Goal: Information Seeking & Learning: Learn about a topic

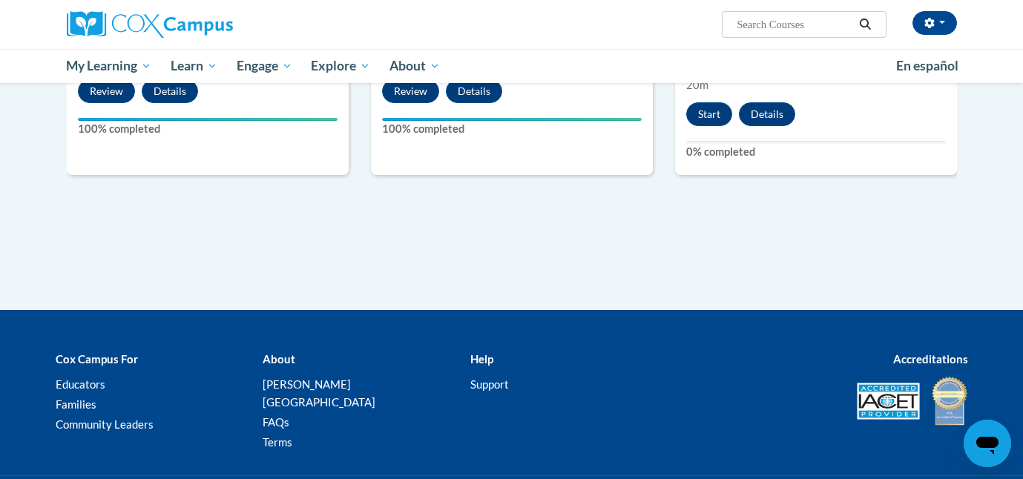
scroll to position [993, 0]
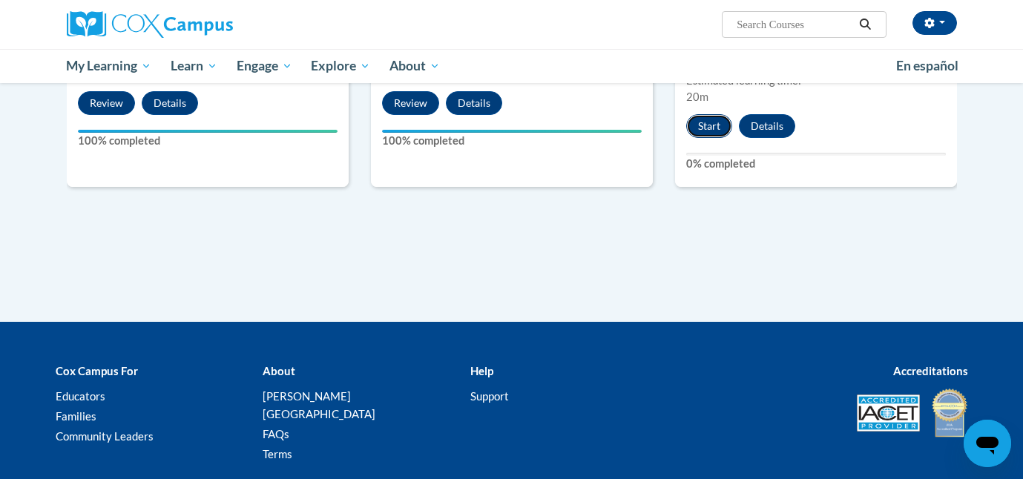
click at [705, 123] on button "Start" at bounding box center [709, 126] width 46 height 24
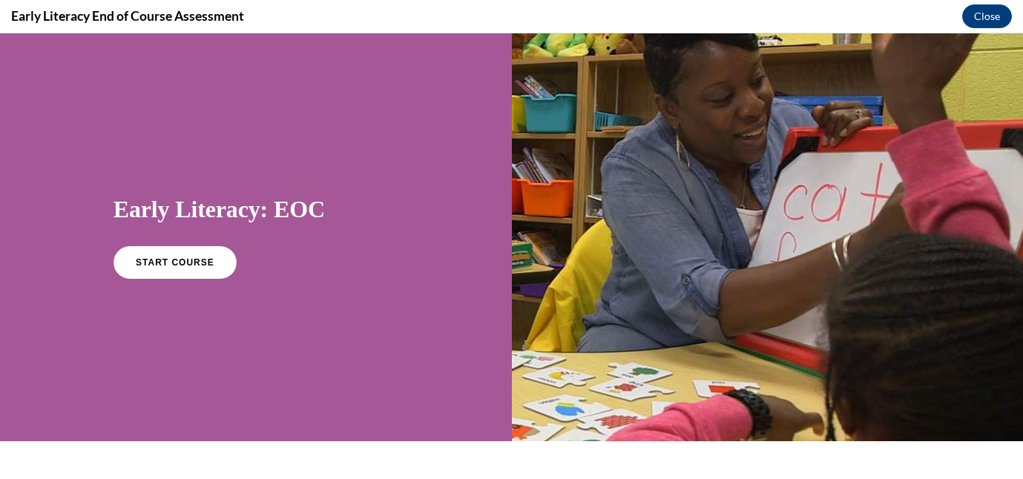
scroll to position [0, 0]
click at [167, 268] on link "START COURSE" at bounding box center [175, 263] width 129 height 34
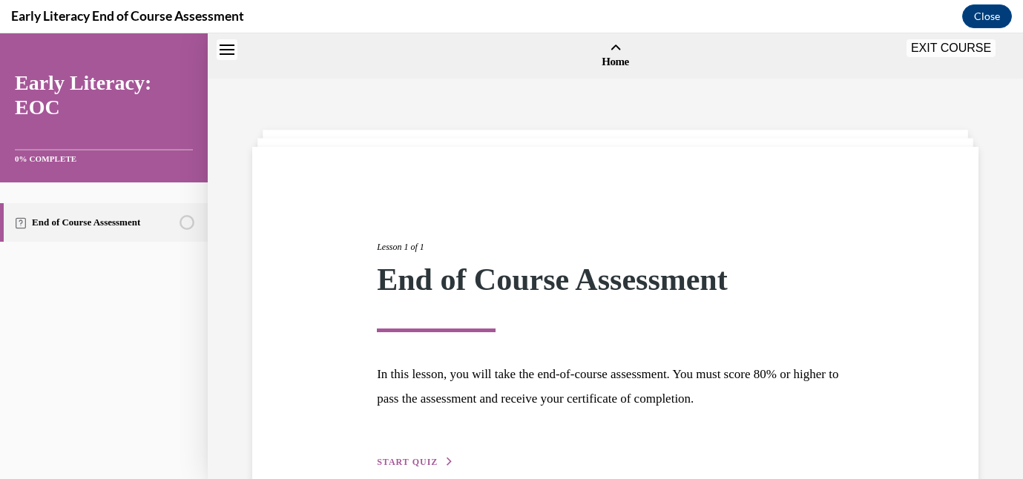
scroll to position [46, 0]
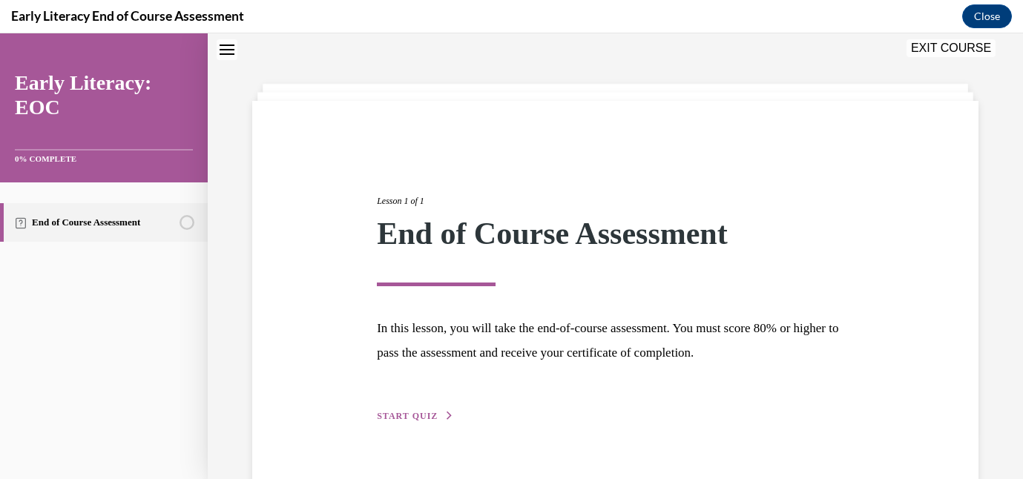
click at [422, 407] on div "Lesson 1 of 1 End of Course Assessment In this lesson, you will take the end-of…" at bounding box center [615, 292] width 499 height 264
click at [422, 415] on span "START QUIZ" at bounding box center [407, 416] width 61 height 10
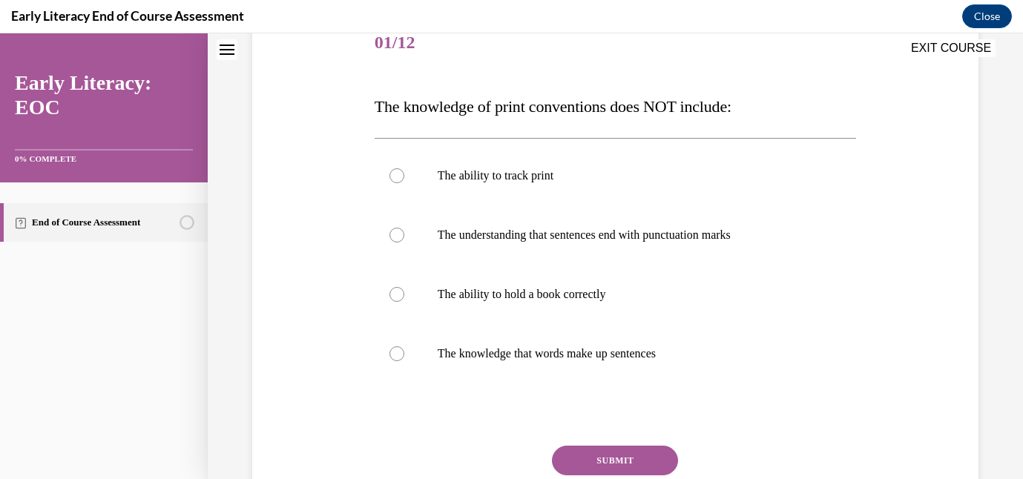
scroll to position [197, 0]
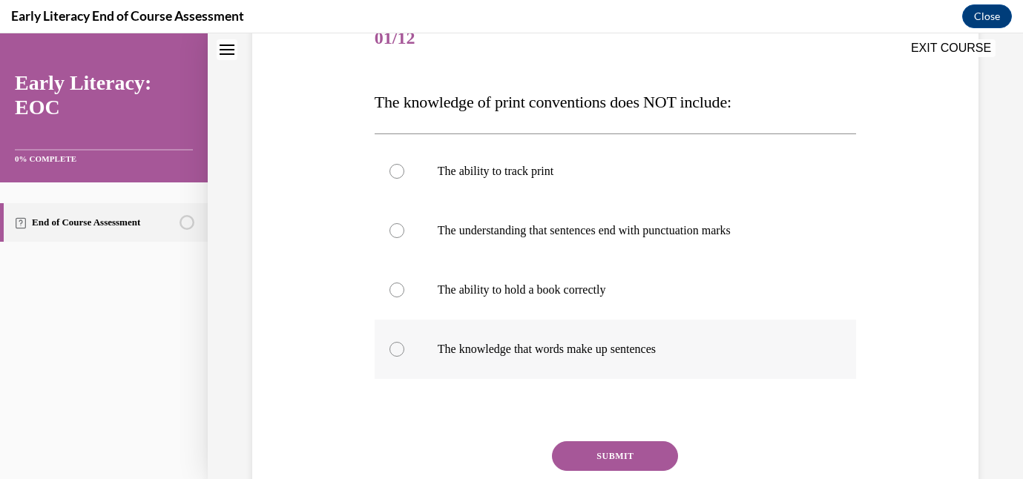
click at [592, 349] on p "The knowledge that words make up sentences" at bounding box center [628, 349] width 381 height 15
click at [613, 454] on button "SUBMIT" at bounding box center [615, 456] width 126 height 30
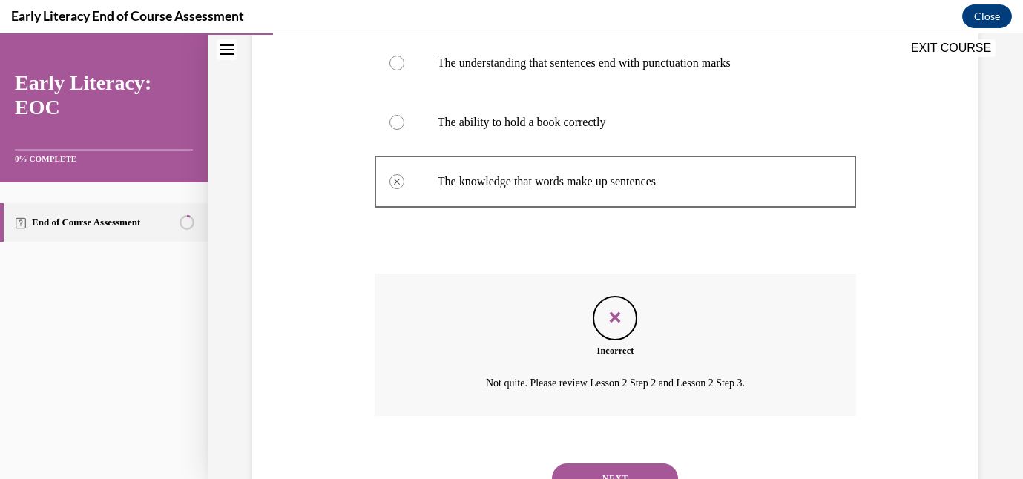
scroll to position [392, 0]
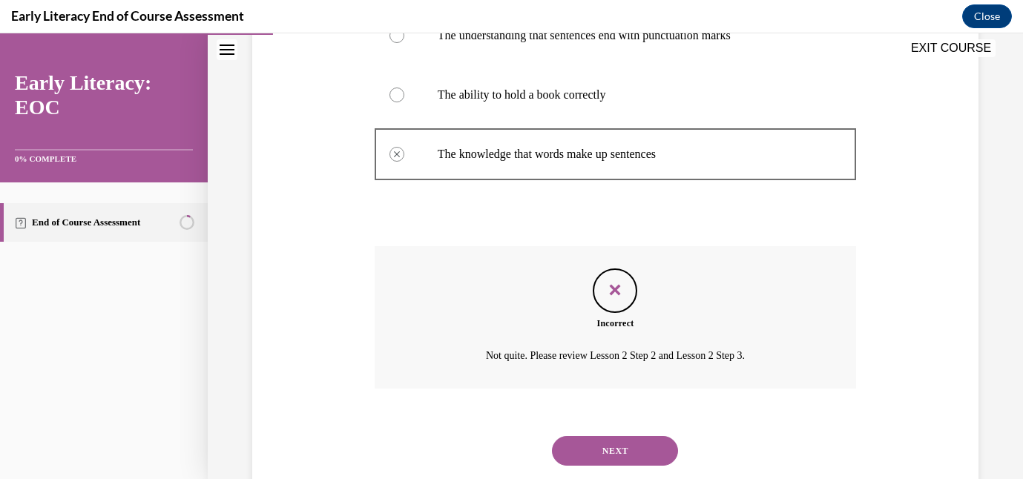
click at [618, 450] on button "NEXT" at bounding box center [615, 451] width 126 height 30
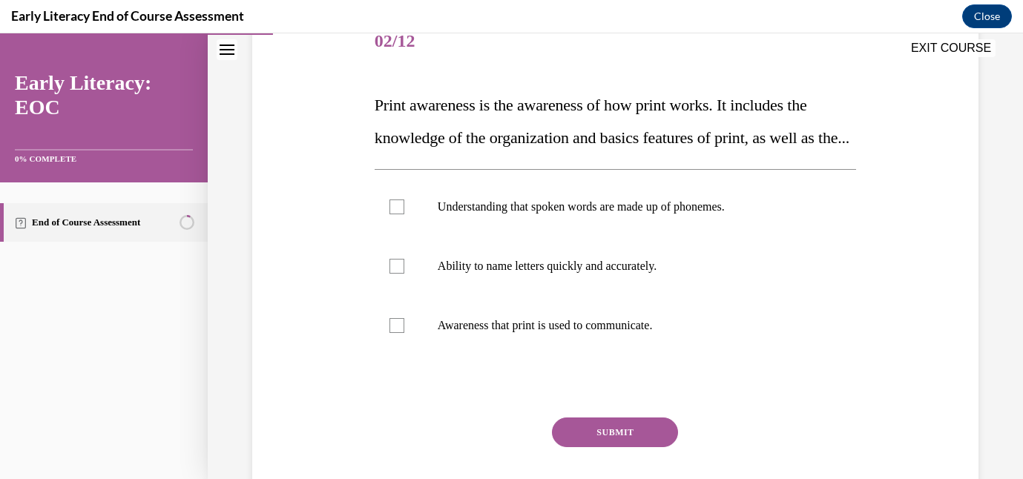
scroll to position [194, 0]
click at [601, 214] on p "Understanding that spoken words are made up of phonemes." at bounding box center [628, 206] width 381 height 15
click at [603, 295] on div at bounding box center [616, 265] width 482 height 59
click at [611, 447] on button "SUBMIT" at bounding box center [615, 432] width 126 height 30
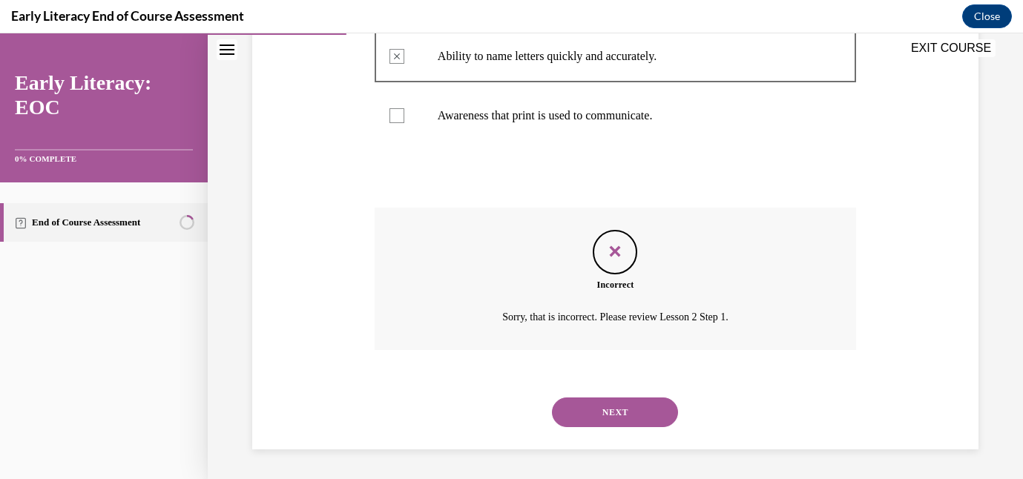
scroll to position [436, 0]
click at [611, 427] on div "NEXT" at bounding box center [616, 412] width 482 height 59
click at [614, 405] on button "NEXT" at bounding box center [615, 413] width 126 height 30
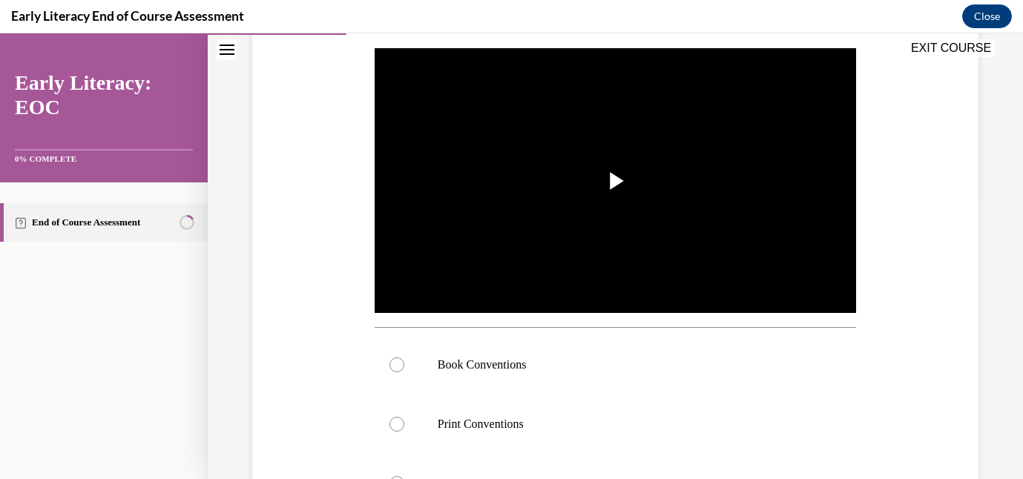
scroll to position [267, 0]
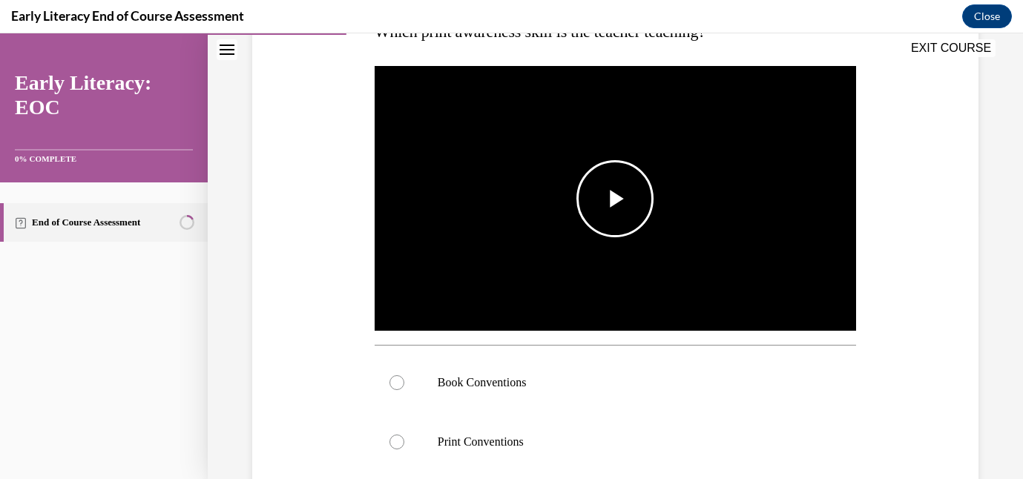
click at [615, 199] on span "Video player" at bounding box center [615, 199] width 0 height 0
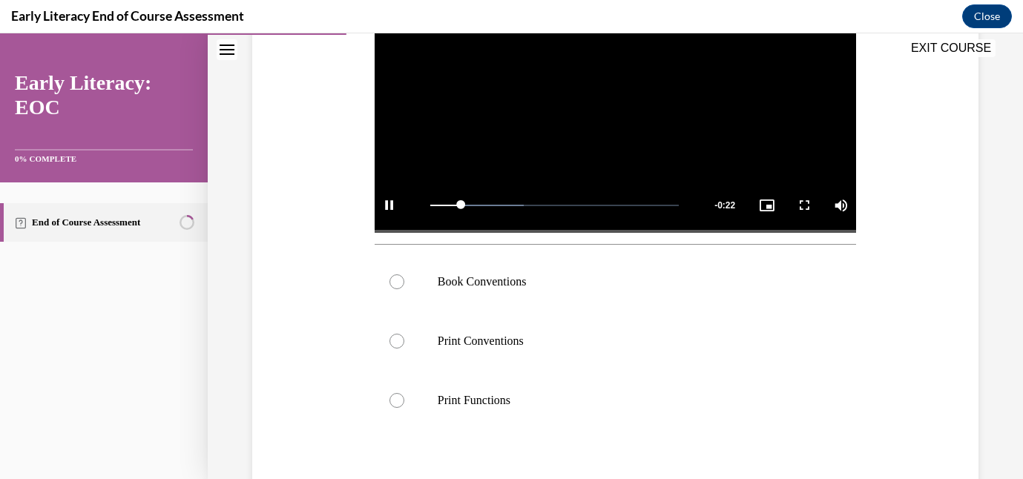
scroll to position [383, 0]
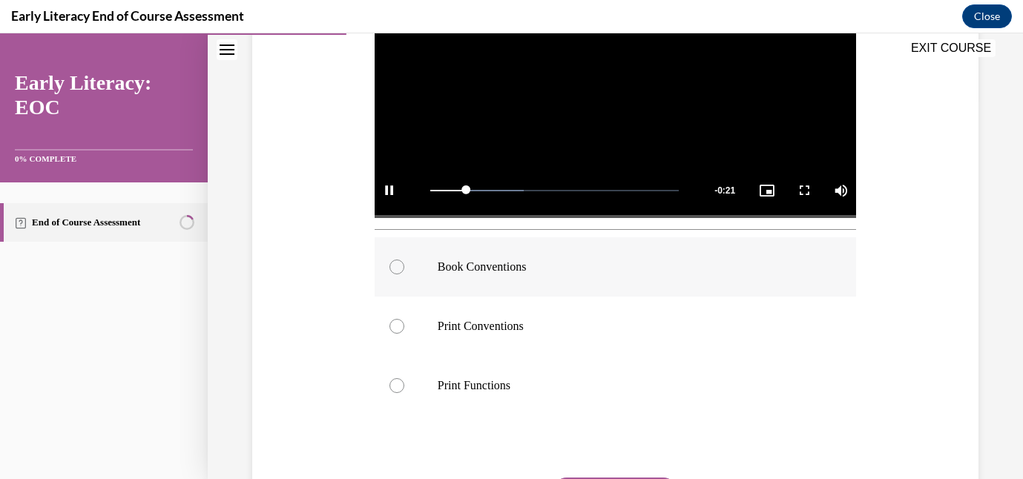
click at [588, 269] on p "Book Conventions" at bounding box center [628, 267] width 381 height 15
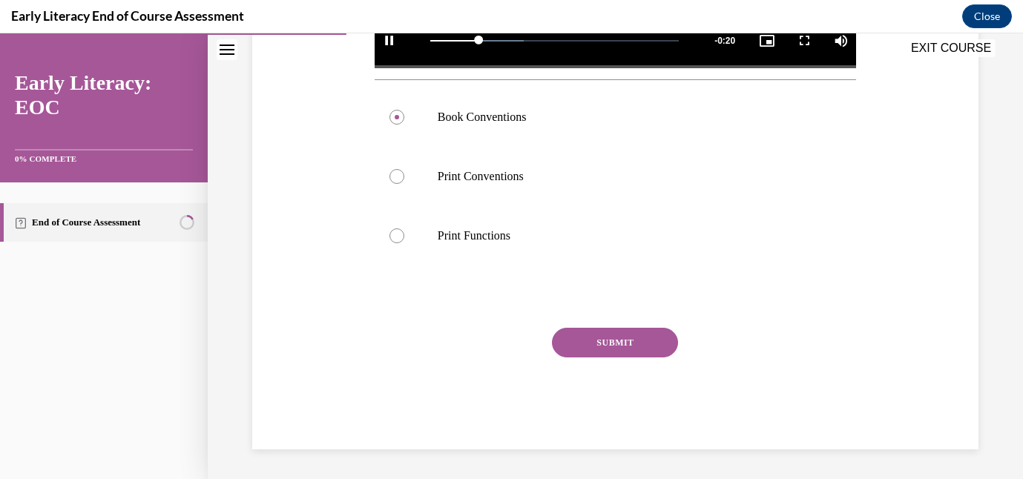
click at [599, 350] on button "SUBMIT" at bounding box center [615, 343] width 126 height 30
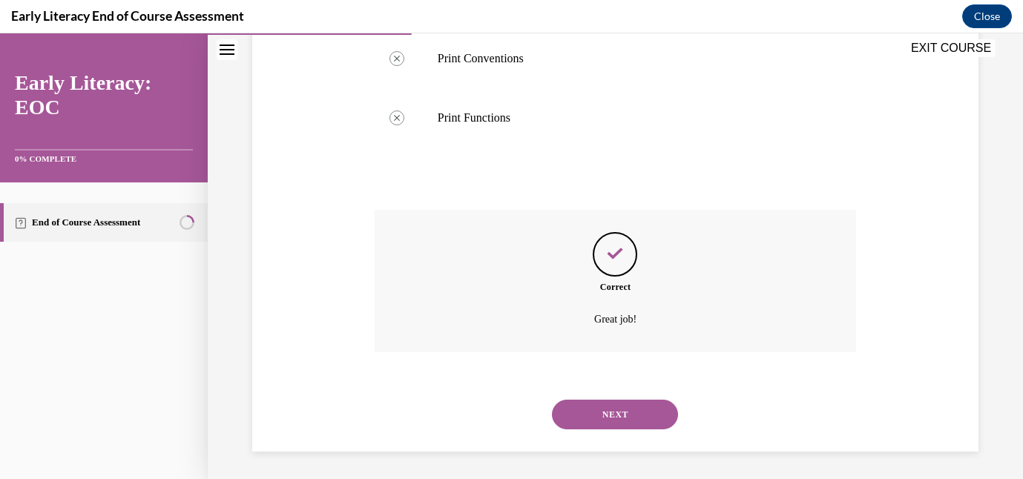
scroll to position [653, 0]
click at [617, 409] on button "NEXT" at bounding box center [615, 413] width 126 height 30
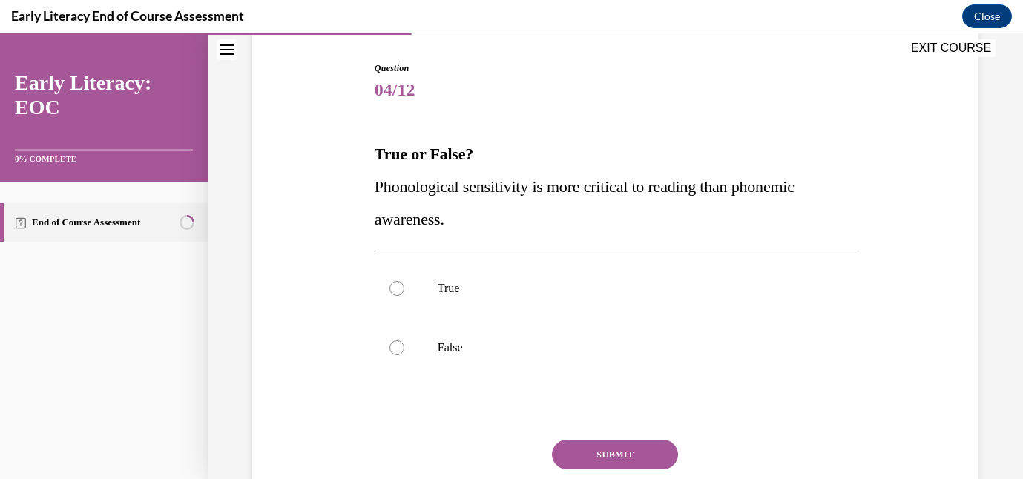
scroll to position [146, 0]
click at [567, 273] on div at bounding box center [616, 286] width 482 height 59
click at [611, 445] on button "SUBMIT" at bounding box center [615, 453] width 126 height 30
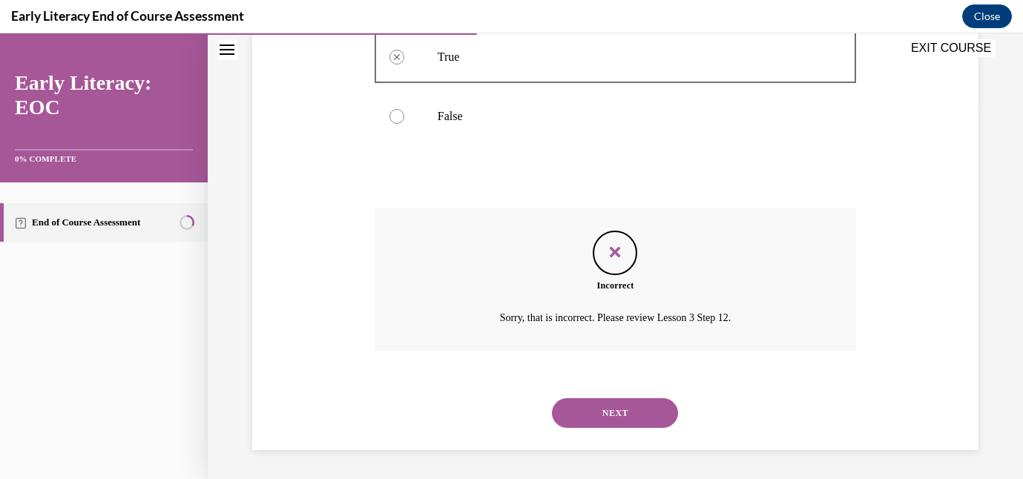
scroll to position [377, 0]
click at [611, 407] on button "NEXT" at bounding box center [615, 413] width 126 height 30
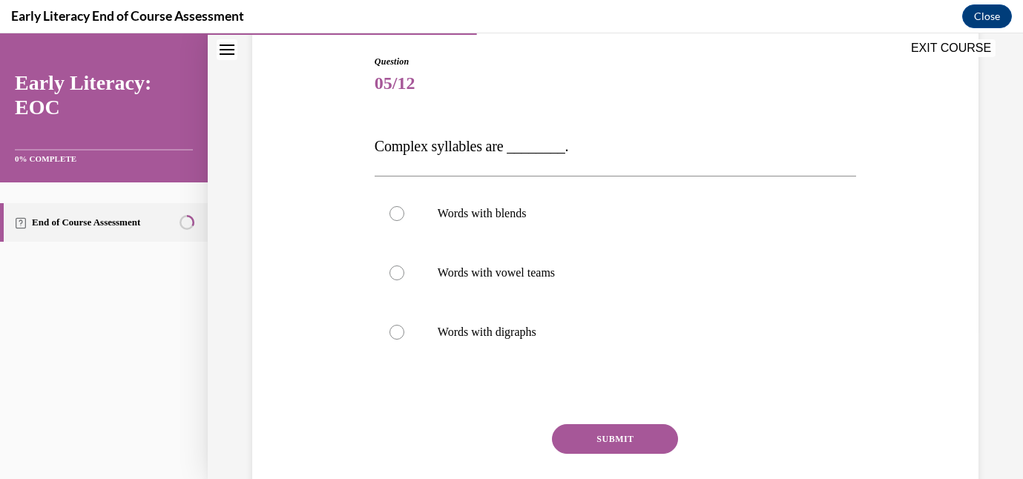
scroll to position [159, 0]
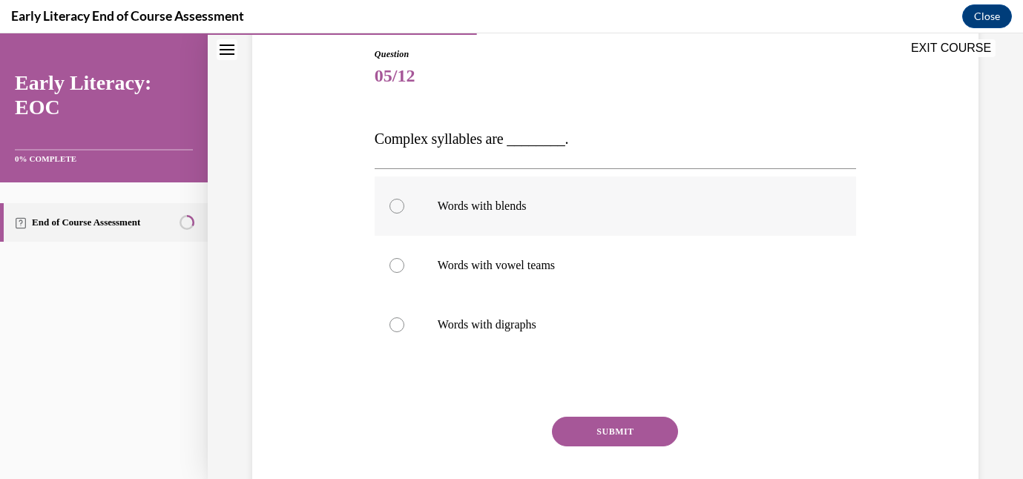
click at [624, 205] on p "Words with blends" at bounding box center [628, 206] width 381 height 15
click at [624, 438] on button "SUBMIT" at bounding box center [615, 432] width 126 height 30
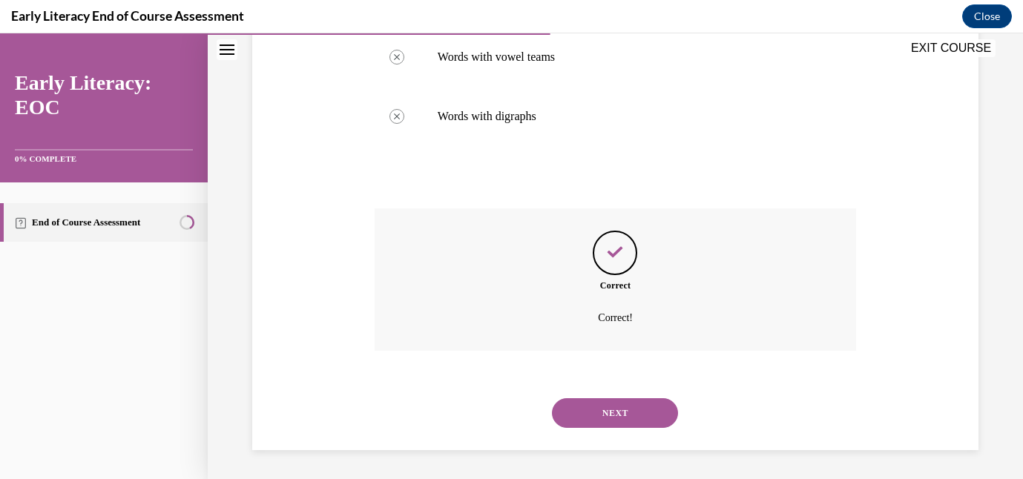
scroll to position [368, 0]
click at [614, 414] on button "NEXT" at bounding box center [615, 413] width 126 height 30
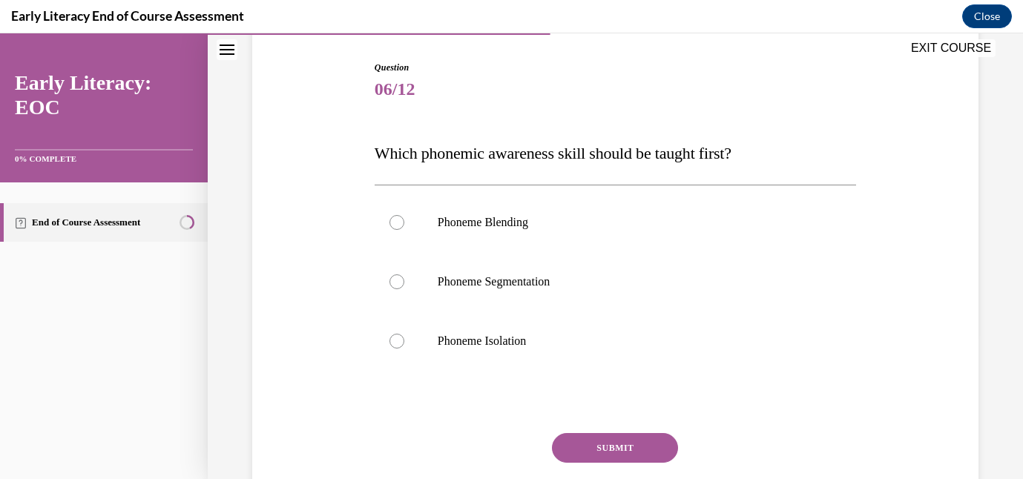
scroll to position [151, 0]
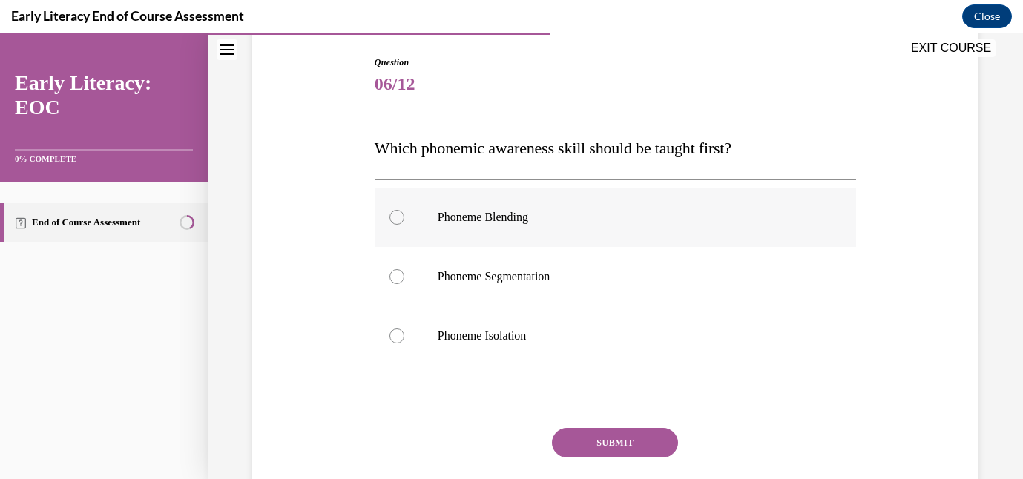
click at [551, 231] on div at bounding box center [616, 217] width 482 height 59
click at [599, 445] on button "SUBMIT" at bounding box center [615, 443] width 126 height 30
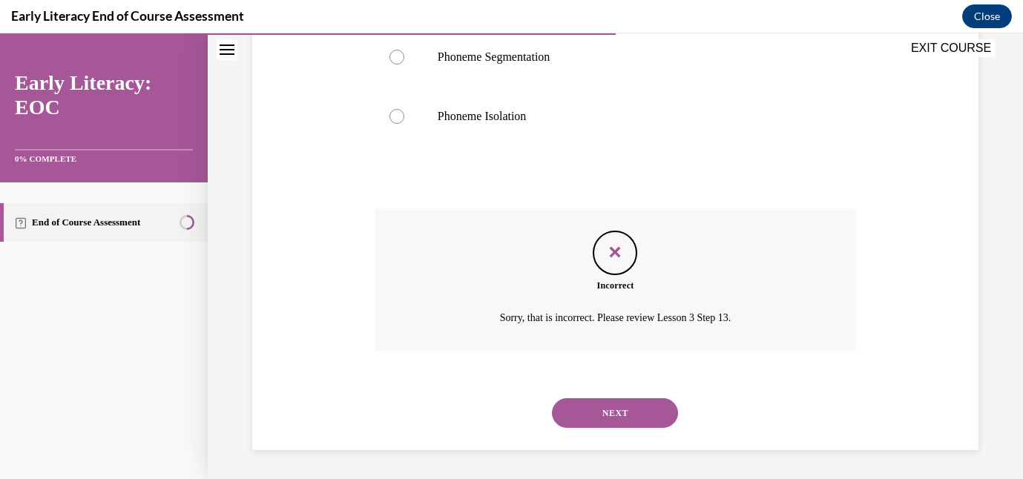
scroll to position [371, 0]
click at [602, 409] on button "NEXT" at bounding box center [615, 413] width 126 height 30
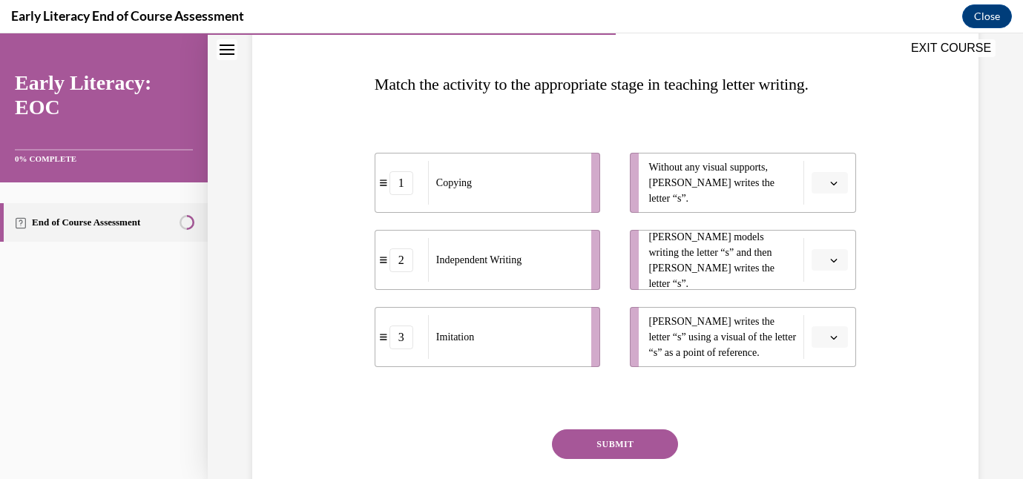
scroll to position [217, 0]
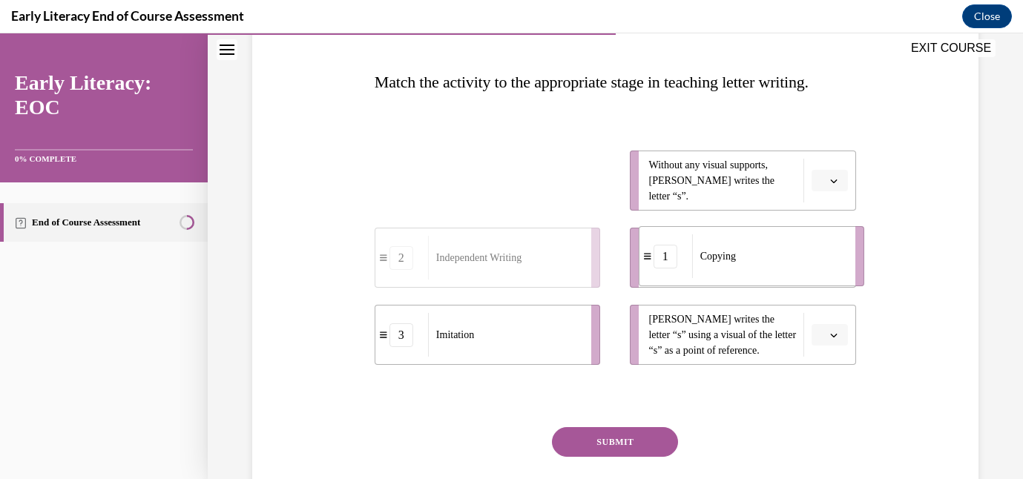
drag, startPoint x: 550, startPoint y: 197, endPoint x: 812, endPoint y: 273, distance: 273.3
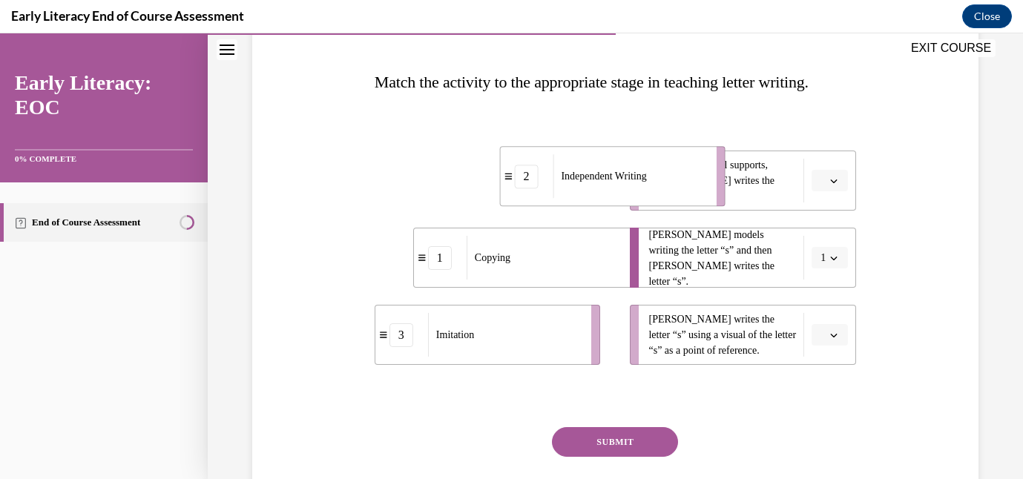
drag, startPoint x: 527, startPoint y: 205, endPoint x: 653, endPoint y: 200, distance: 126.2
click at [653, 200] on li "2 Independent Writing" at bounding box center [612, 176] width 226 height 60
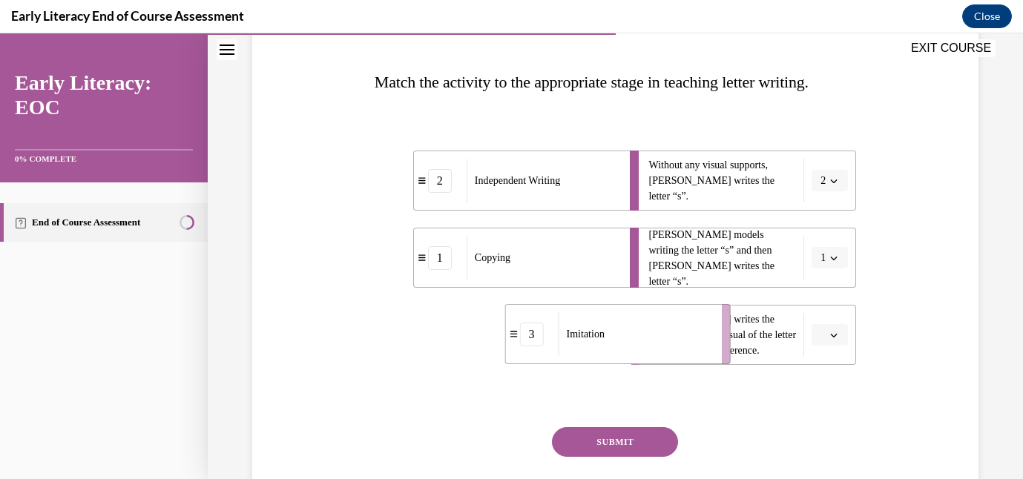
drag, startPoint x: 516, startPoint y: 348, endPoint x: 651, endPoint y: 344, distance: 134.3
click at [651, 344] on div "Imitation" at bounding box center [636, 334] width 154 height 44
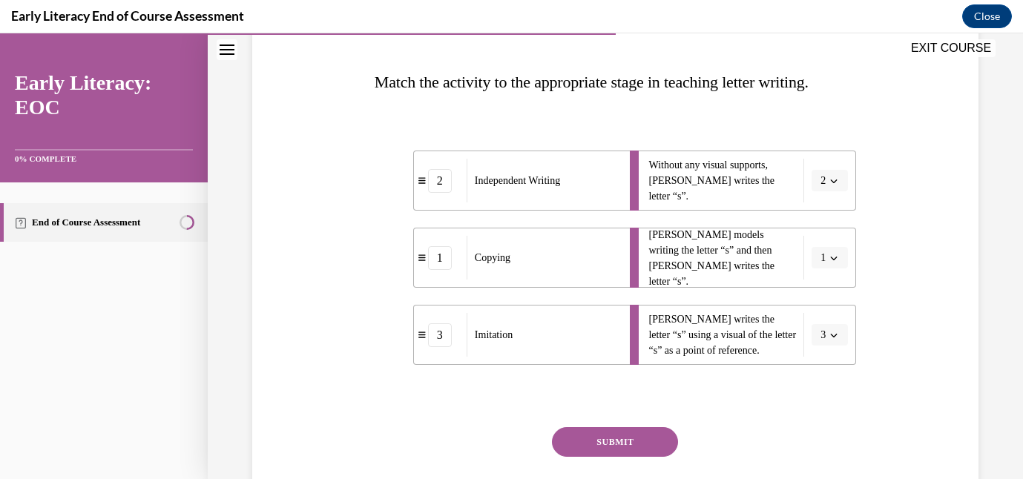
click at [596, 430] on button "SUBMIT" at bounding box center [615, 442] width 126 height 30
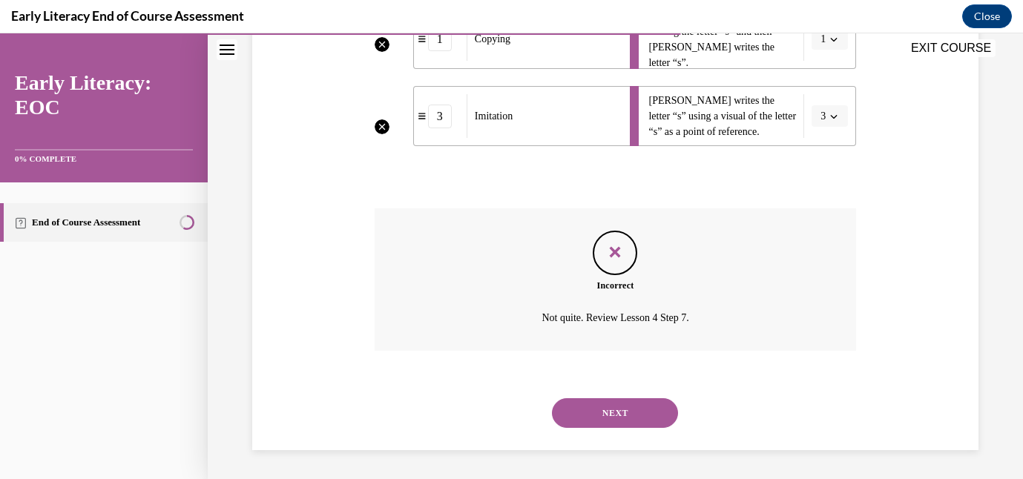
scroll to position [436, 0]
click at [617, 410] on button "NEXT" at bounding box center [615, 413] width 126 height 30
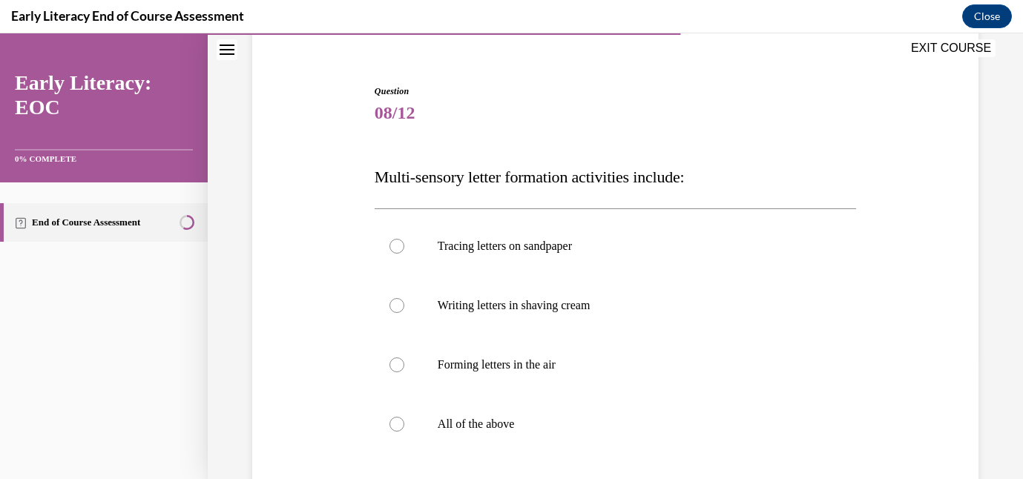
scroll to position [154, 0]
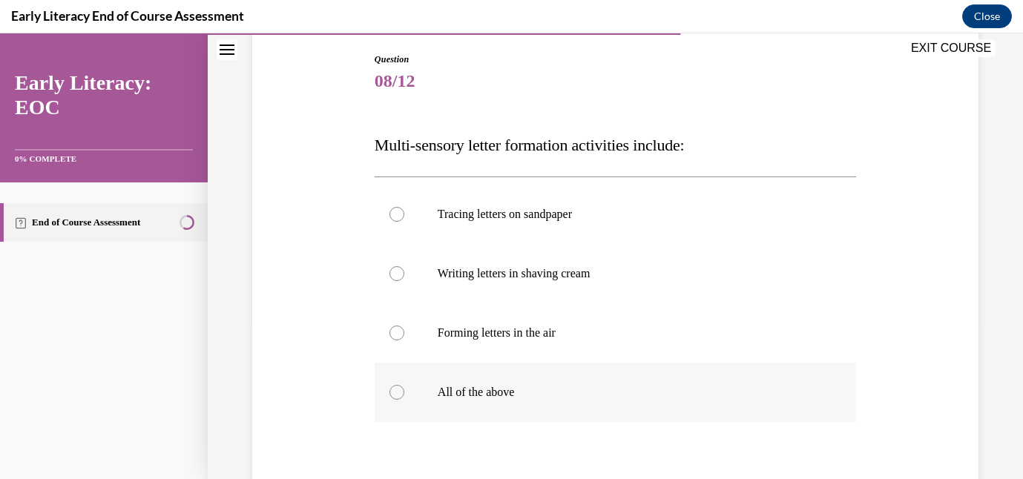
click at [597, 395] on p "All of the above" at bounding box center [628, 392] width 381 height 15
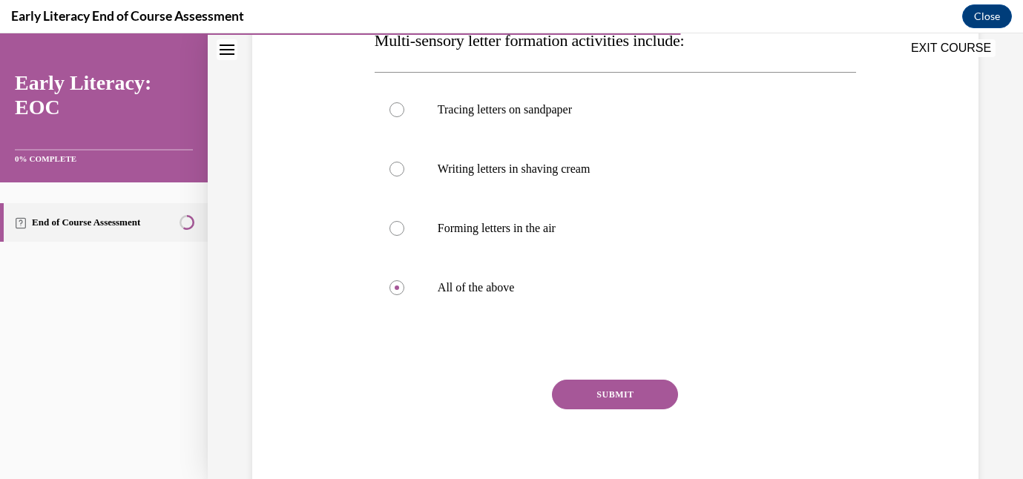
click at [601, 392] on button "SUBMIT" at bounding box center [615, 395] width 126 height 30
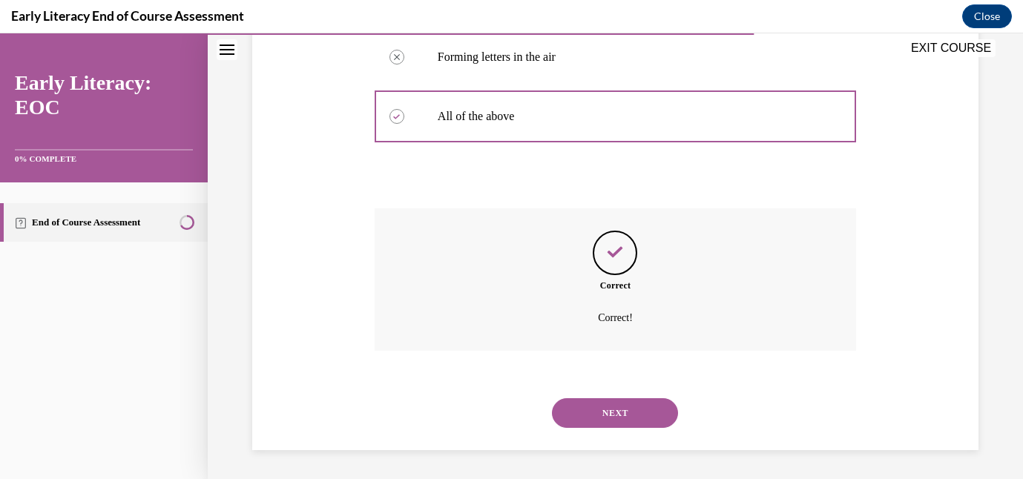
scroll to position [430, 0]
click at [623, 398] on button "NEXT" at bounding box center [615, 413] width 126 height 30
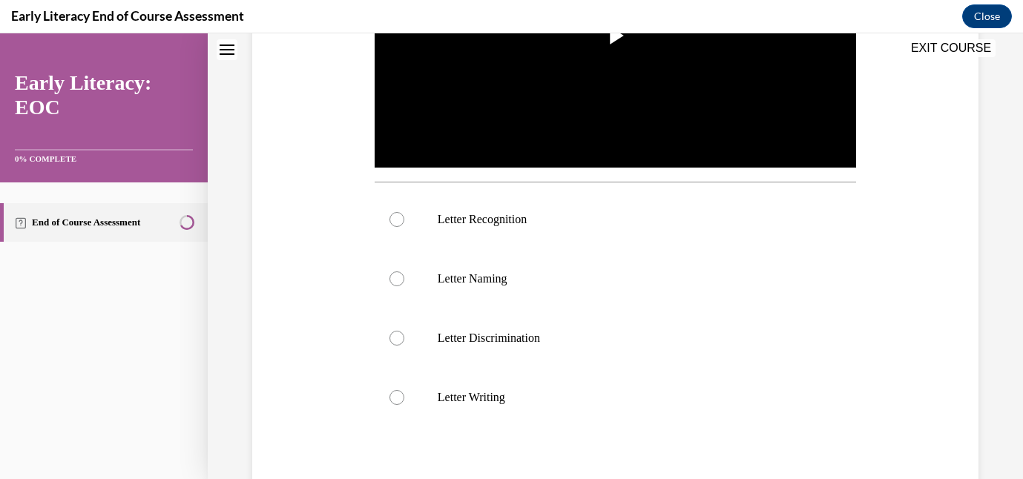
scroll to position [0, 0]
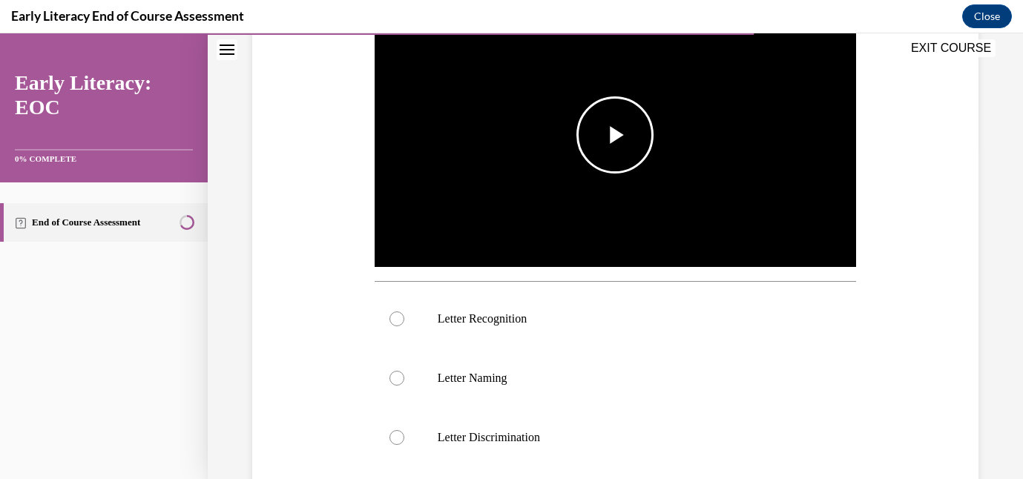
click at [615, 135] on span "Video player" at bounding box center [615, 135] width 0 height 0
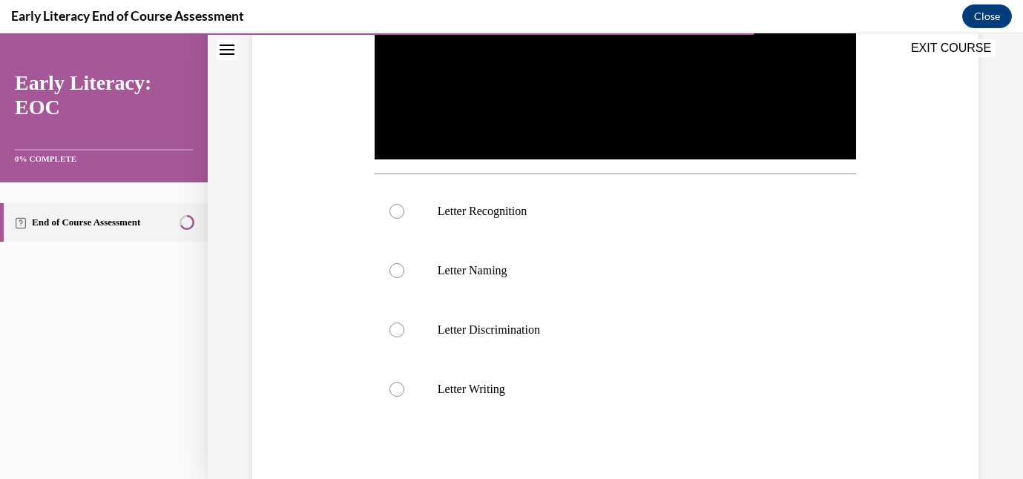
scroll to position [440, 0]
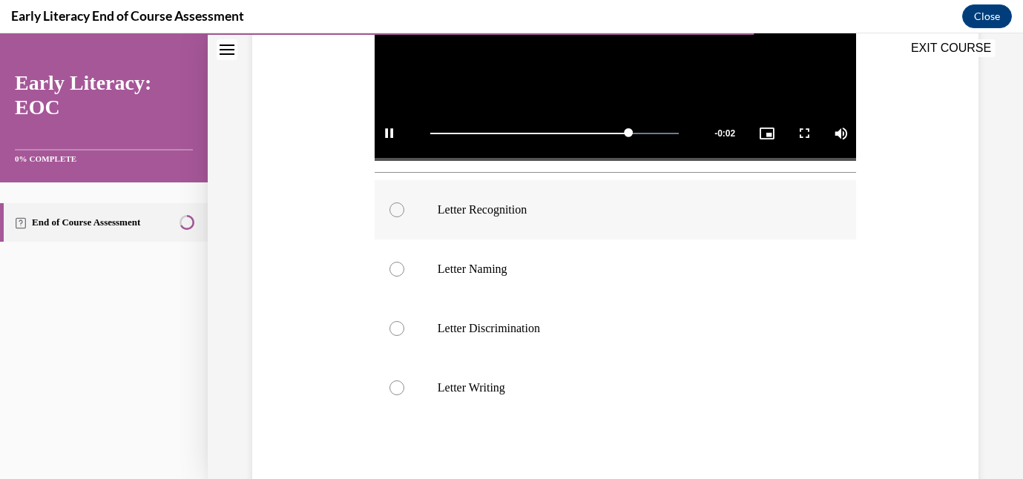
click at [591, 208] on p "Letter Recognition" at bounding box center [628, 210] width 381 height 15
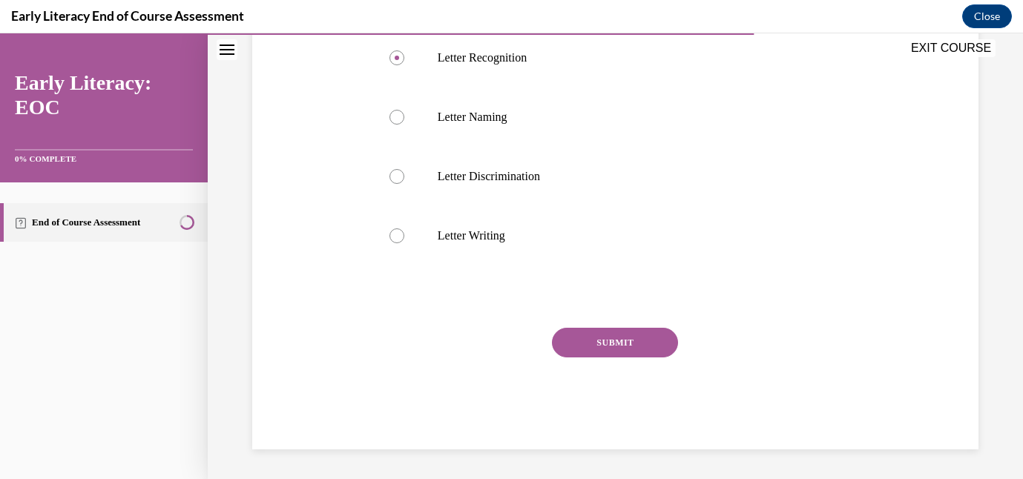
click at [582, 352] on button "SUBMIT" at bounding box center [615, 343] width 126 height 30
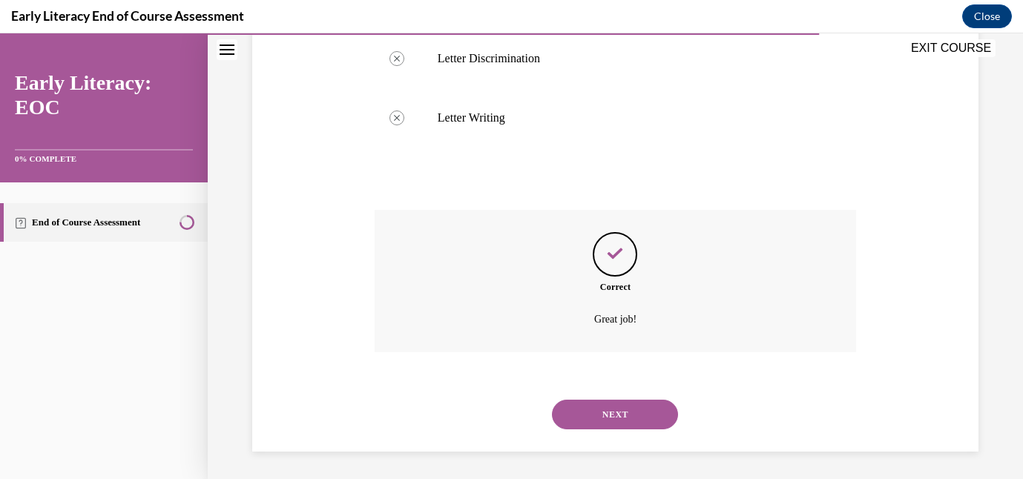
scroll to position [712, 0]
click at [616, 410] on button "NEXT" at bounding box center [615, 413] width 126 height 30
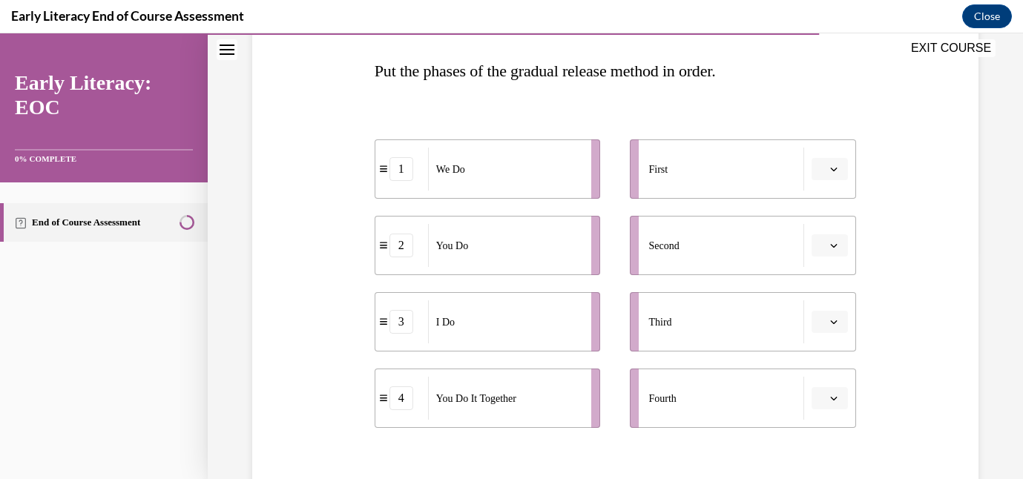
scroll to position [231, 0]
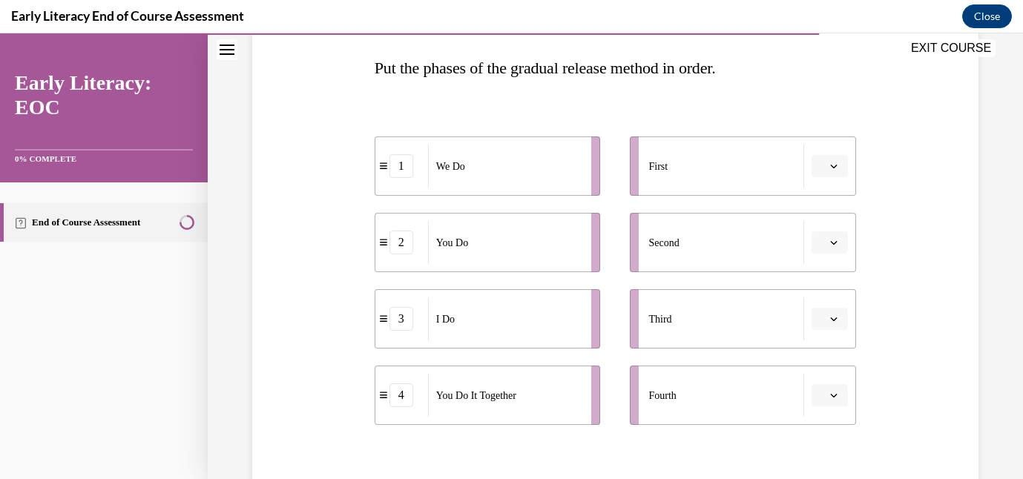
drag, startPoint x: 648, startPoint y: 172, endPoint x: 551, endPoint y: 161, distance: 98.6
click at [551, 161] on div "1 We Do 2 You Do 3 I Do 4 You Do It Together First Second Third Fourth" at bounding box center [616, 266] width 482 height 318
drag, startPoint x: 499, startPoint y: 161, endPoint x: 626, endPoint y: 163, distance: 126.9
click at [626, 163] on div "We Do" at bounding box center [625, 169] width 154 height 43
click at [557, 279] on ul "1 We Do 2 You Do 3 I Do 4 You Do It Together" at bounding box center [495, 281] width 241 height 289
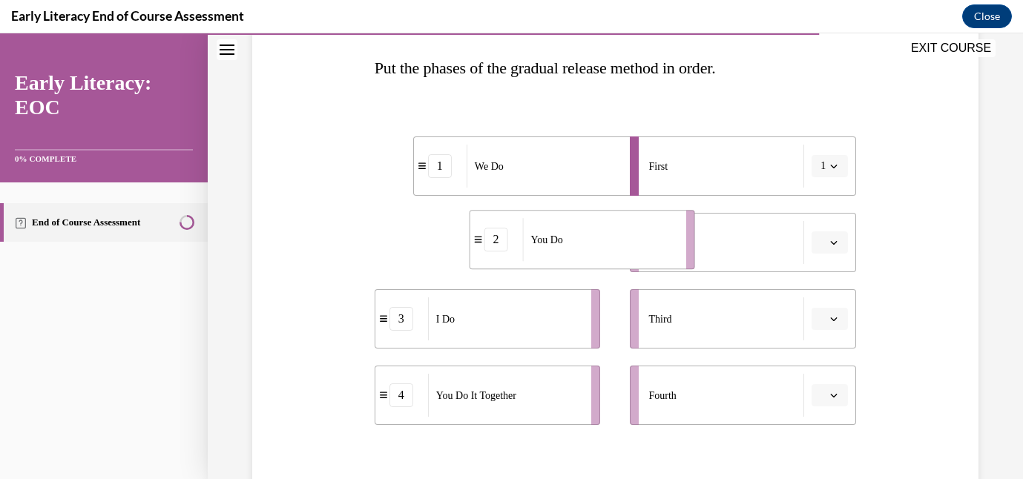
drag, startPoint x: 559, startPoint y: 272, endPoint x: 654, endPoint y: 269, distance: 95.0
click at [654, 269] on li "2 You Do" at bounding box center [582, 239] width 226 height 59
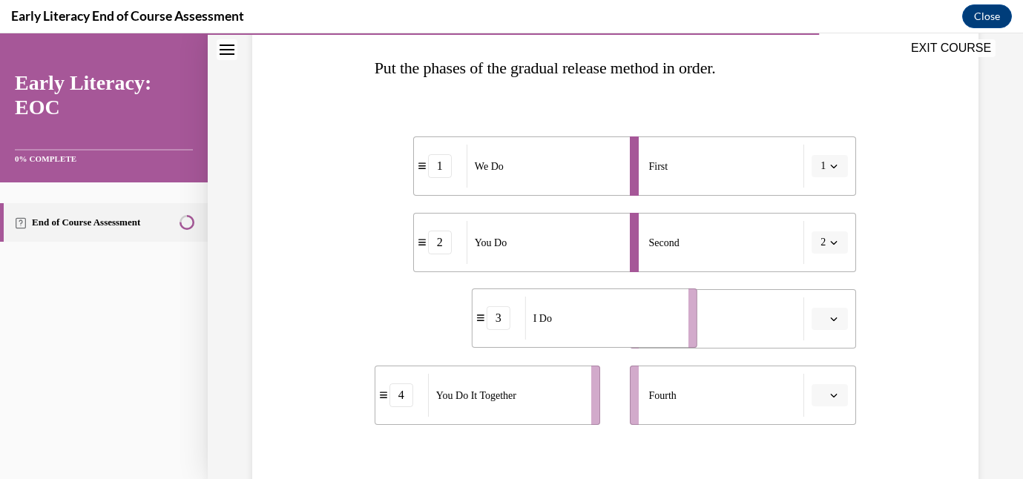
drag, startPoint x: 560, startPoint y: 332, endPoint x: 660, endPoint y: 329, distance: 99.4
click at [660, 329] on div "I Do" at bounding box center [602, 318] width 154 height 43
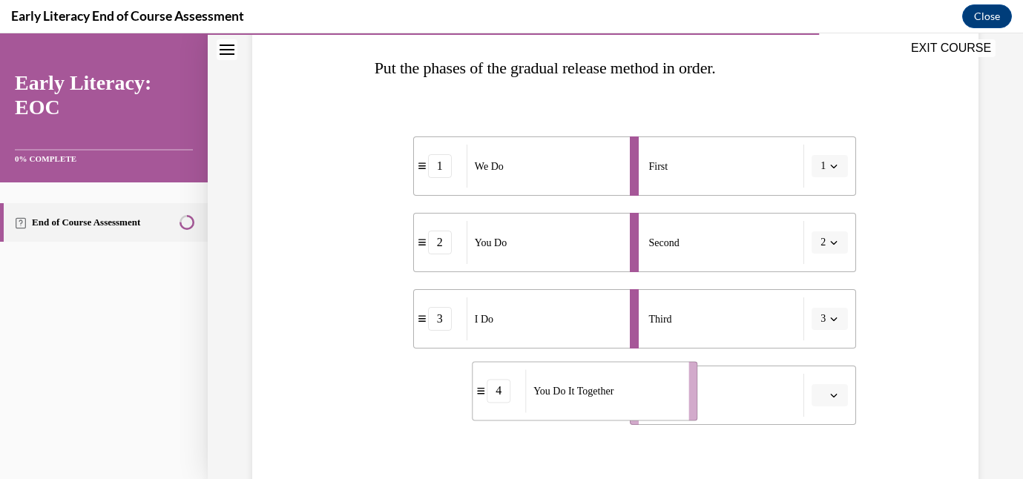
drag, startPoint x: 526, startPoint y: 399, endPoint x: 624, endPoint y: 395, distance: 98.0
click at [624, 395] on div "You Do It Together" at bounding box center [602, 390] width 154 height 43
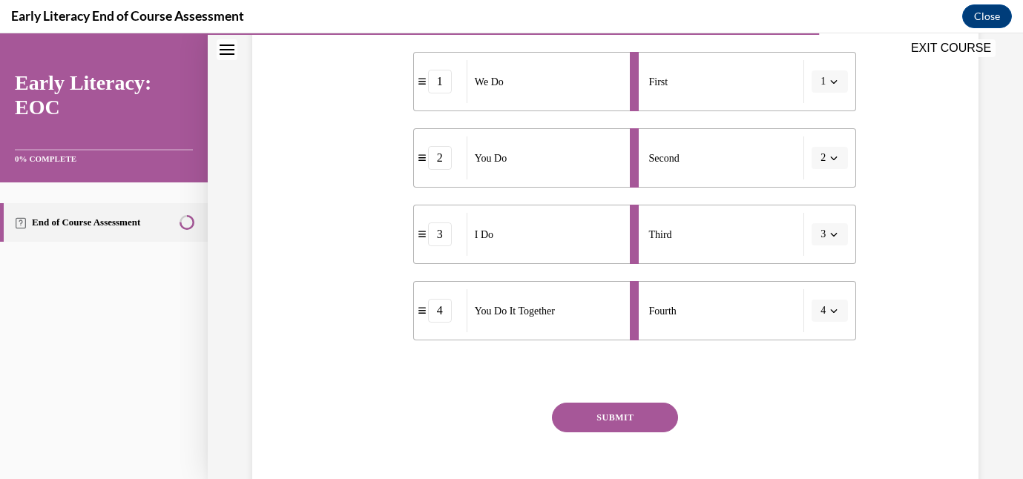
click at [624, 421] on button "SUBMIT" at bounding box center [615, 418] width 126 height 30
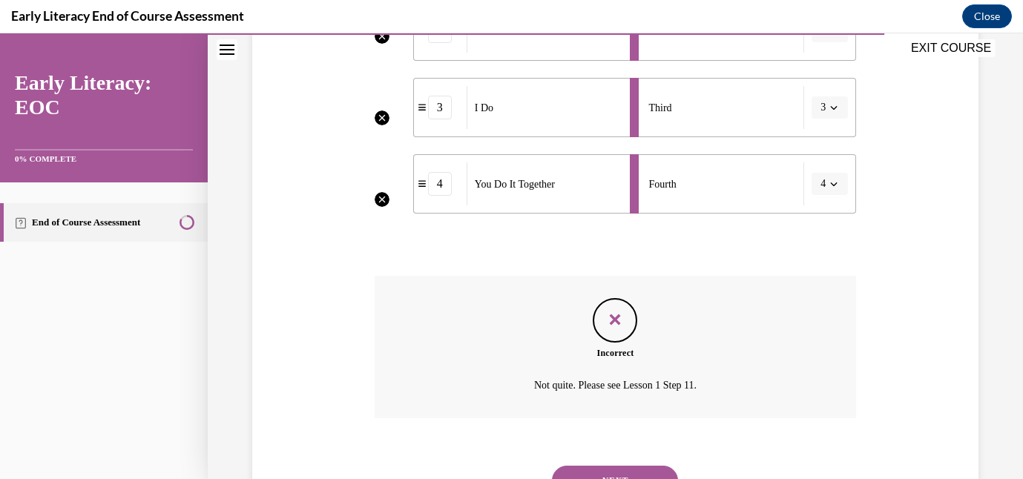
scroll to position [452, 0]
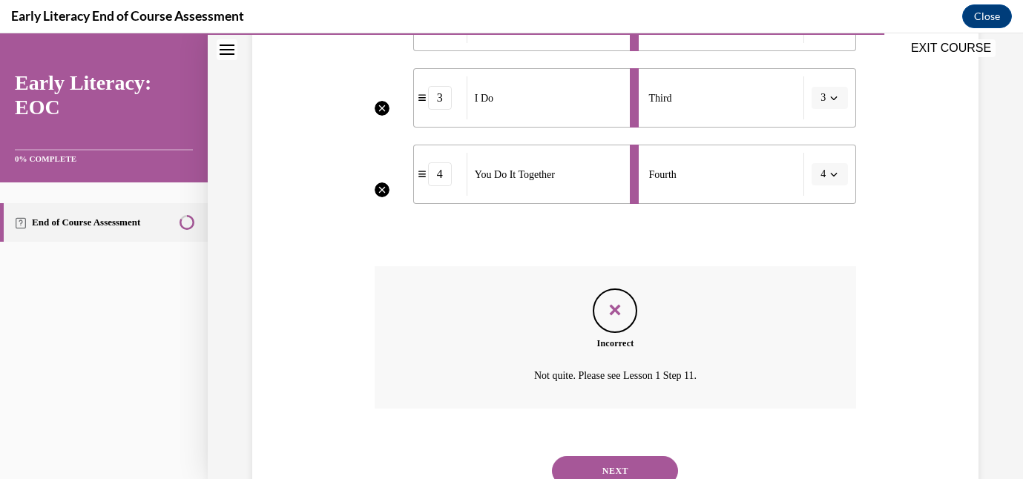
click at [619, 456] on button "NEXT" at bounding box center [615, 471] width 126 height 30
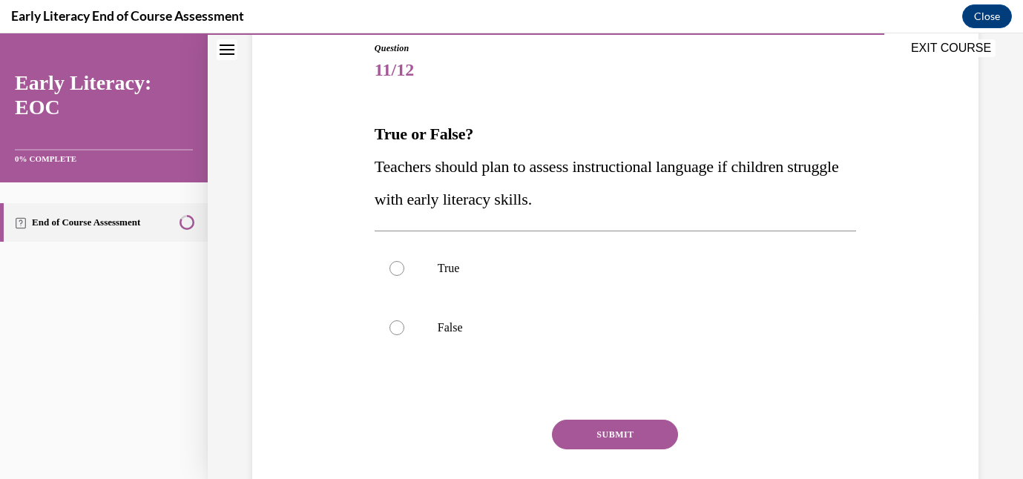
scroll to position [170, 0]
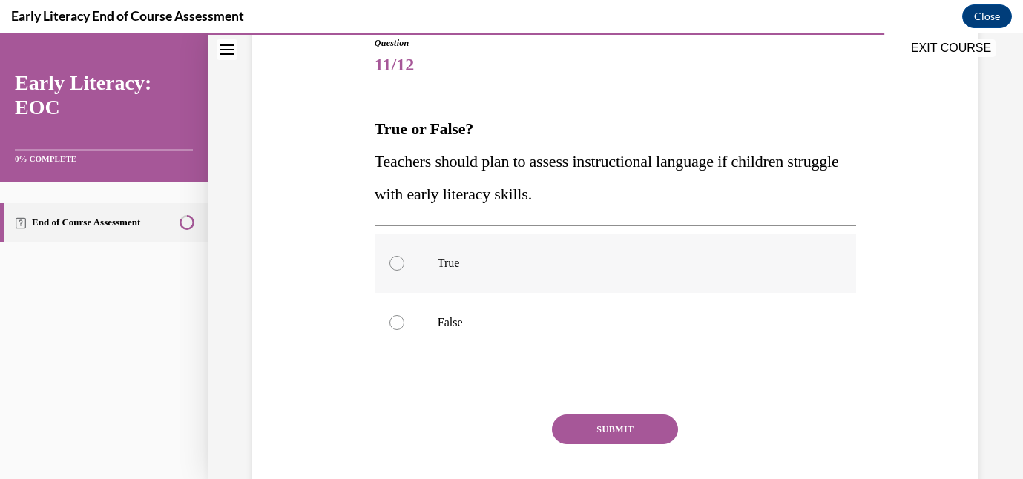
click at [571, 264] on p "True" at bounding box center [628, 263] width 381 height 15
click at [596, 433] on button "SUBMIT" at bounding box center [615, 430] width 126 height 30
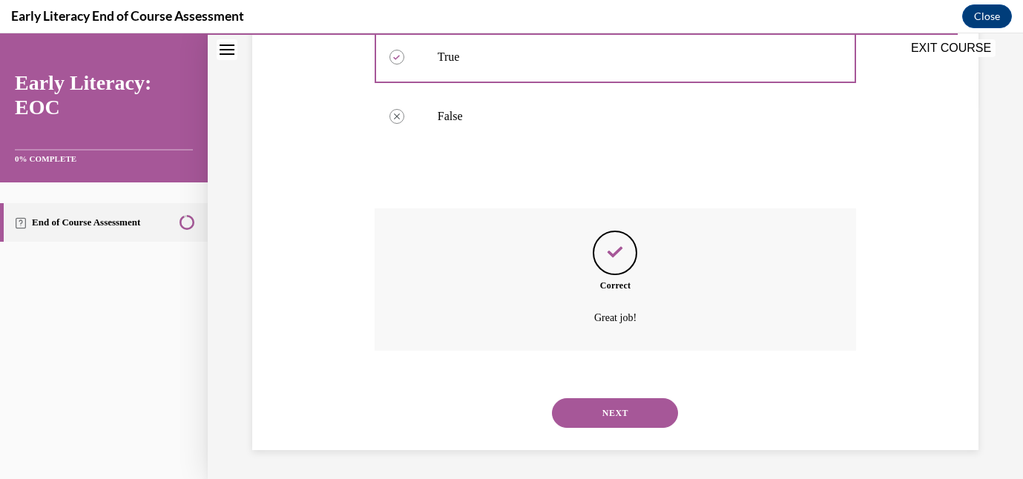
scroll to position [377, 0]
click at [621, 410] on button "NEXT" at bounding box center [615, 413] width 126 height 30
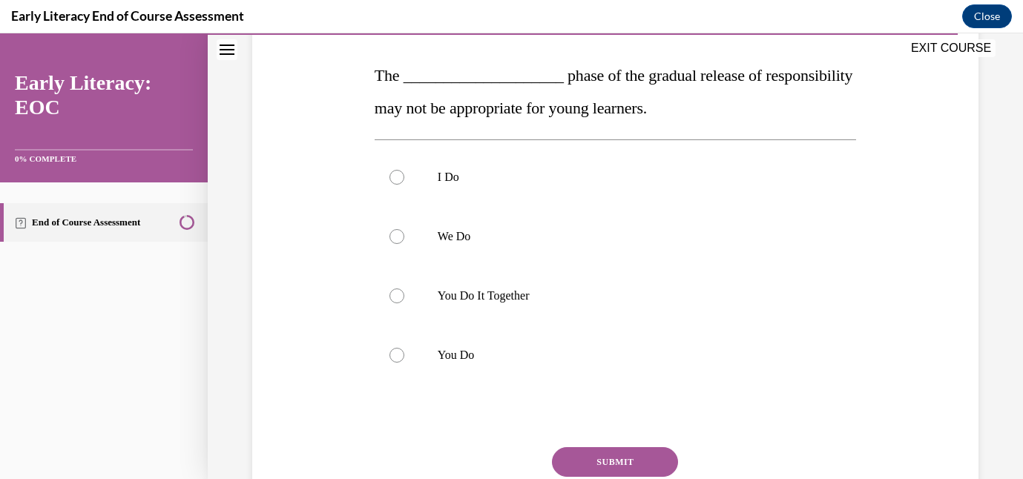
scroll to position [226, 0]
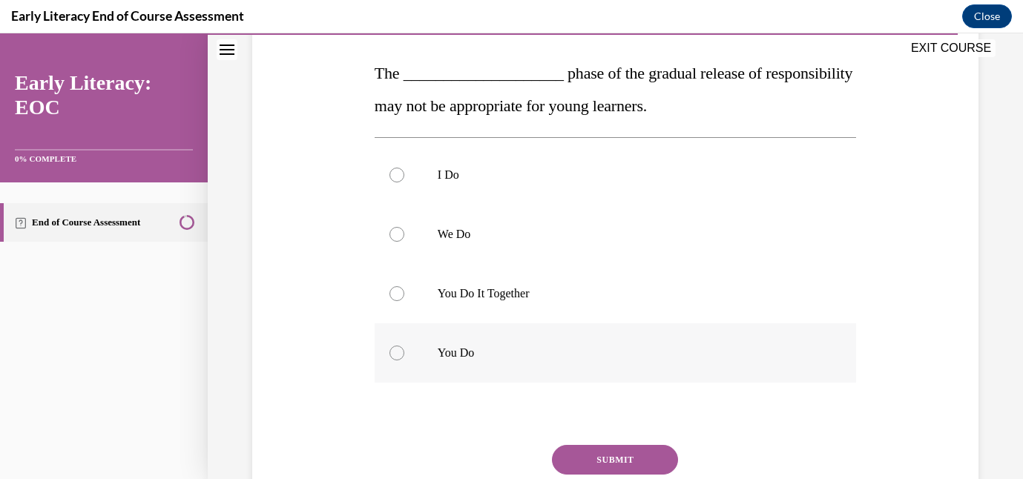
click at [634, 335] on div at bounding box center [616, 352] width 482 height 59
click at [627, 450] on button "SUBMIT" at bounding box center [615, 460] width 126 height 30
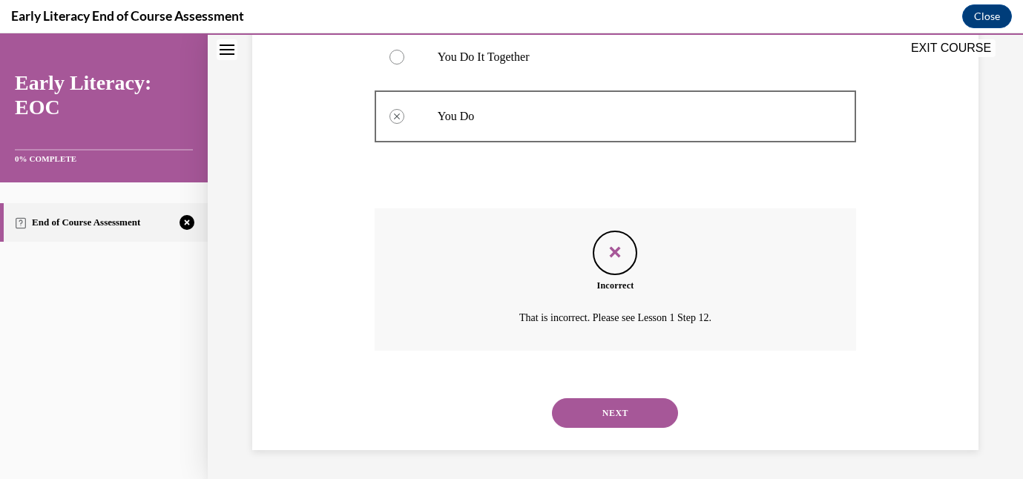
scroll to position [463, 0]
click at [640, 410] on button "NEXT" at bounding box center [615, 413] width 126 height 30
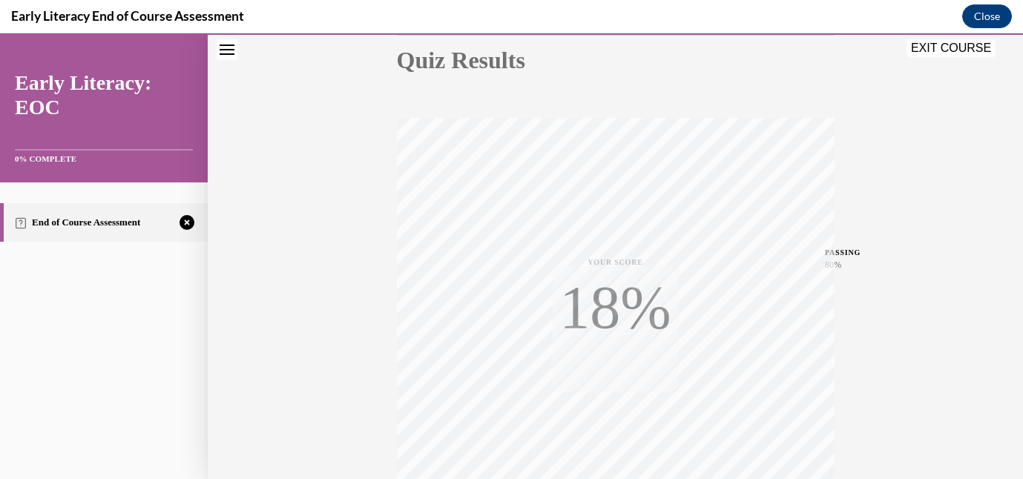
scroll to position [174, 0]
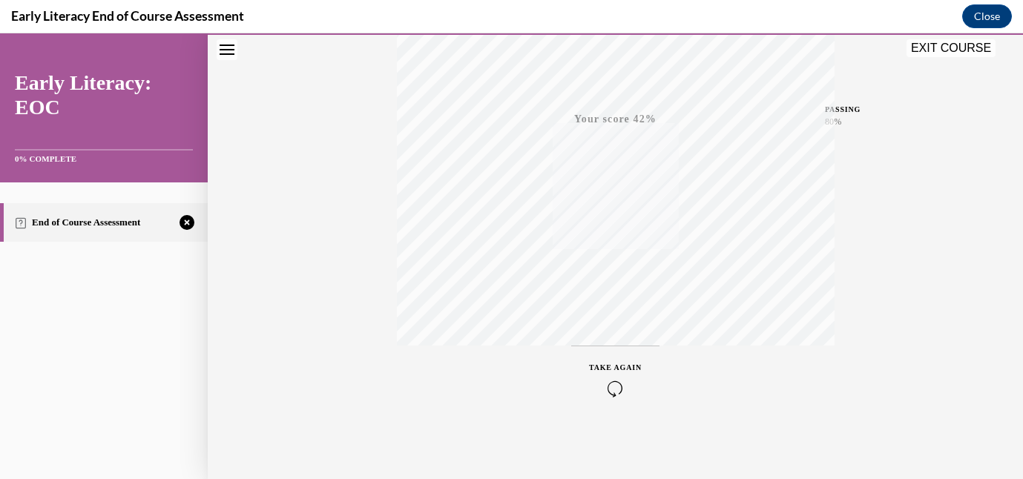
click at [619, 383] on icon "button" at bounding box center [615, 389] width 53 height 16
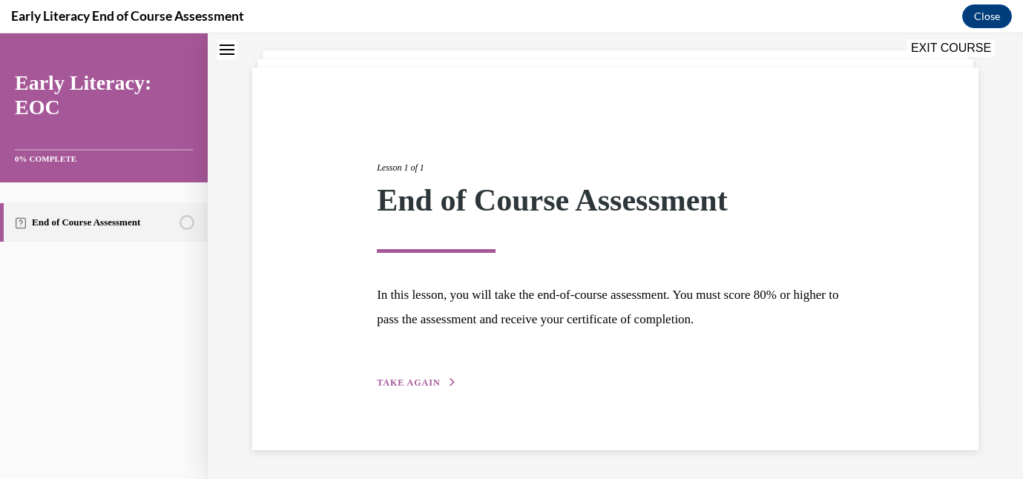
click at [416, 378] on span "TAKE AGAIN" at bounding box center [408, 383] width 63 height 10
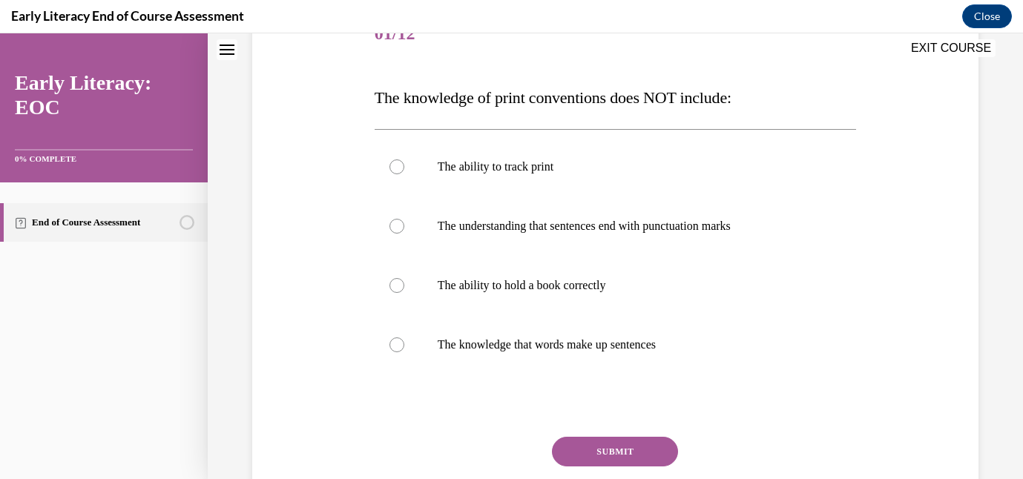
scroll to position [203, 0]
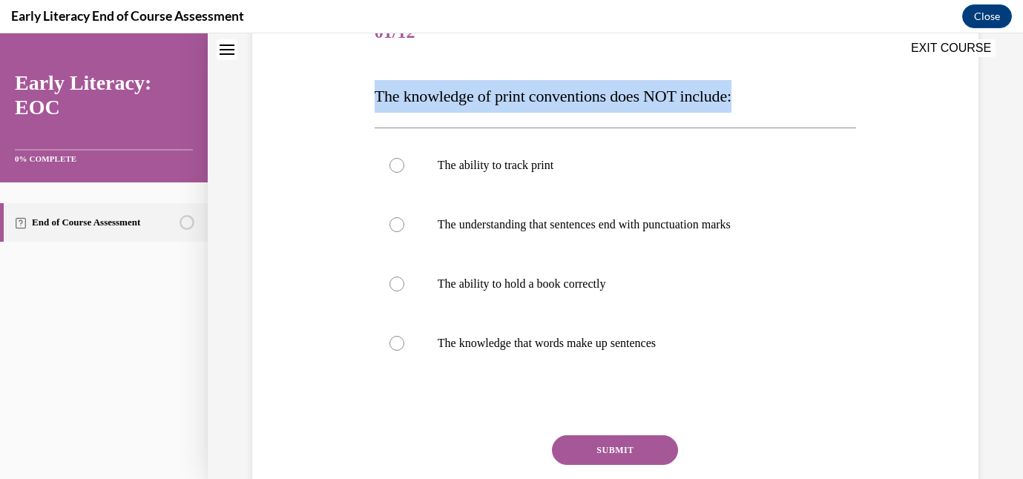
drag, startPoint x: 375, startPoint y: 94, endPoint x: 791, endPoint y: 111, distance: 416.5
click at [791, 111] on p "The knowledge of print conventions does NOT include:" at bounding box center [616, 96] width 482 height 33
copy span "The knowledge of print conventions does NOT include:"
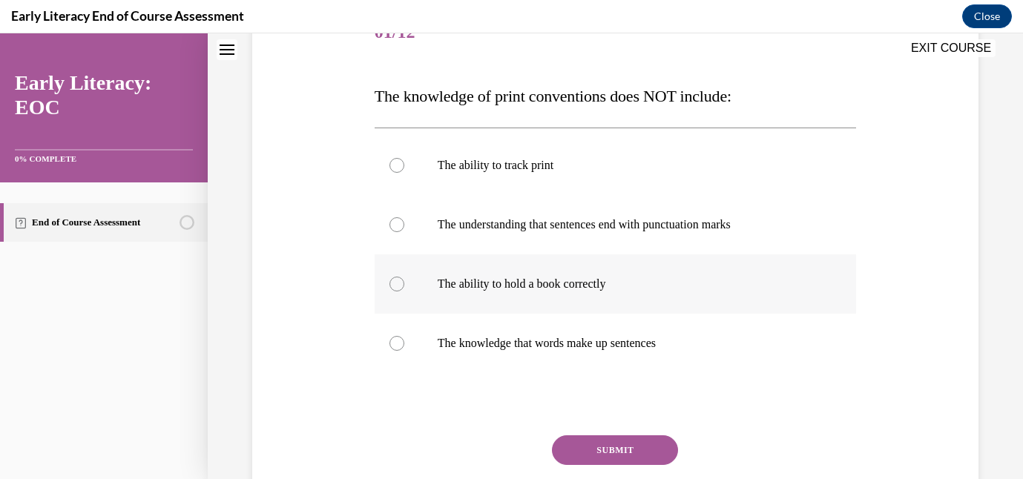
click at [497, 279] on p "The ability to hold a book correctly" at bounding box center [628, 284] width 381 height 15
click at [588, 441] on button "SUBMIT" at bounding box center [615, 451] width 126 height 30
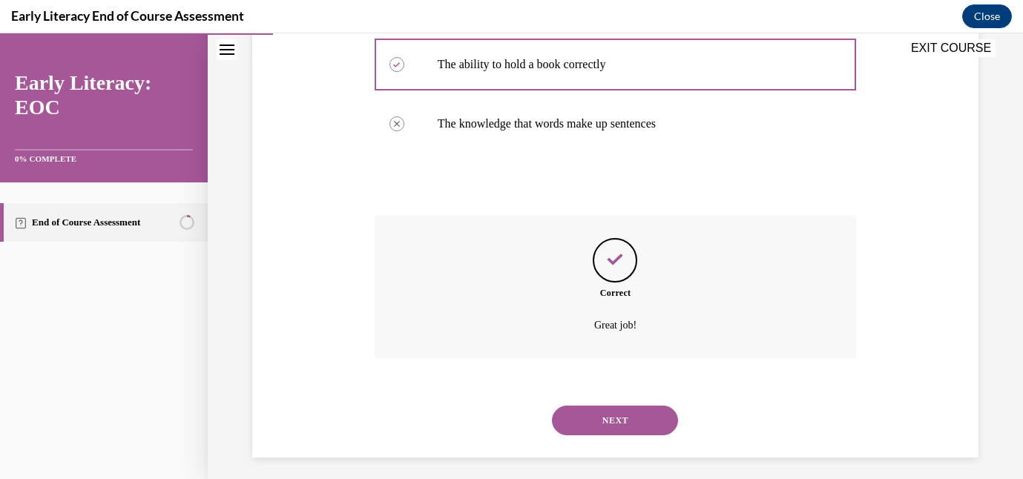
scroll to position [430, 0]
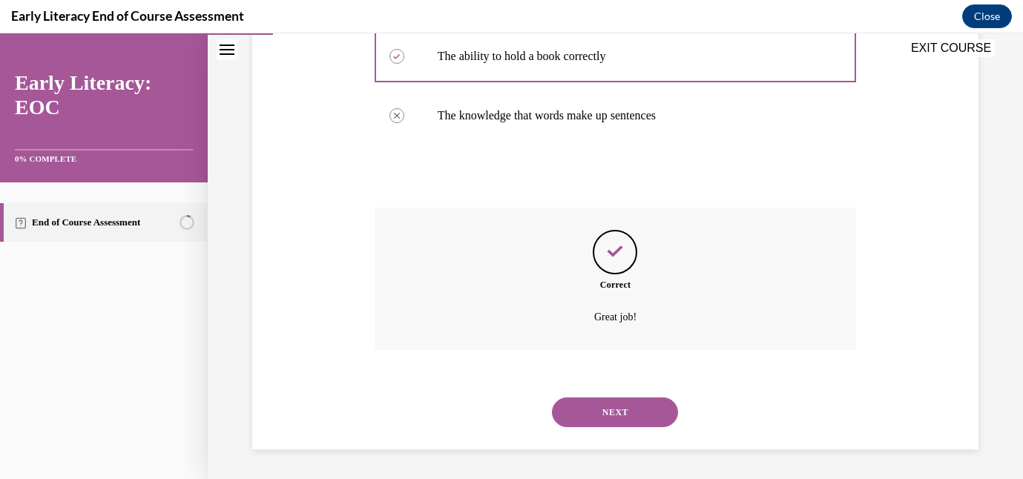
click at [608, 400] on button "NEXT" at bounding box center [615, 413] width 126 height 30
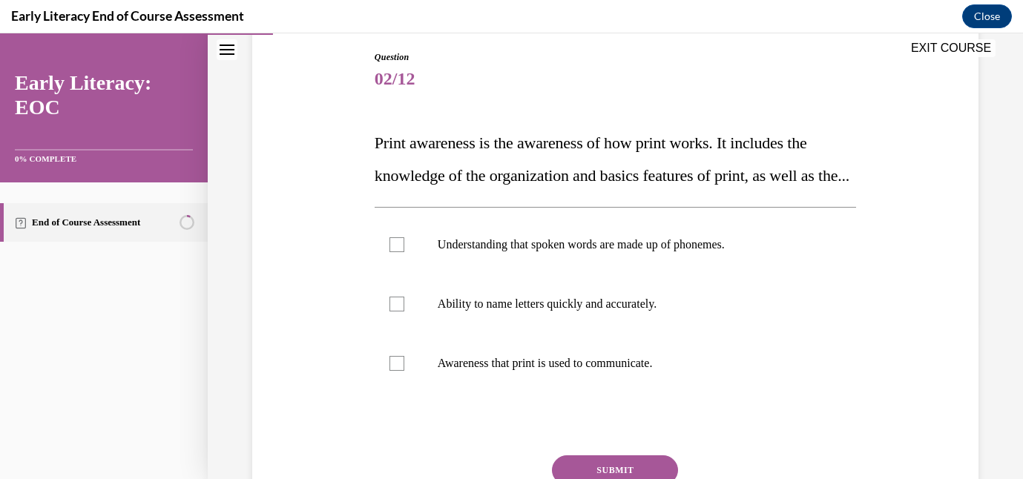
scroll to position [160, 0]
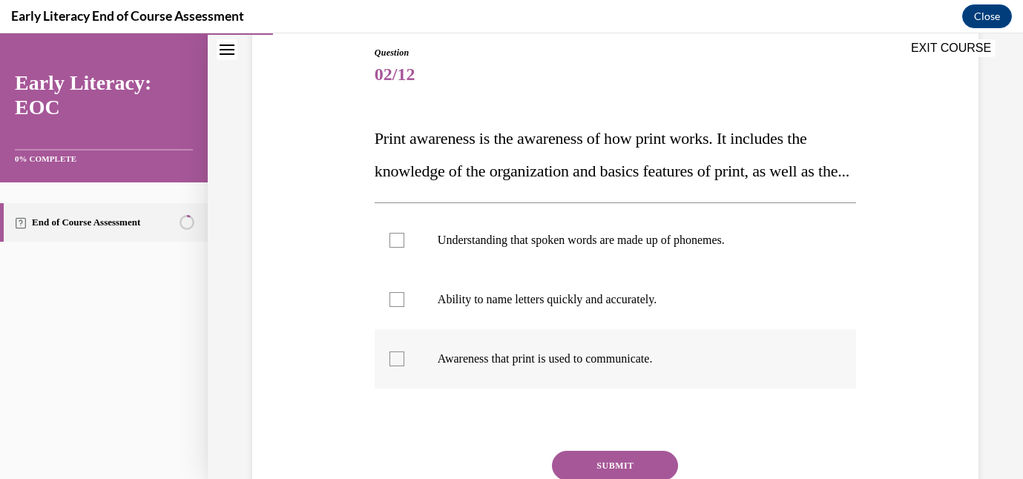
click at [528, 389] on div at bounding box center [616, 358] width 482 height 59
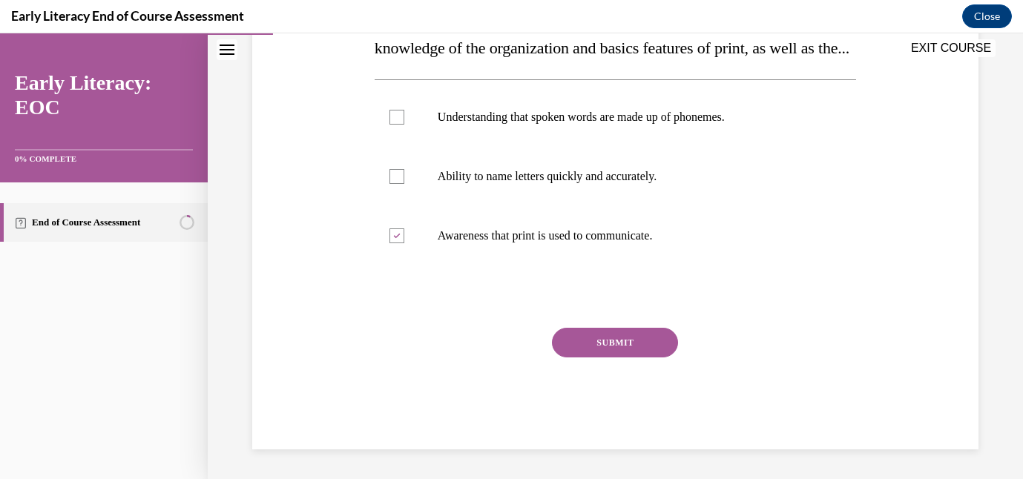
click at [583, 346] on button "SUBMIT" at bounding box center [615, 343] width 126 height 30
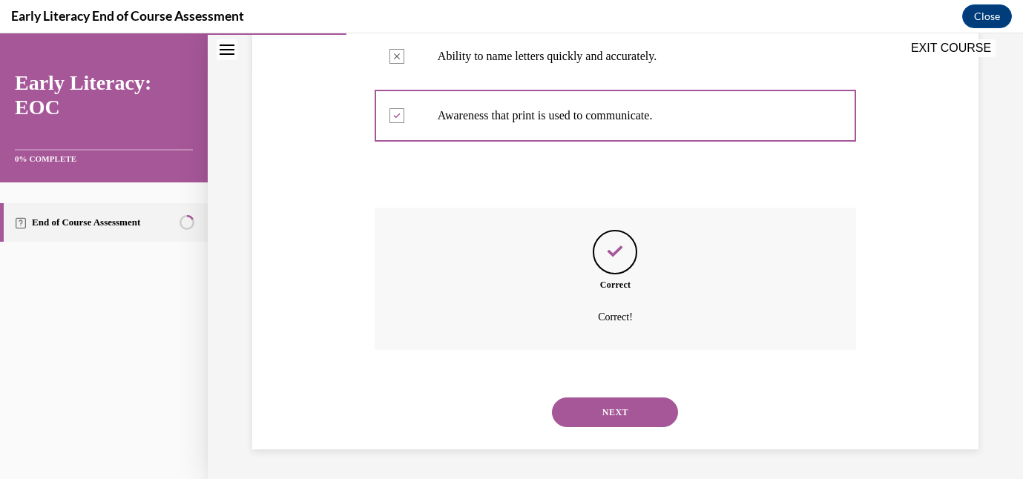
scroll to position [436, 0]
click at [608, 412] on button "NEXT" at bounding box center [615, 413] width 126 height 30
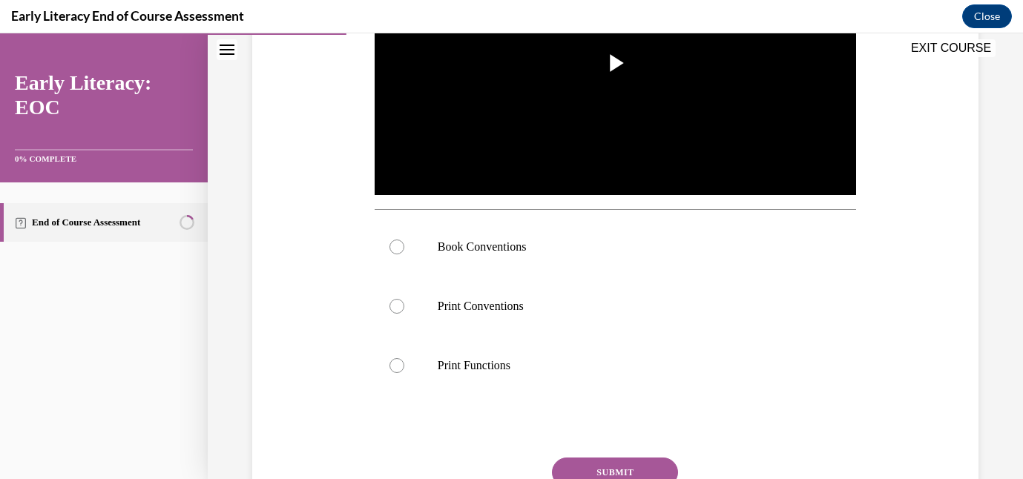
scroll to position [415, 0]
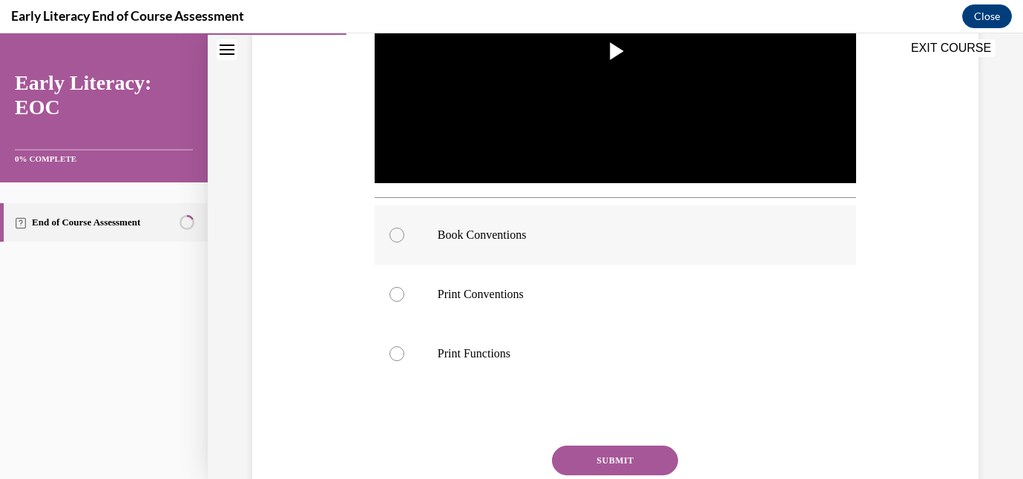
click at [422, 252] on div at bounding box center [616, 235] width 482 height 59
click at [605, 459] on button "SUBMIT" at bounding box center [615, 461] width 126 height 30
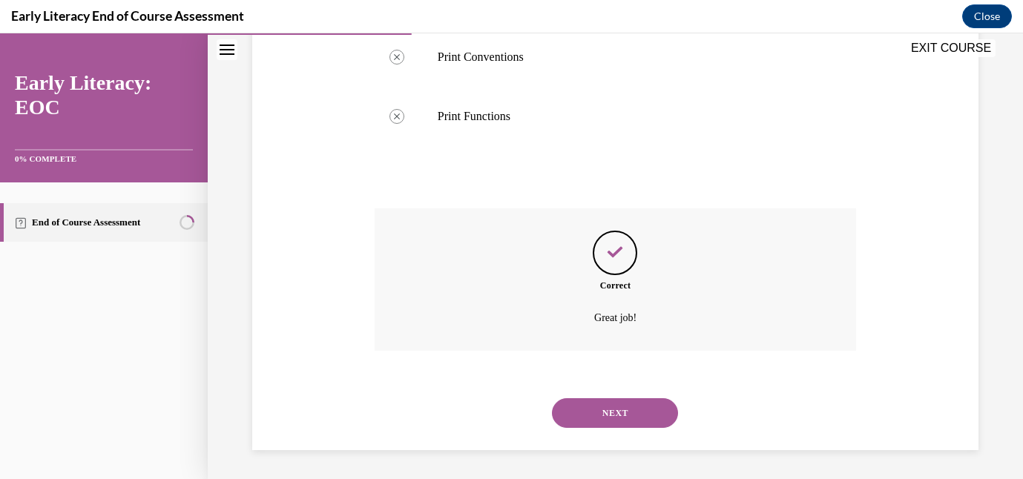
scroll to position [653, 0]
click at [628, 413] on button "NEXT" at bounding box center [615, 413] width 126 height 30
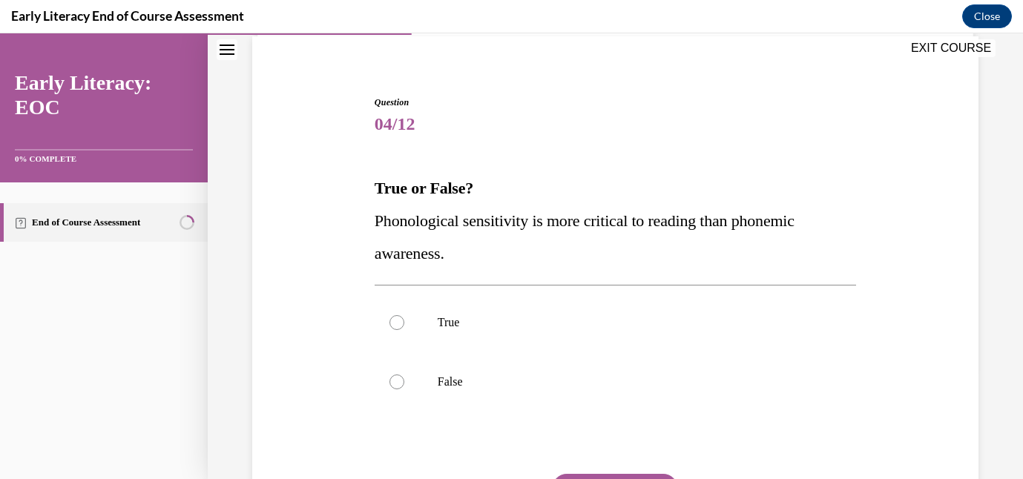
scroll to position [116, 0]
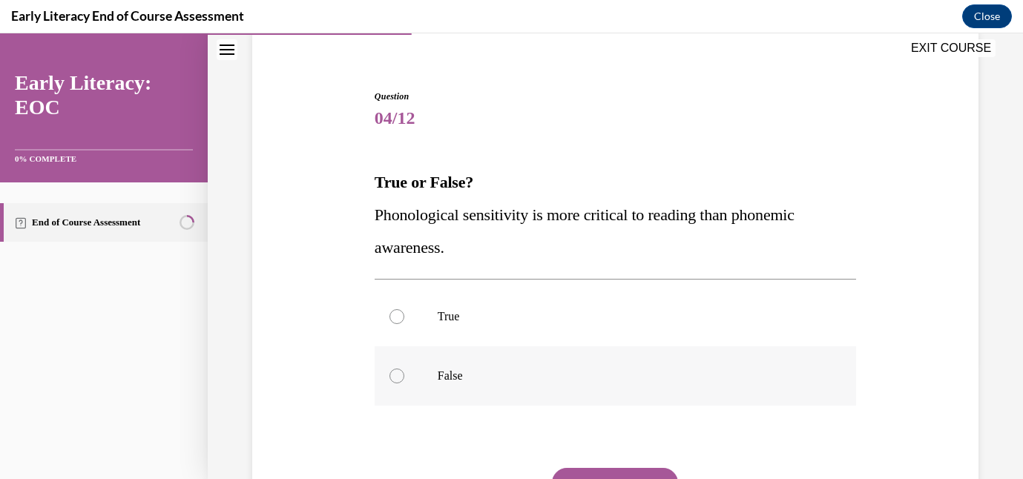
click at [430, 372] on div at bounding box center [616, 375] width 482 height 59
click at [584, 470] on button "SUBMIT" at bounding box center [615, 483] width 126 height 30
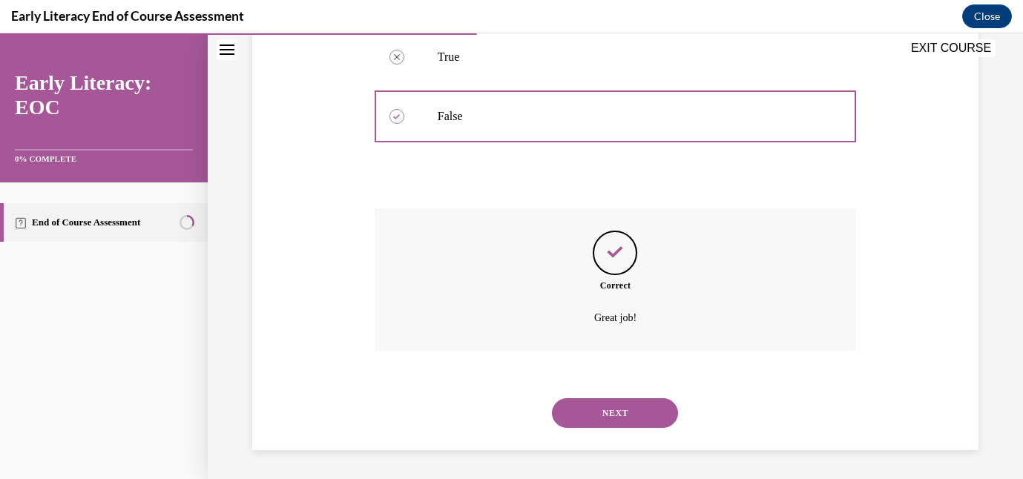
scroll to position [377, 0]
click at [608, 411] on button "NEXT" at bounding box center [615, 413] width 126 height 30
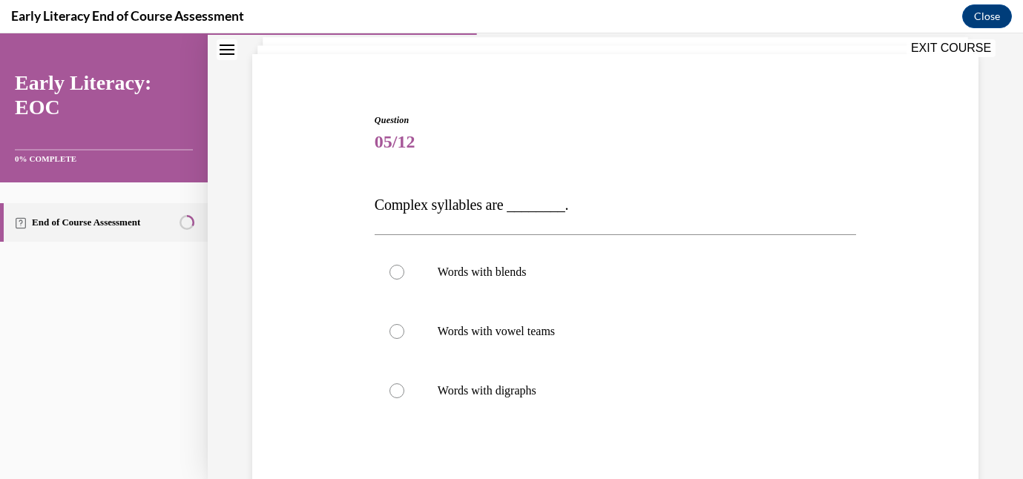
scroll to position [134, 0]
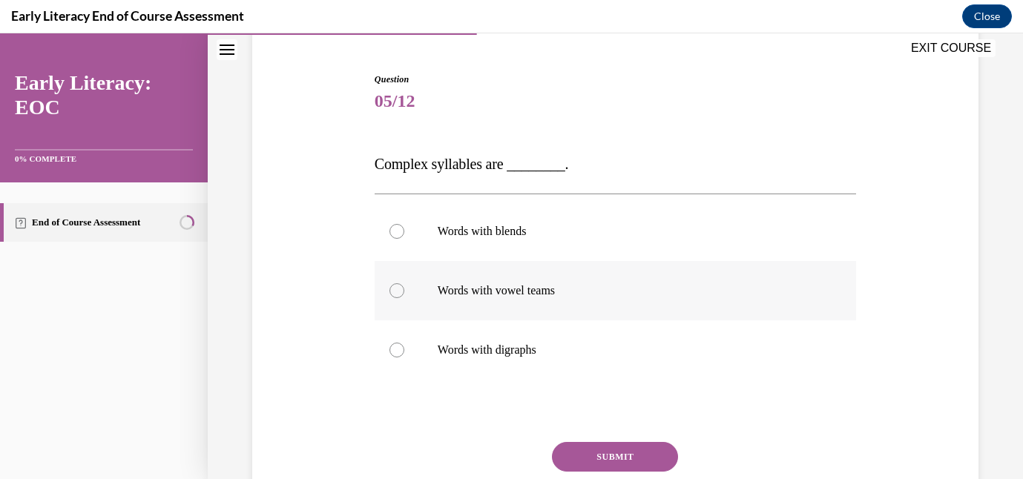
click at [493, 284] on p "Words with vowel teams" at bounding box center [628, 290] width 381 height 15
click at [630, 455] on button "SUBMIT" at bounding box center [615, 457] width 126 height 30
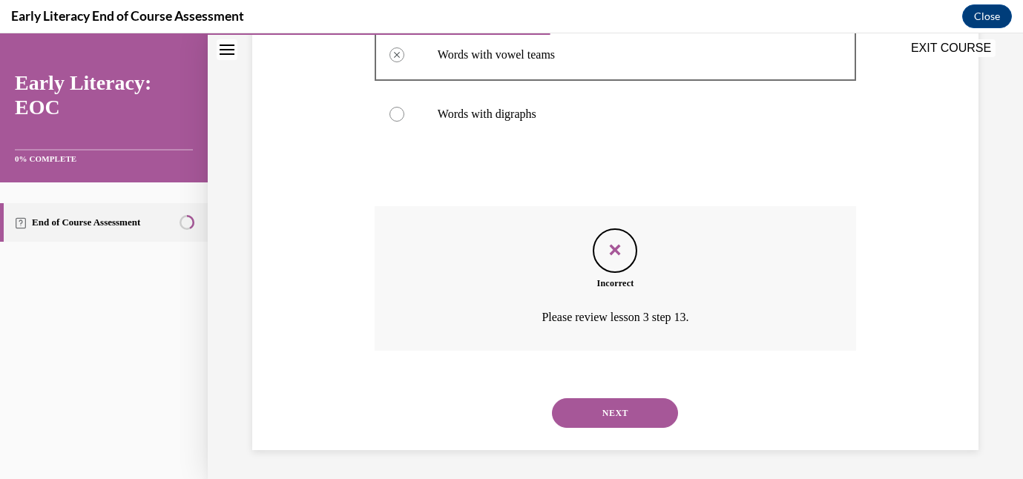
scroll to position [370, 0]
click at [615, 420] on button "NEXT" at bounding box center [615, 413] width 126 height 30
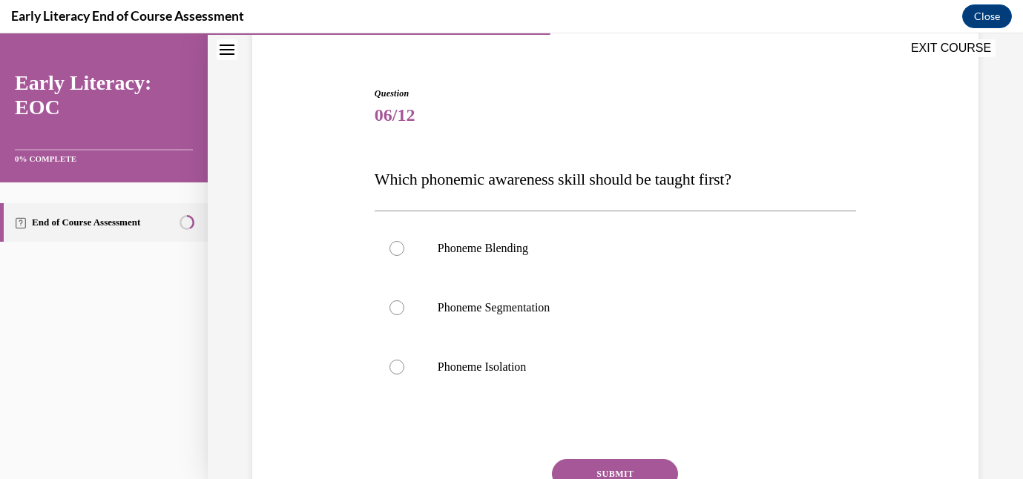
scroll to position [120, 0]
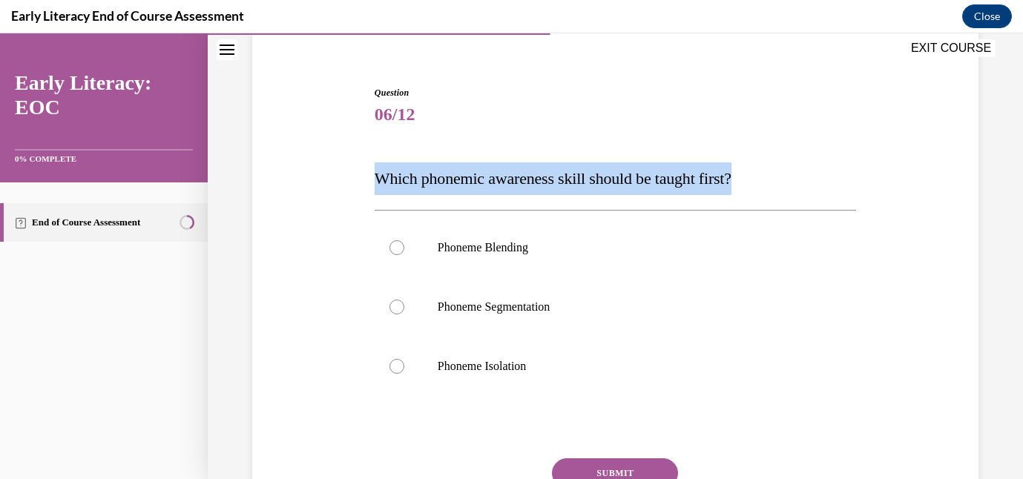
drag, startPoint x: 376, startPoint y: 179, endPoint x: 796, endPoint y: 185, distance: 420.0
click at [796, 185] on p "Which phonemic awareness skill should be taught first?" at bounding box center [616, 178] width 482 height 33
copy span "Which phonemic awareness skill should be taught first?"
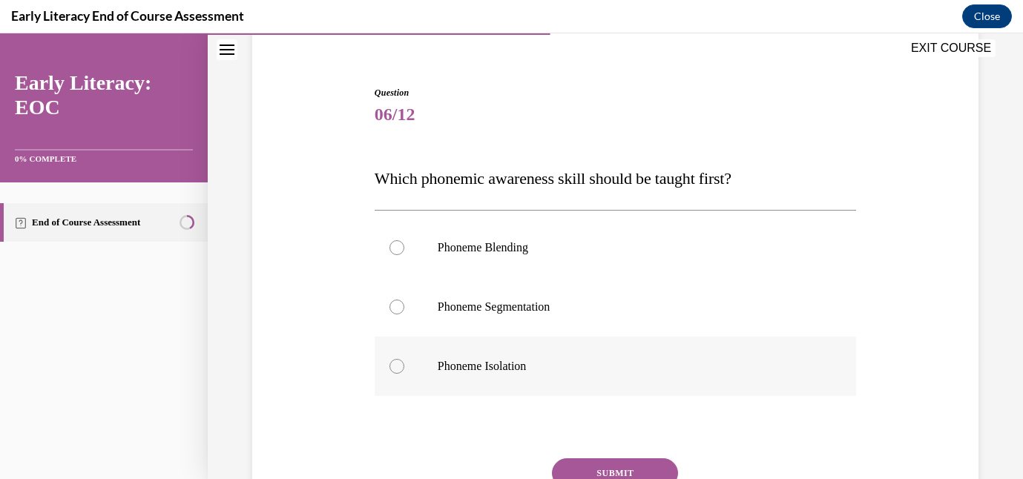
click at [463, 370] on p "Phoneme Isolation" at bounding box center [628, 366] width 381 height 15
click at [595, 469] on button "SUBMIT" at bounding box center [615, 474] width 126 height 30
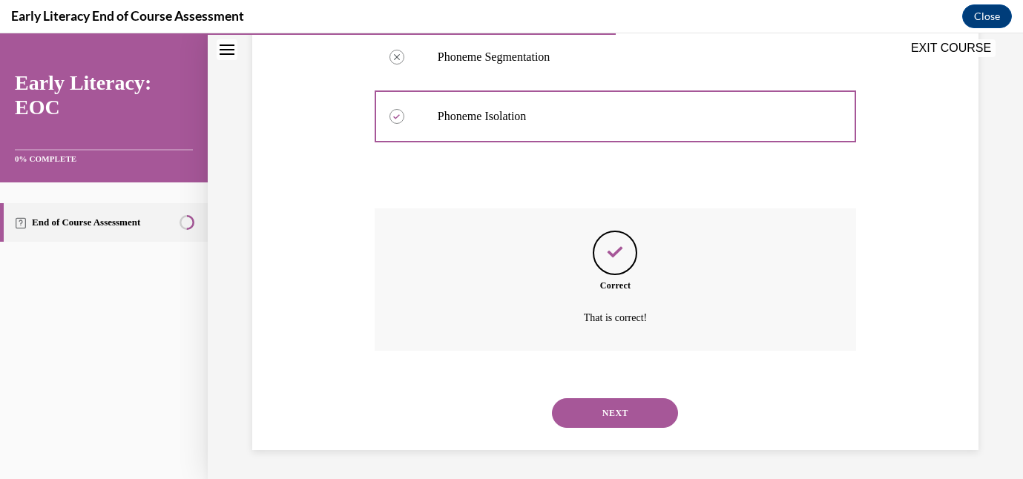
scroll to position [371, 0]
click at [614, 417] on button "NEXT" at bounding box center [615, 413] width 126 height 30
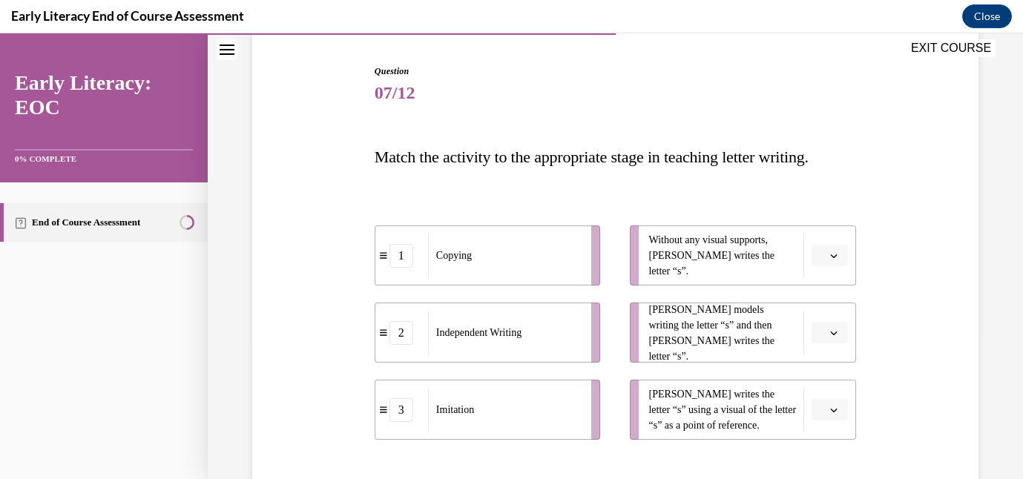
scroll to position [146, 0]
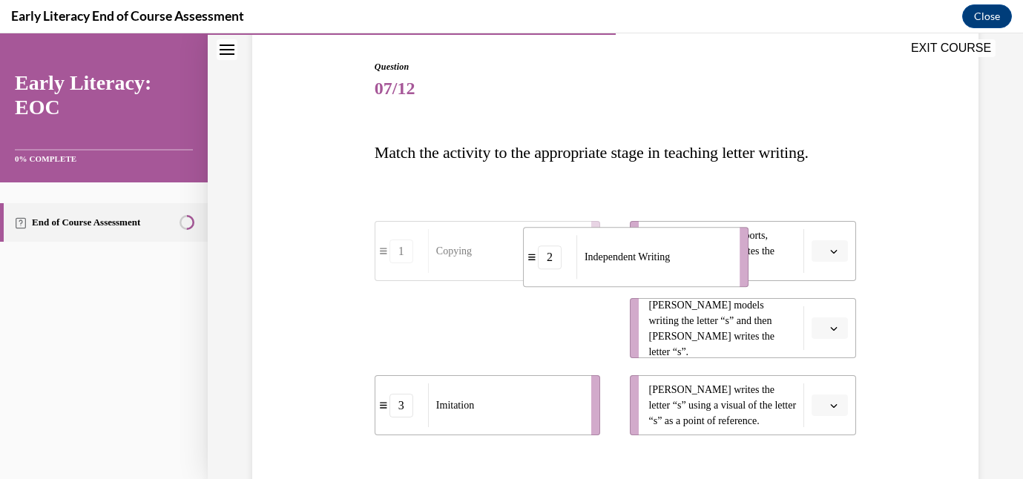
drag, startPoint x: 494, startPoint y: 348, endPoint x: 651, endPoint y: 274, distance: 173.2
click at [651, 274] on div "Independent Writing" at bounding box center [653, 257] width 154 height 44
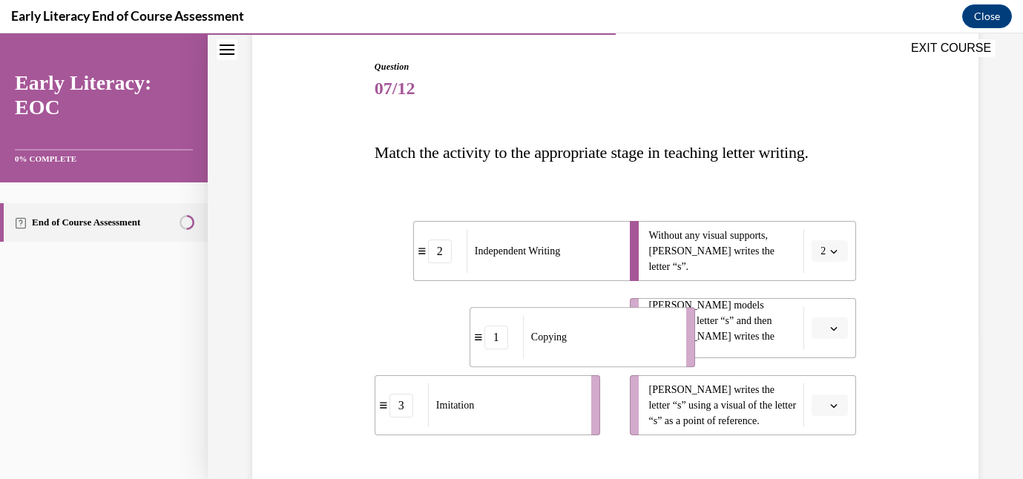
drag, startPoint x: 550, startPoint y: 332, endPoint x: 647, endPoint y: 341, distance: 97.6
click at [647, 341] on div "Copying" at bounding box center [600, 337] width 154 height 44
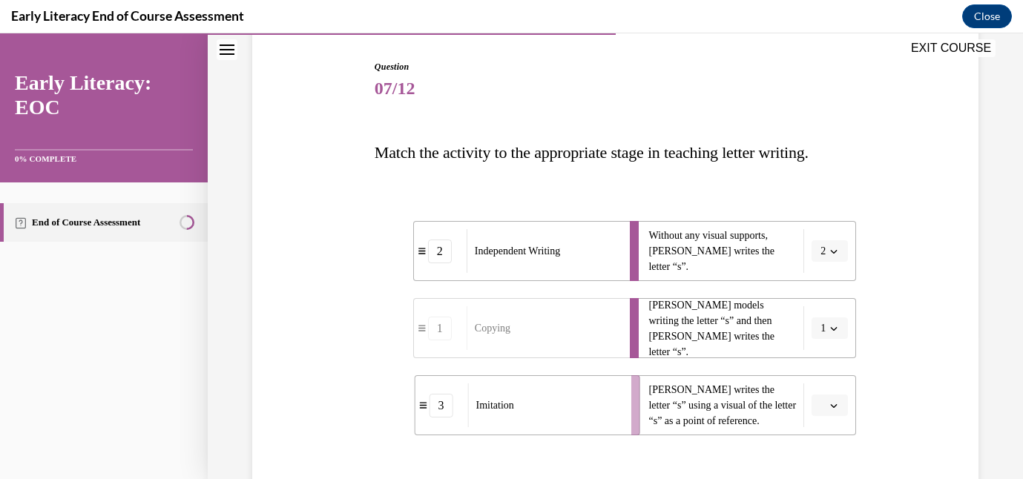
drag, startPoint x: 553, startPoint y: 409, endPoint x: 663, endPoint y: 408, distance: 109.8
click at [622, 409] on div "Imitation" at bounding box center [545, 406] width 154 height 44
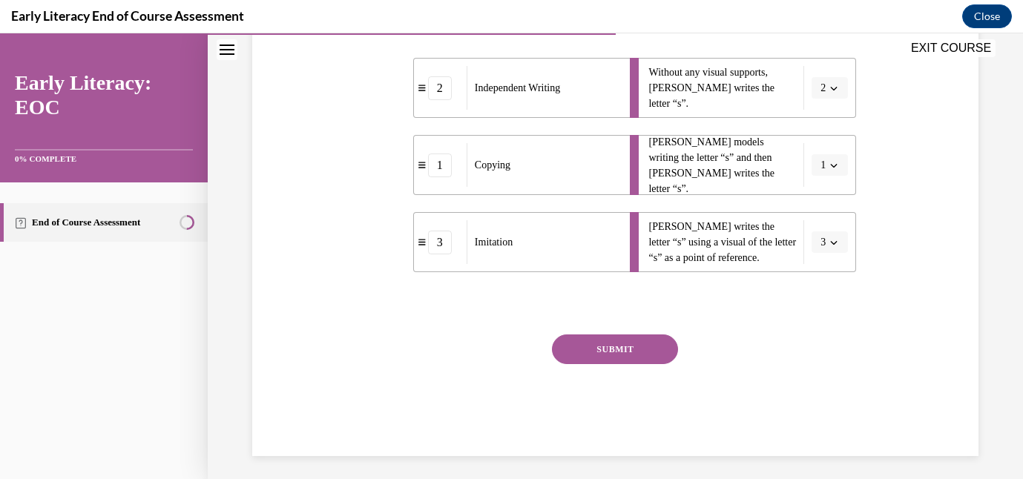
click at [589, 346] on button "SUBMIT" at bounding box center [615, 350] width 126 height 30
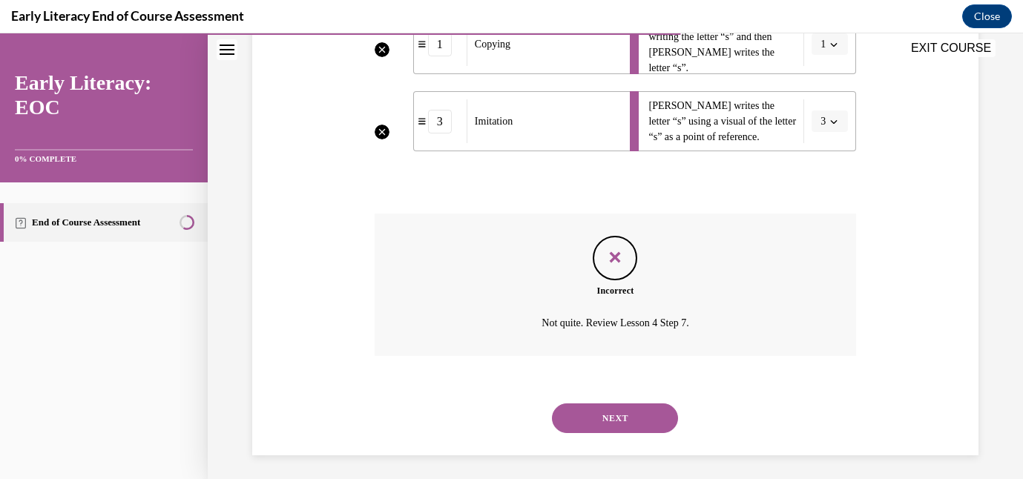
scroll to position [433, 0]
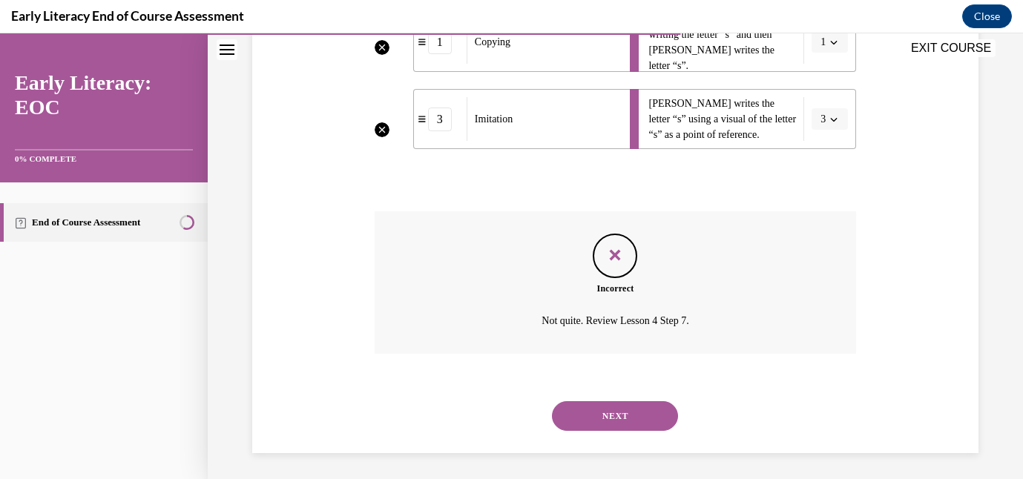
click at [594, 421] on button "NEXT" at bounding box center [615, 416] width 126 height 30
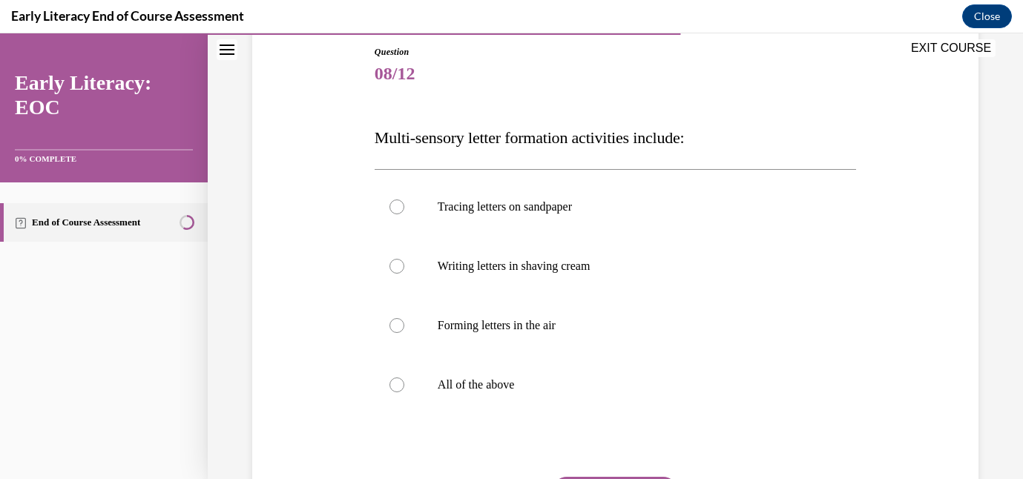
scroll to position [165, 0]
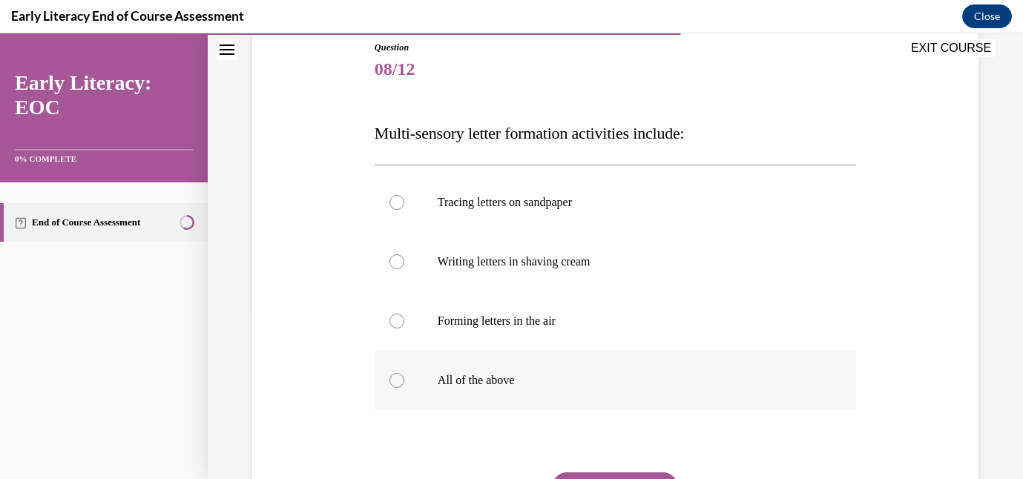
click at [505, 368] on div at bounding box center [616, 380] width 482 height 59
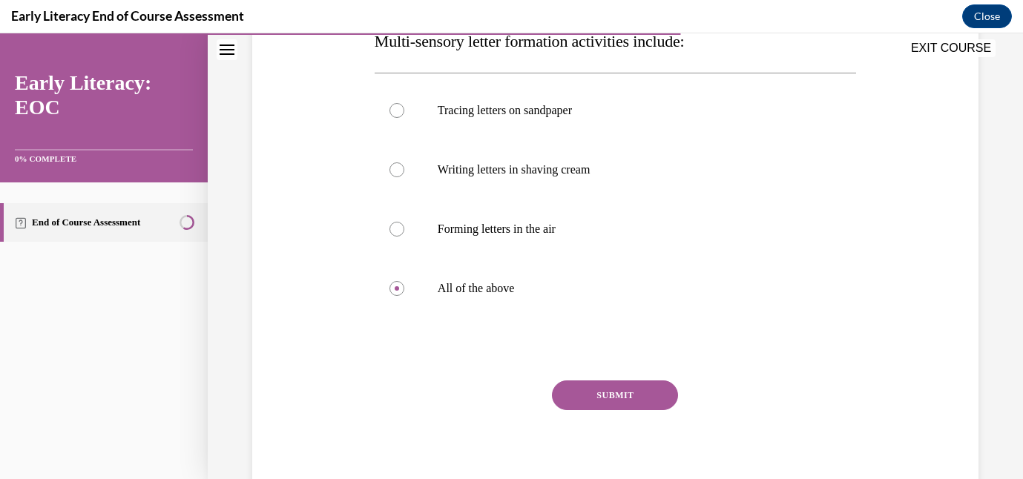
click at [576, 383] on button "SUBMIT" at bounding box center [615, 396] width 126 height 30
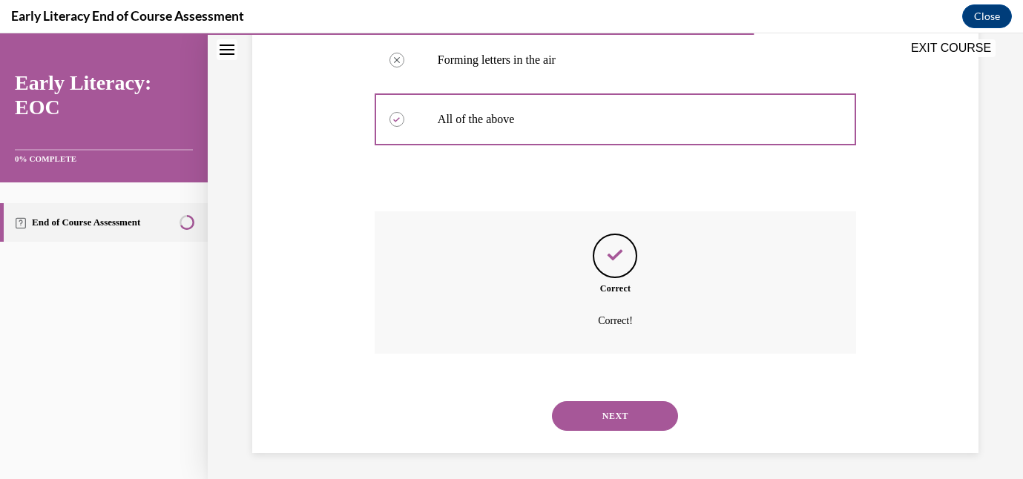
scroll to position [430, 0]
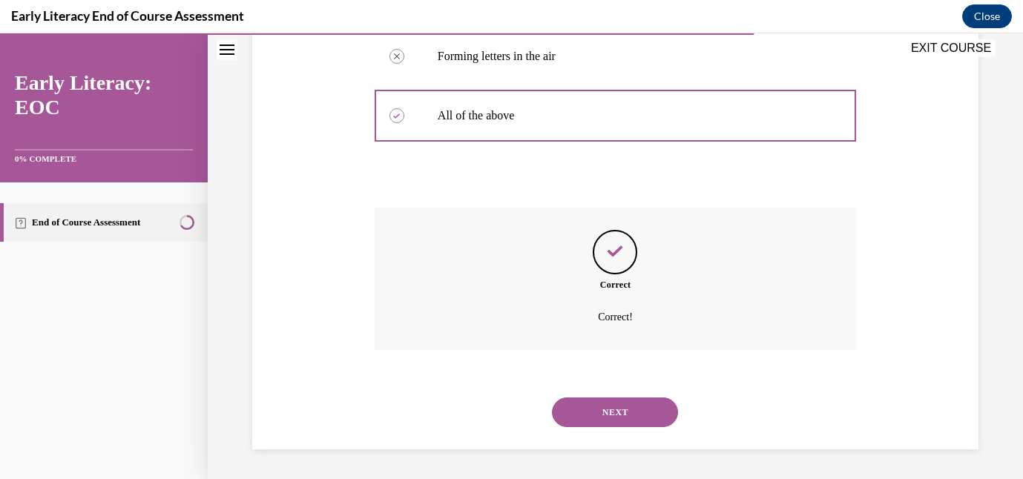
click at [618, 408] on button "NEXT" at bounding box center [615, 413] width 126 height 30
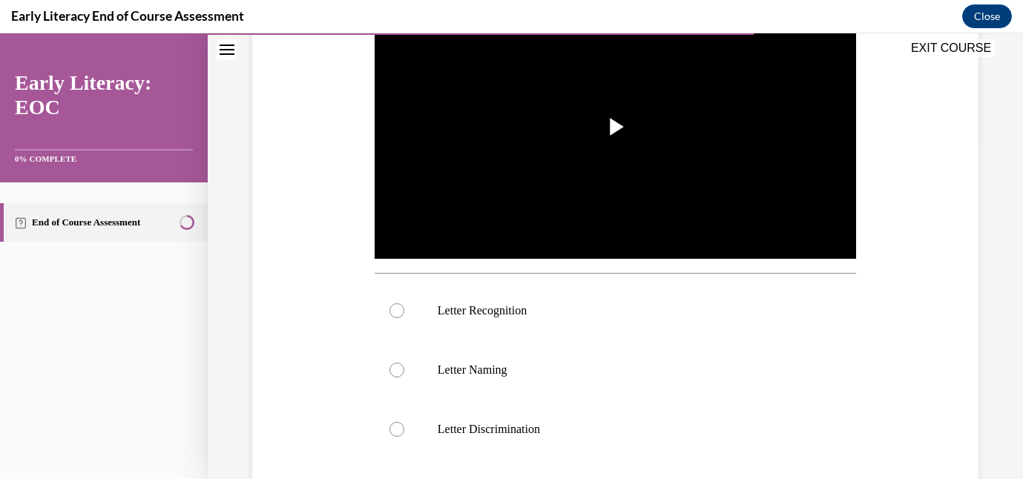
scroll to position [354, 0]
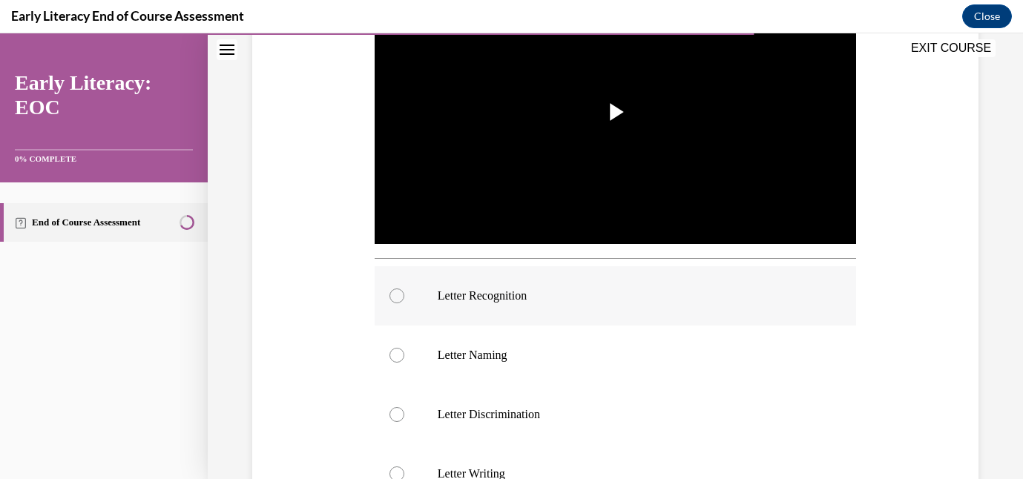
click at [490, 277] on div at bounding box center [616, 295] width 482 height 59
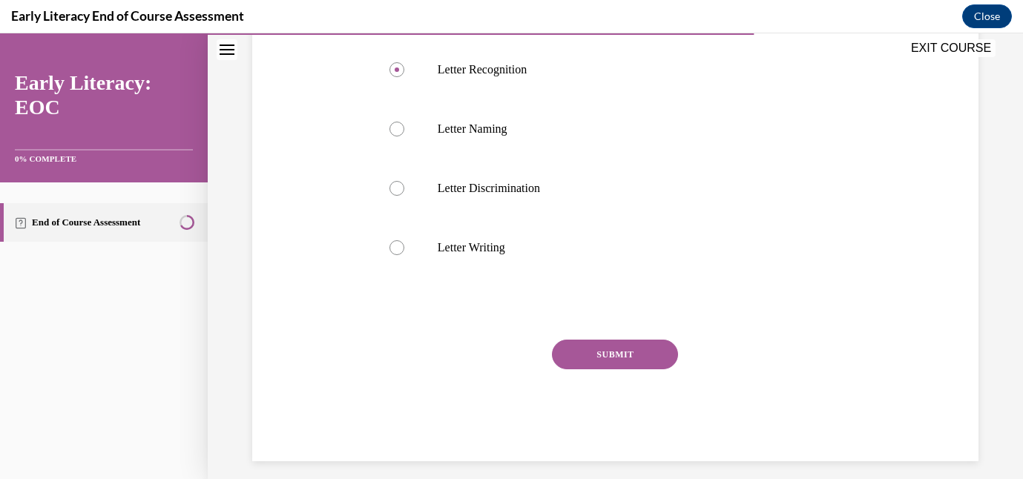
click at [588, 363] on button "SUBMIT" at bounding box center [615, 355] width 126 height 30
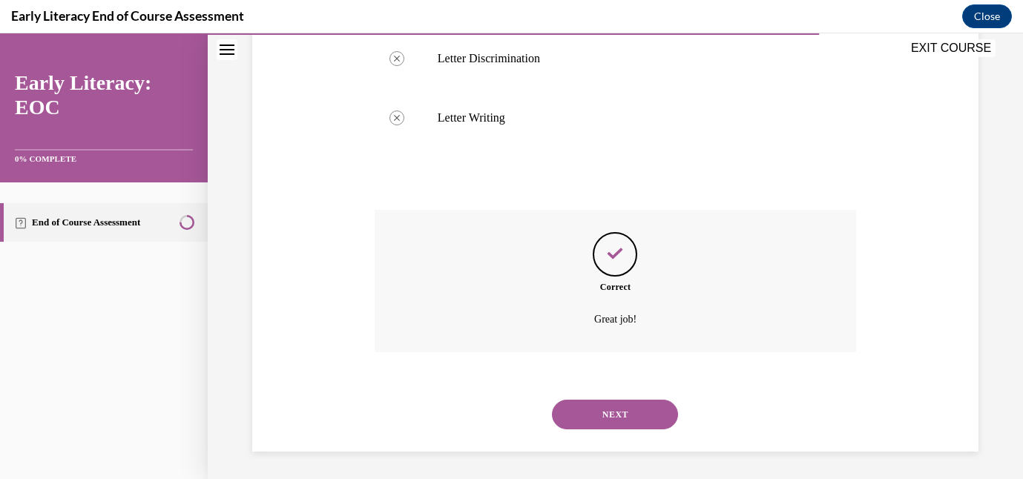
scroll to position [712, 0]
click at [614, 410] on button "NEXT" at bounding box center [615, 413] width 126 height 30
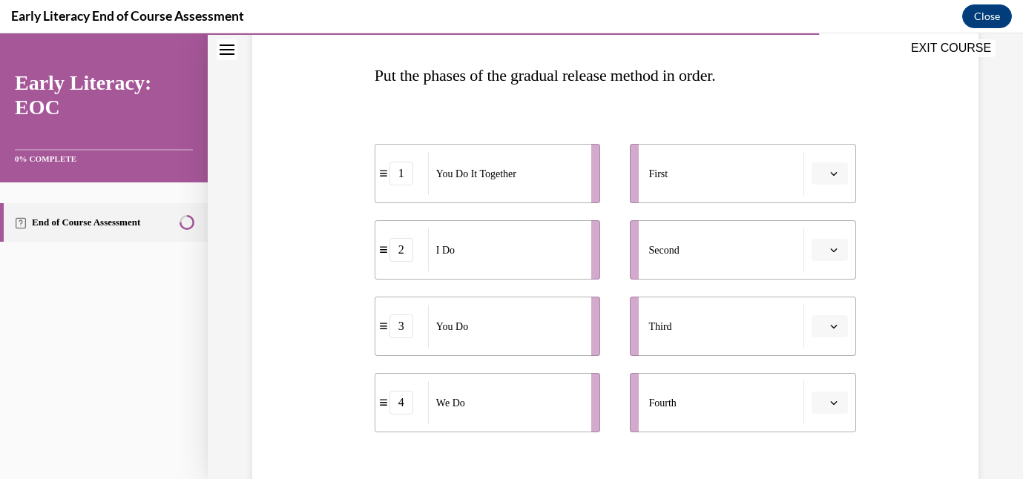
scroll to position [229, 0]
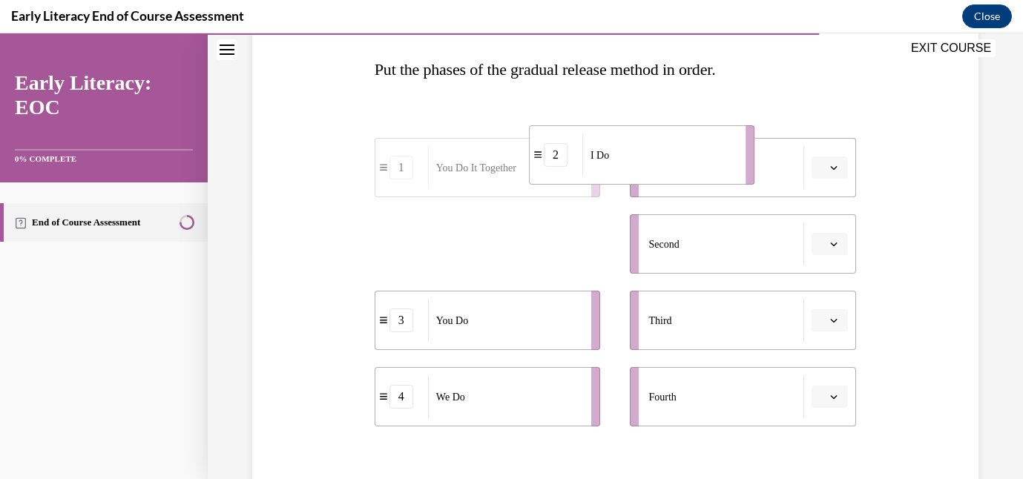
drag, startPoint x: 471, startPoint y: 263, endPoint x: 625, endPoint y: 174, distance: 178.2
click at [625, 174] on div "I Do" at bounding box center [659, 155] width 154 height 43
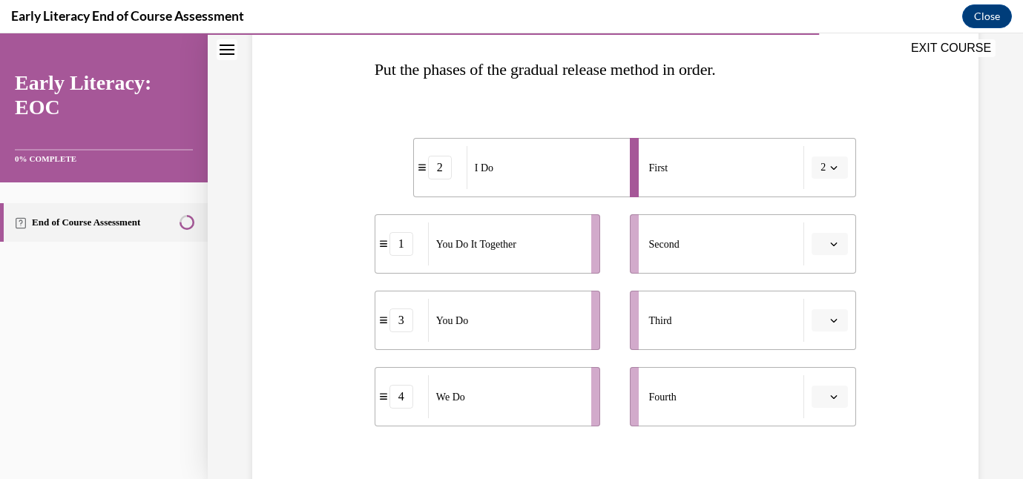
click at [485, 381] on div "We Do" at bounding box center [505, 396] width 154 height 43
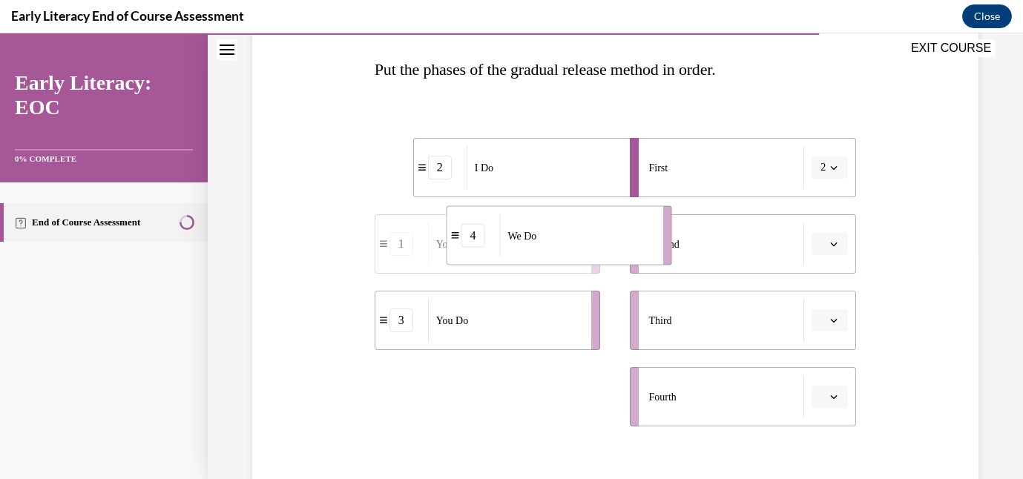
drag, startPoint x: 485, startPoint y: 381, endPoint x: 557, endPoint y: 220, distance: 176.4
click at [557, 220] on div "We Do" at bounding box center [576, 235] width 154 height 43
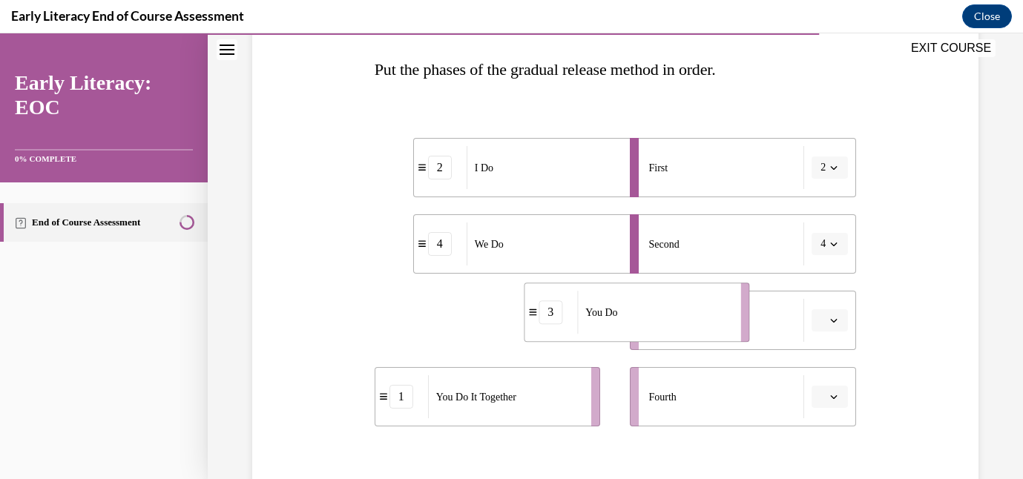
drag, startPoint x: 441, startPoint y: 339, endPoint x: 591, endPoint y: 331, distance: 150.1
click at [591, 331] on div "You Do" at bounding box center [654, 312] width 154 height 43
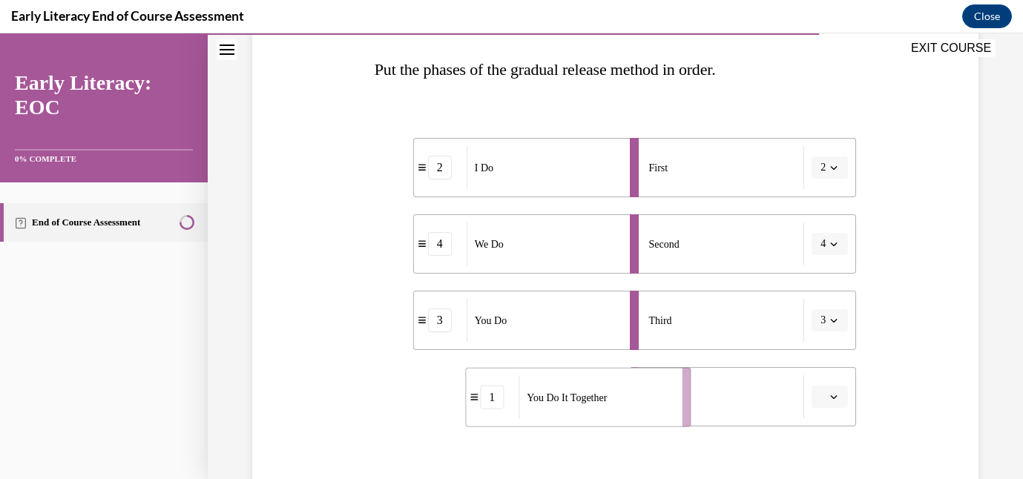
drag, startPoint x: 502, startPoint y: 396, endPoint x: 593, endPoint y: 396, distance: 91.3
click at [593, 396] on span "You Do It Together" at bounding box center [567, 398] width 80 height 16
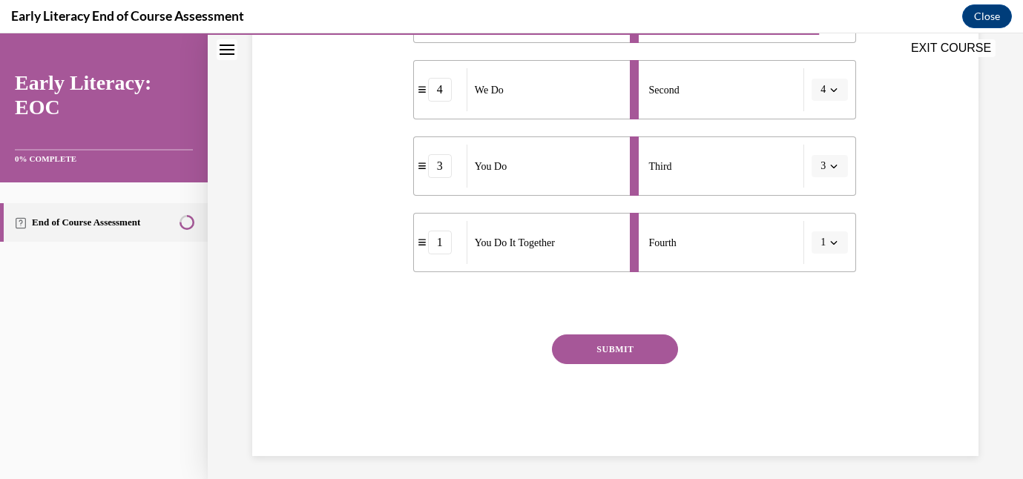
click at [597, 359] on button "SUBMIT" at bounding box center [615, 350] width 126 height 30
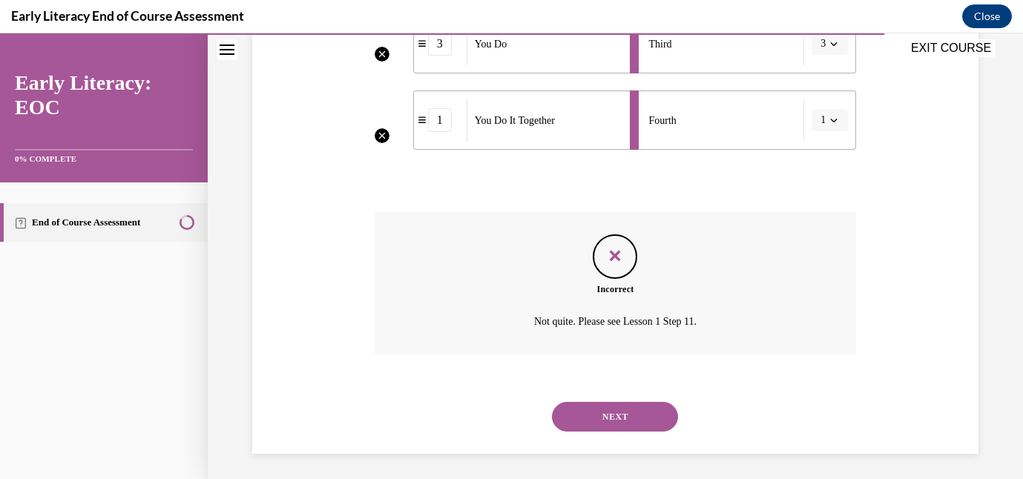
scroll to position [510, 0]
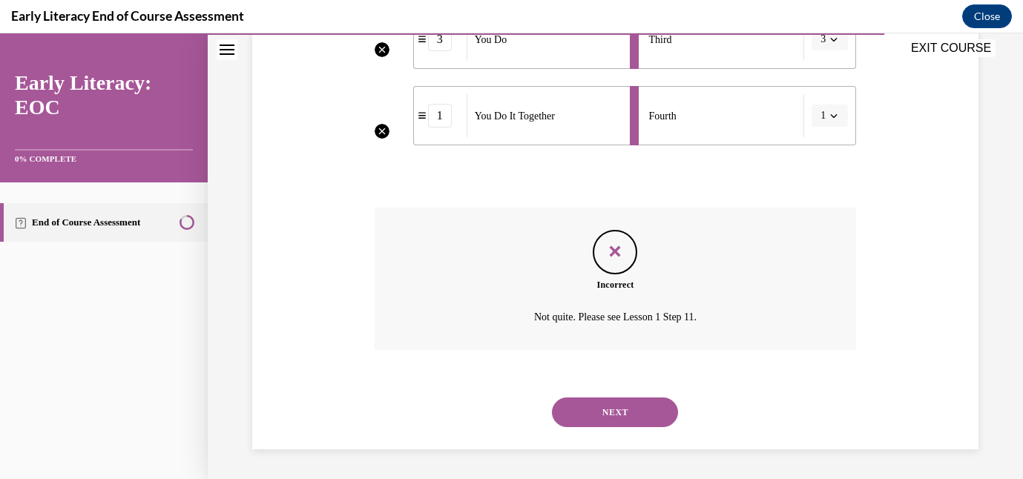
click at [648, 397] on div "NEXT" at bounding box center [616, 412] width 482 height 59
click at [646, 407] on button "NEXT" at bounding box center [615, 413] width 126 height 30
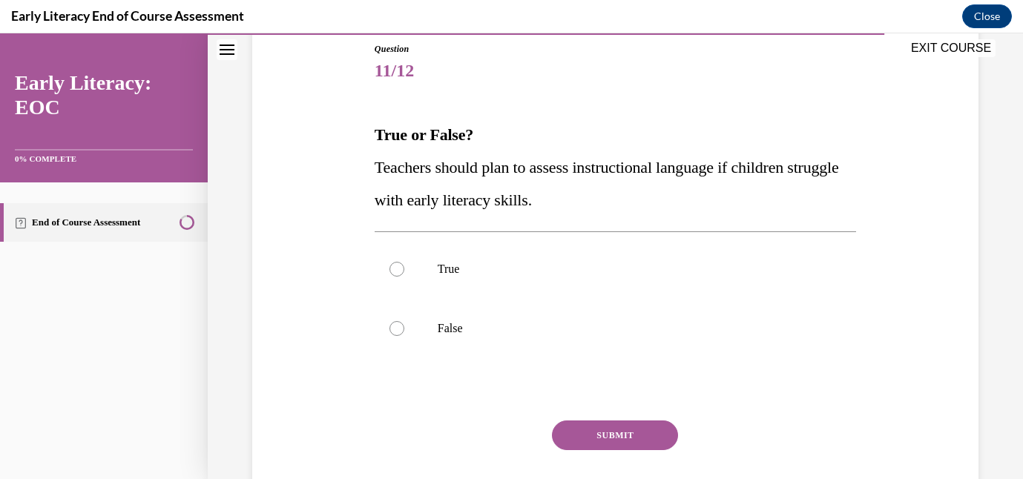
scroll to position [165, 0]
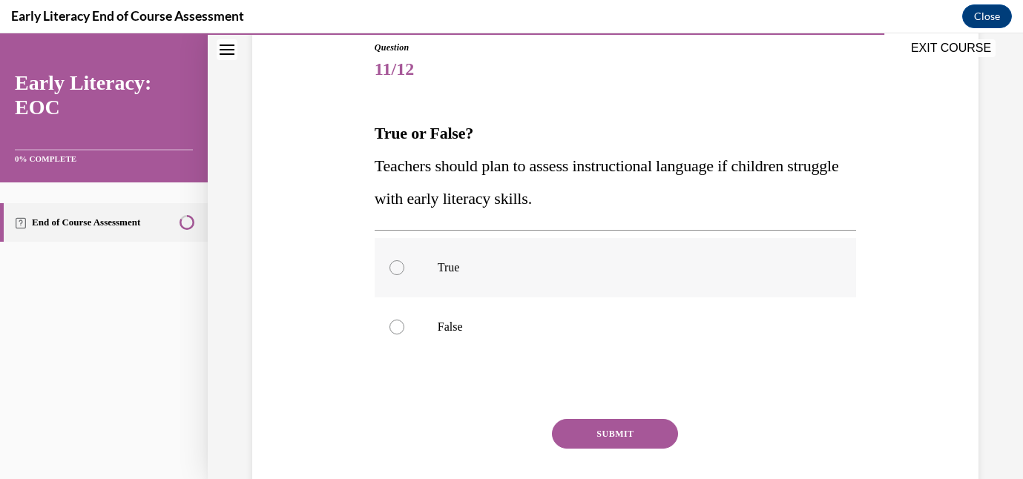
click at [495, 275] on p "True" at bounding box center [628, 267] width 381 height 15
click at [575, 430] on button "SUBMIT" at bounding box center [615, 434] width 126 height 30
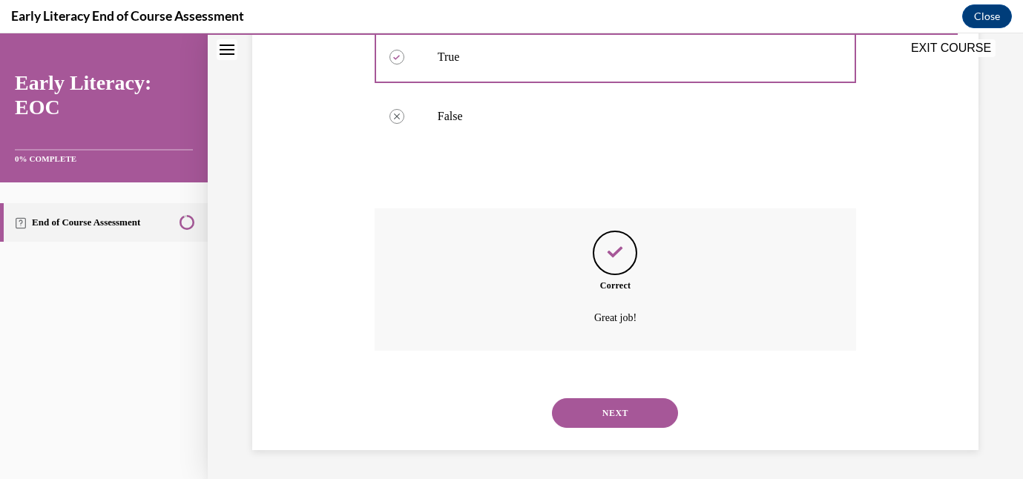
scroll to position [377, 0]
click at [605, 414] on button "NEXT" at bounding box center [615, 413] width 126 height 30
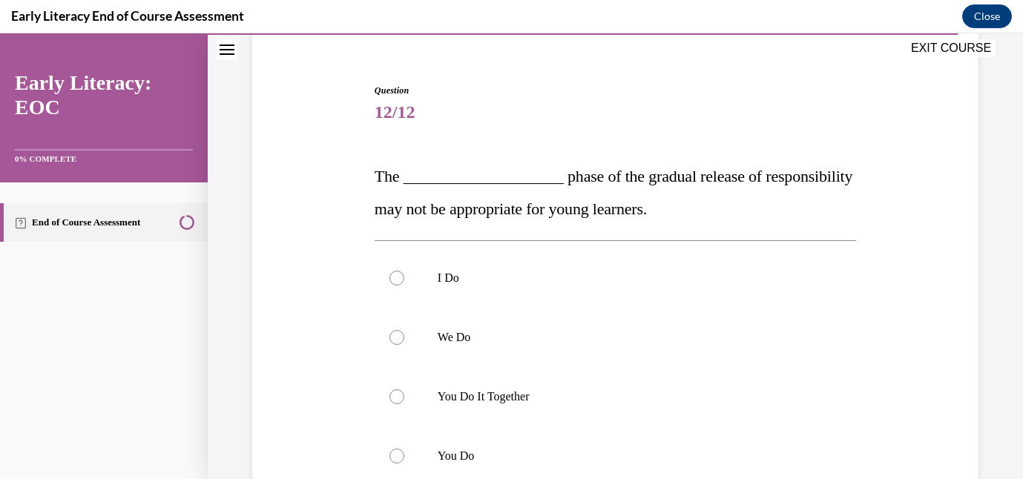
scroll to position [157, 0]
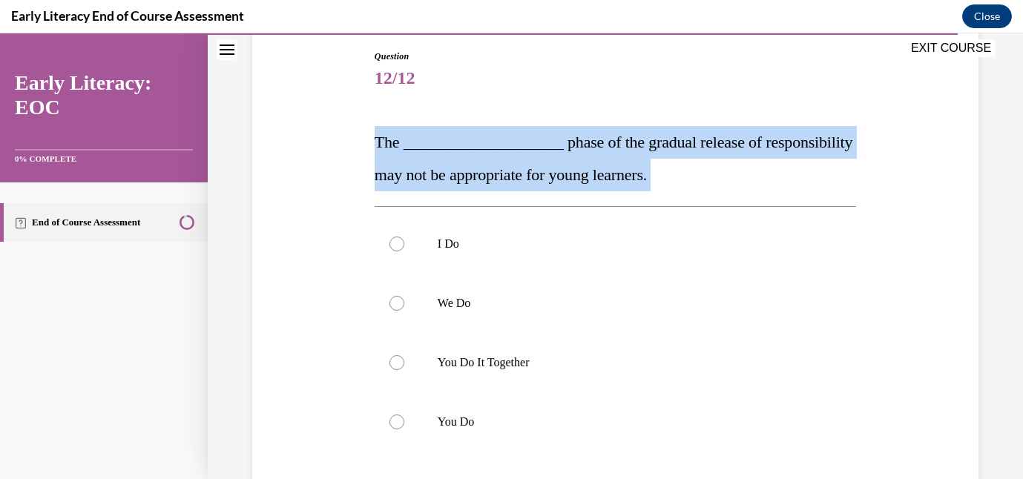
drag, startPoint x: 375, startPoint y: 138, endPoint x: 729, endPoint y: 191, distance: 357.2
click at [729, 191] on div "Question 12/12 The ____________________ phase of the gradual release of respons…" at bounding box center [616, 343] width 482 height 586
copy div "The ____________________ phase of the gradual release of responsibility may not…"
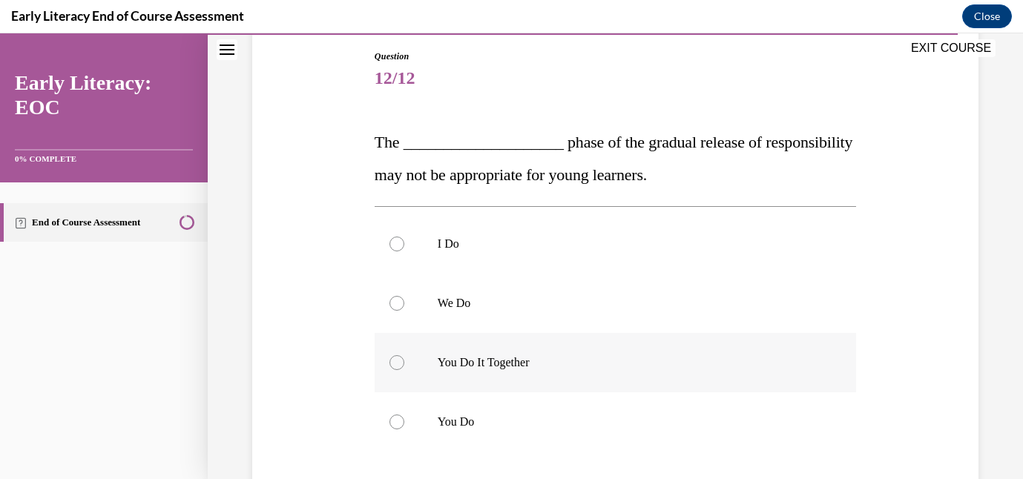
click at [458, 363] on p "You Do It Together" at bounding box center [628, 362] width 381 height 15
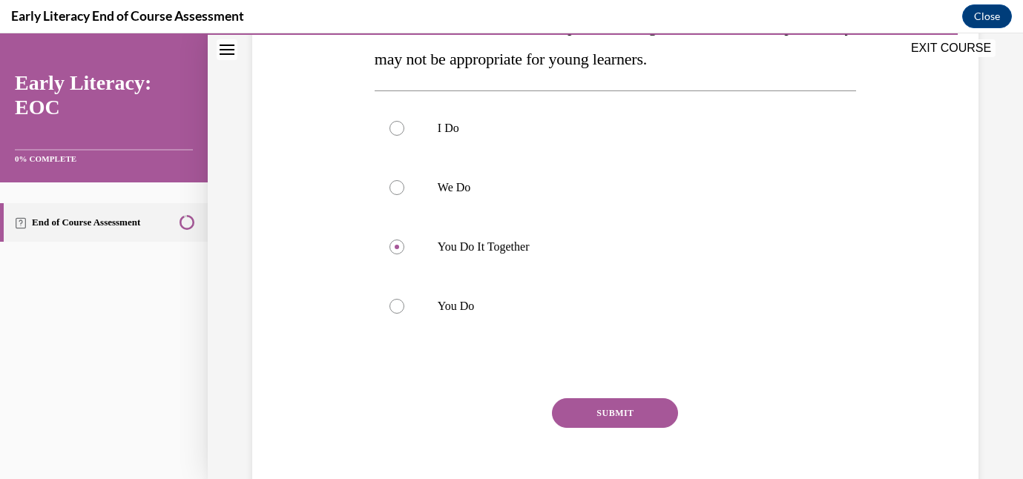
click at [579, 415] on button "SUBMIT" at bounding box center [615, 413] width 126 height 30
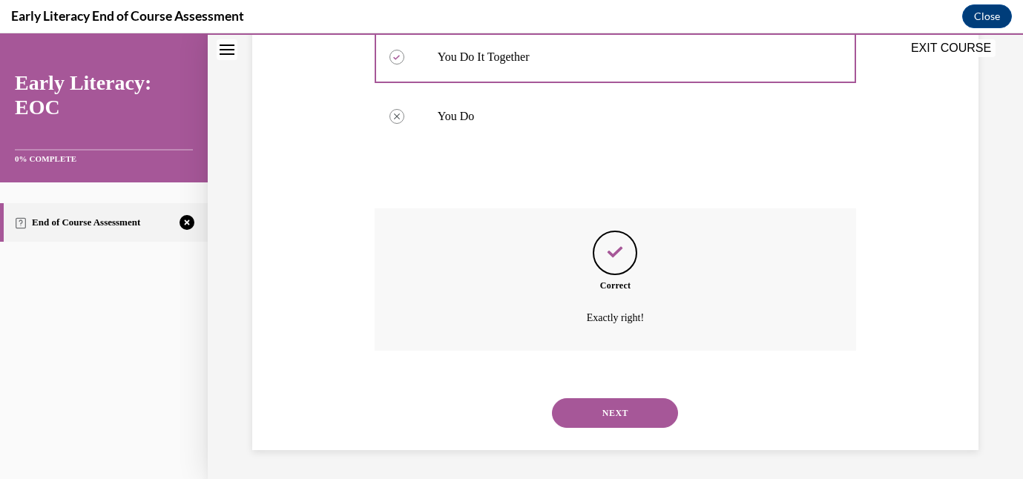
scroll to position [463, 0]
click at [605, 415] on button "NEXT" at bounding box center [615, 413] width 126 height 30
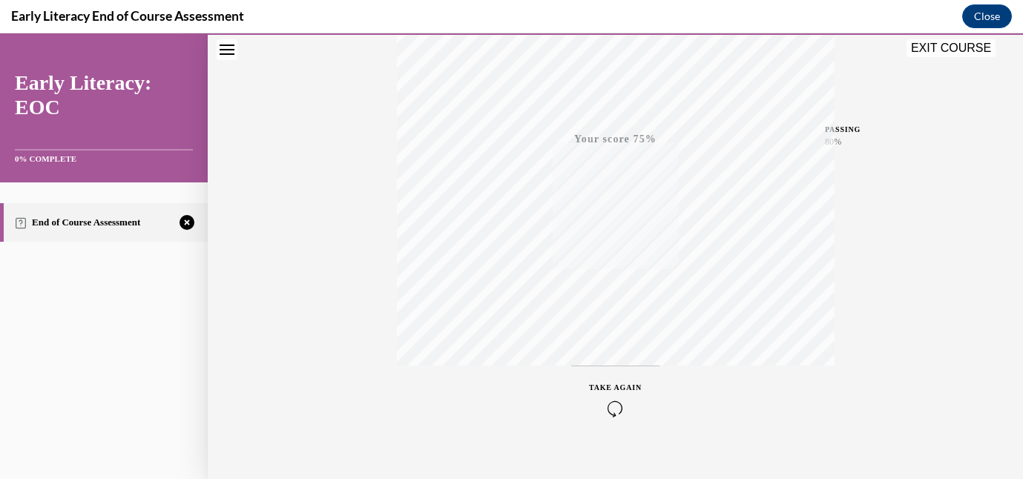
scroll to position [315, 0]
click at [632, 364] on span "TAKE AGAIN" at bounding box center [615, 368] width 53 height 8
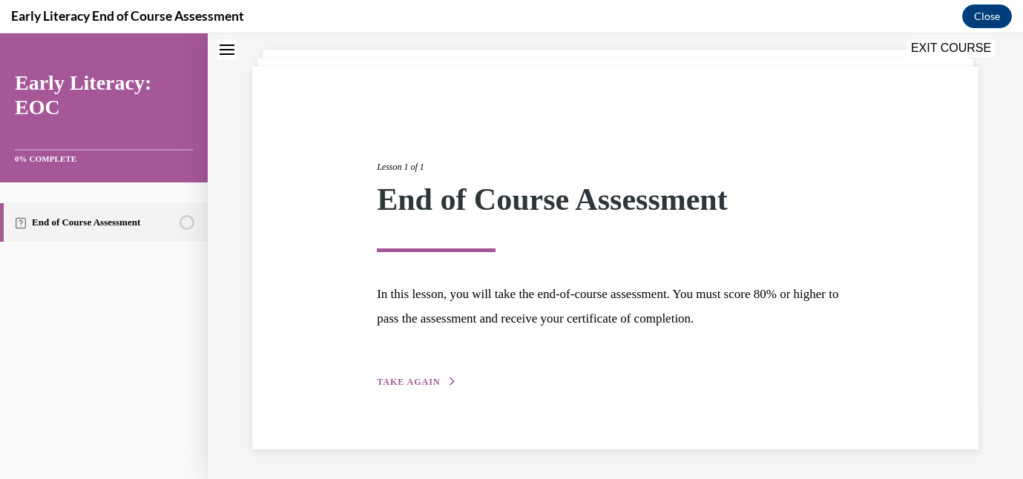
scroll to position [79, 0]
click at [436, 378] on span "TAKE AGAIN" at bounding box center [408, 383] width 63 height 10
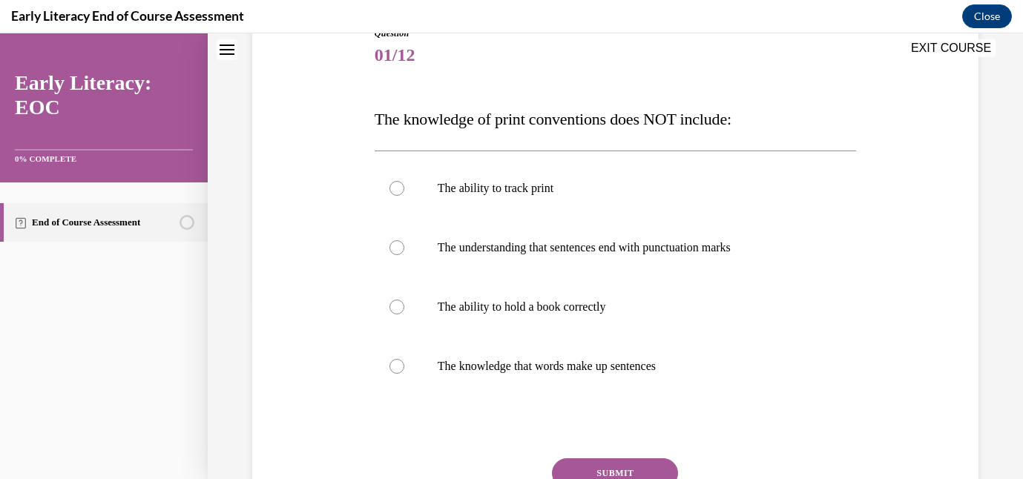
scroll to position [183, 0]
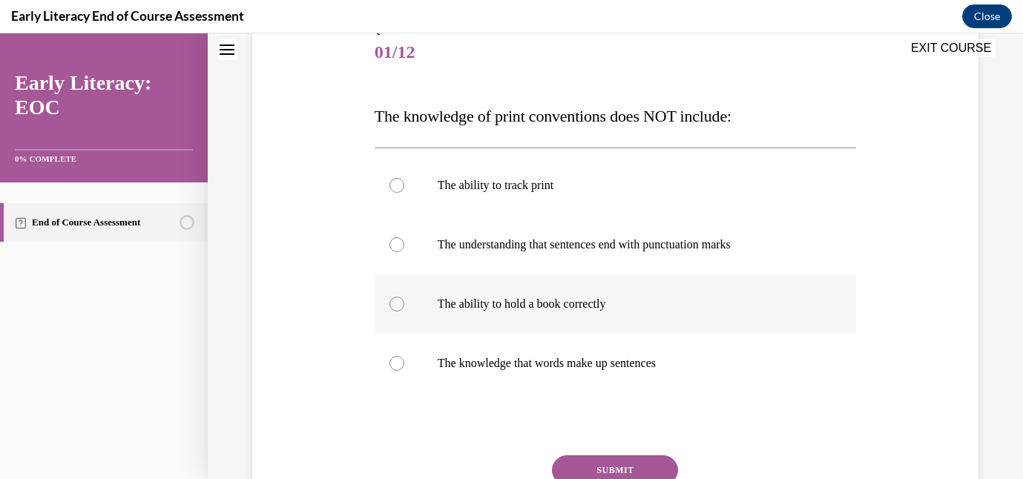
click at [496, 298] on p "The ability to hold a book correctly" at bounding box center [628, 304] width 381 height 15
click at [579, 457] on button "SUBMIT" at bounding box center [615, 471] width 126 height 30
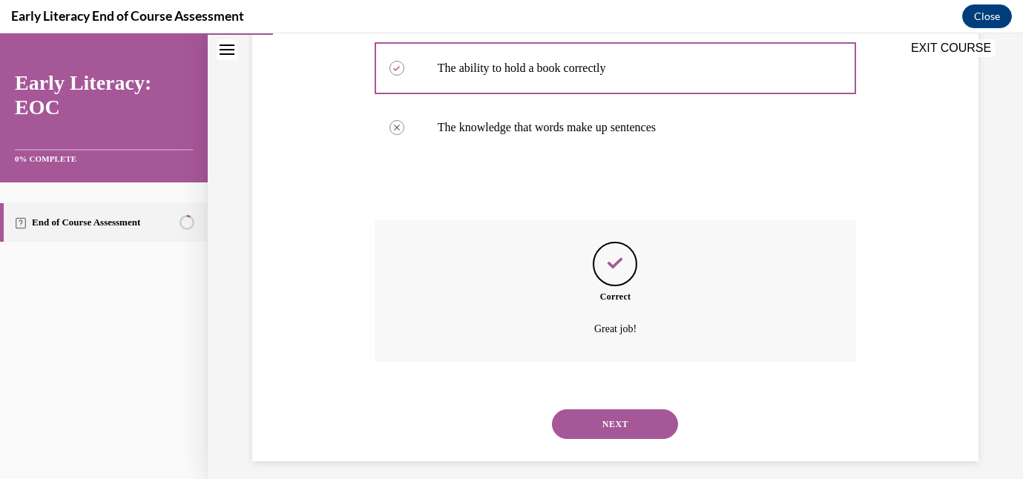
scroll to position [430, 0]
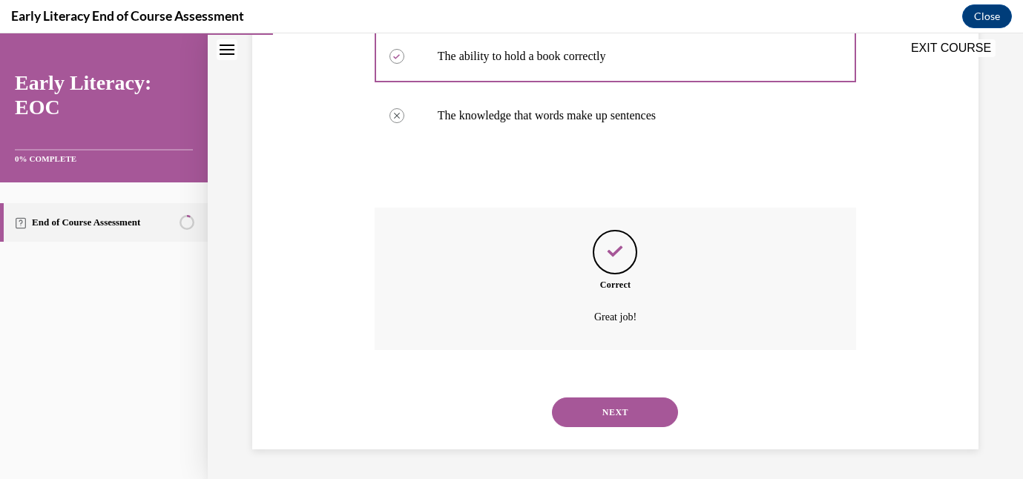
click at [592, 410] on button "NEXT" at bounding box center [615, 413] width 126 height 30
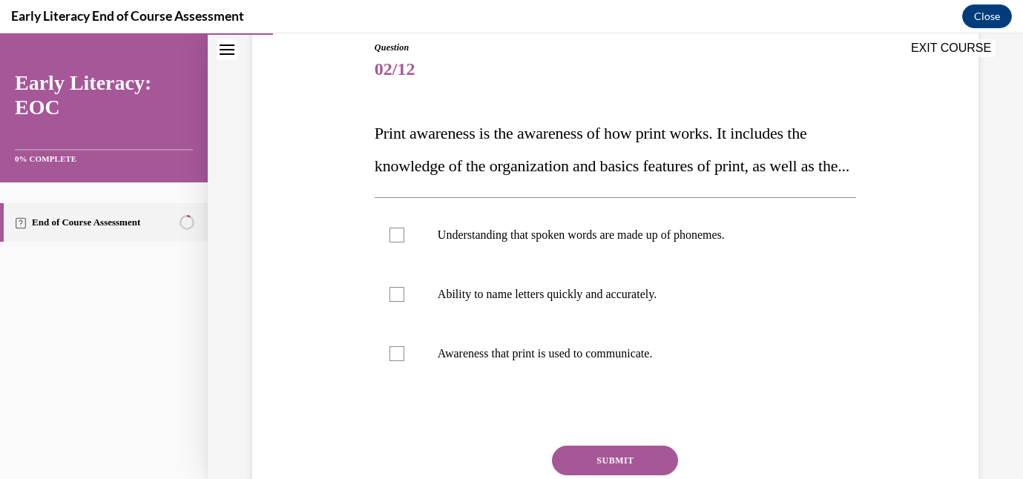
scroll to position [190, 0]
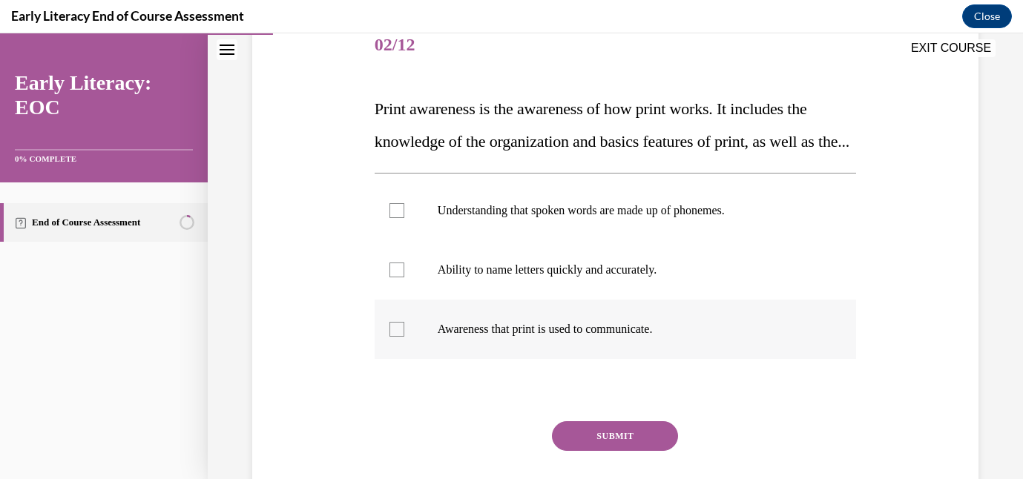
click at [570, 337] on p "Awareness that print is used to communicate." at bounding box center [628, 329] width 381 height 15
click at [604, 451] on button "SUBMIT" at bounding box center [615, 436] width 126 height 30
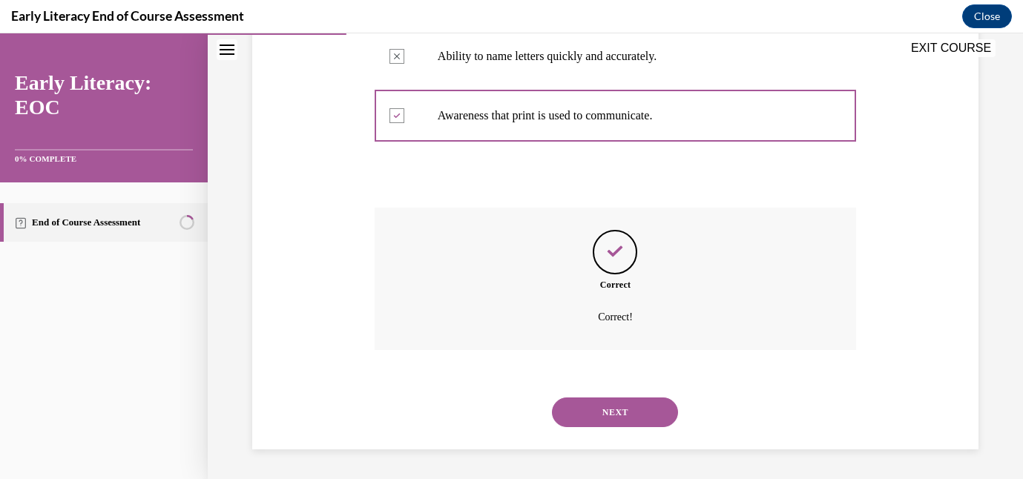
scroll to position [436, 0]
click at [607, 417] on button "NEXT" at bounding box center [615, 413] width 126 height 30
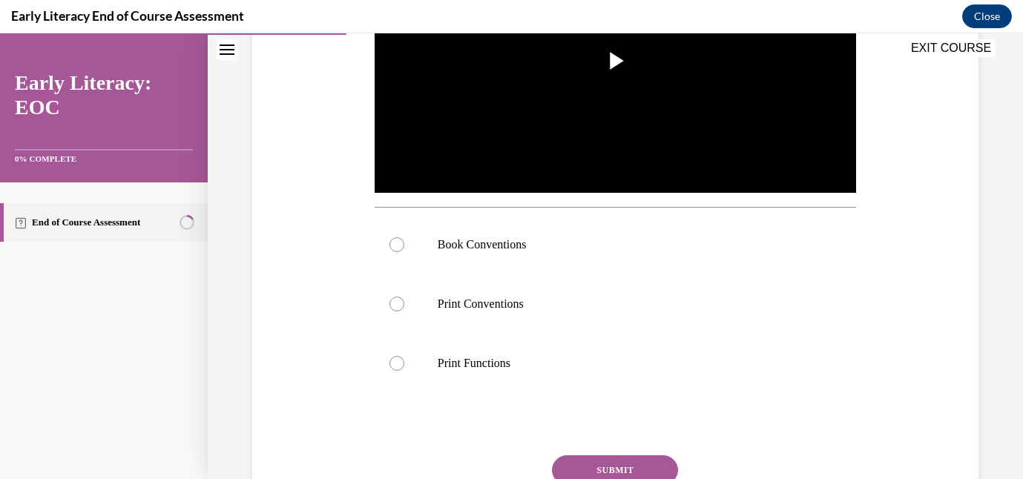
scroll to position [414, 0]
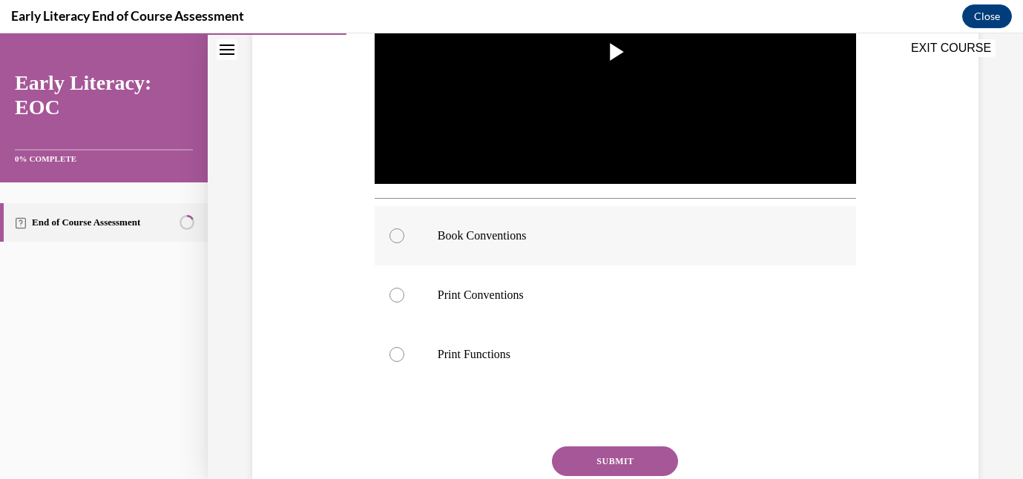
click at [577, 247] on div at bounding box center [616, 235] width 482 height 59
click at [584, 466] on button "SUBMIT" at bounding box center [615, 462] width 126 height 30
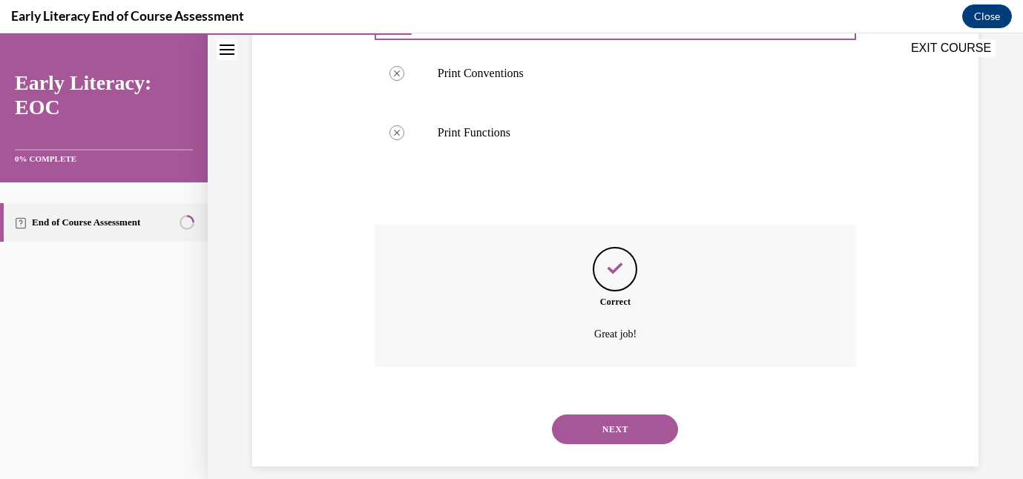
scroll to position [653, 0]
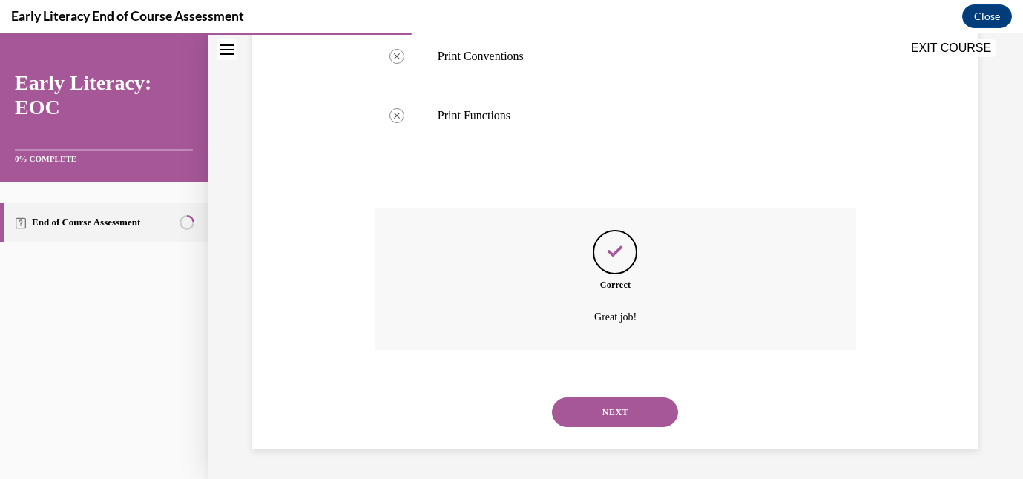
click at [599, 415] on button "NEXT" at bounding box center [615, 413] width 126 height 30
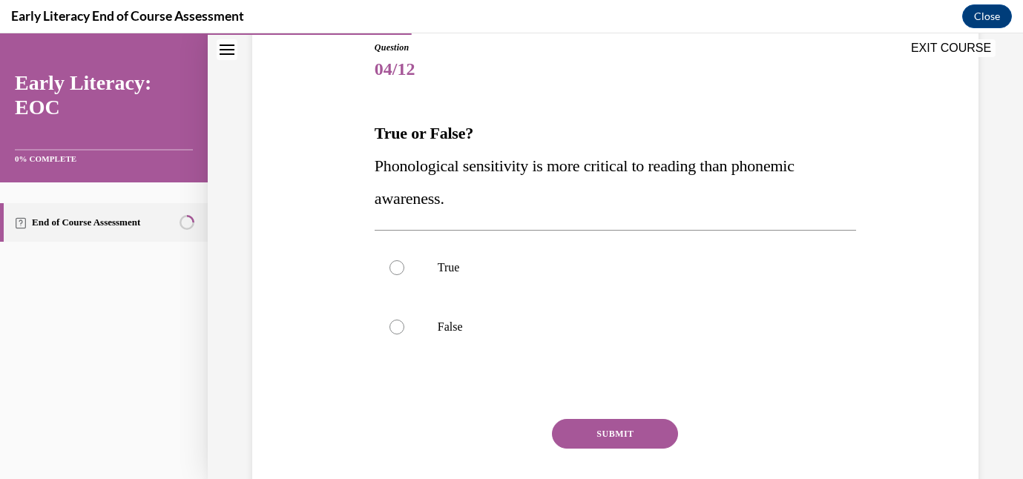
scroll to position [166, 0]
click at [556, 338] on div at bounding box center [616, 326] width 482 height 59
click at [605, 427] on button "SUBMIT" at bounding box center [615, 433] width 126 height 30
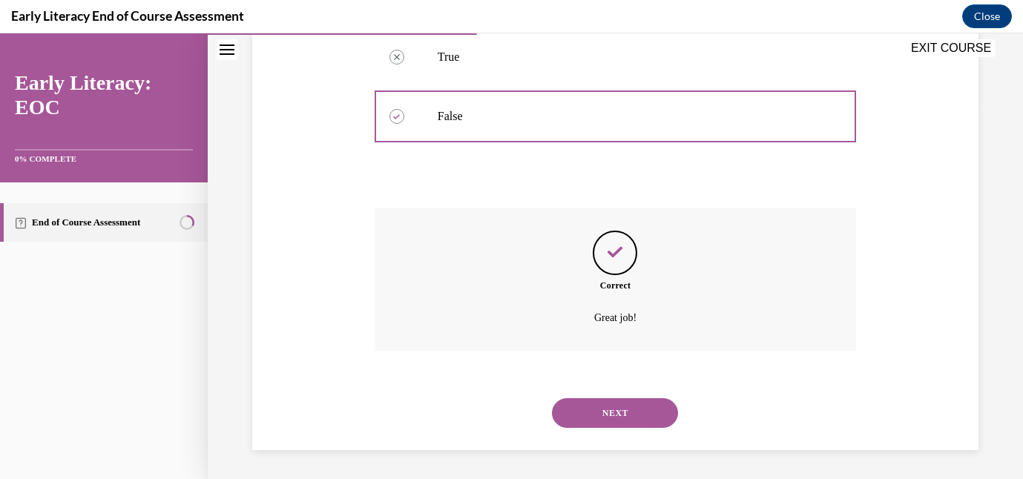
scroll to position [377, 0]
click at [615, 412] on button "NEXT" at bounding box center [615, 413] width 126 height 30
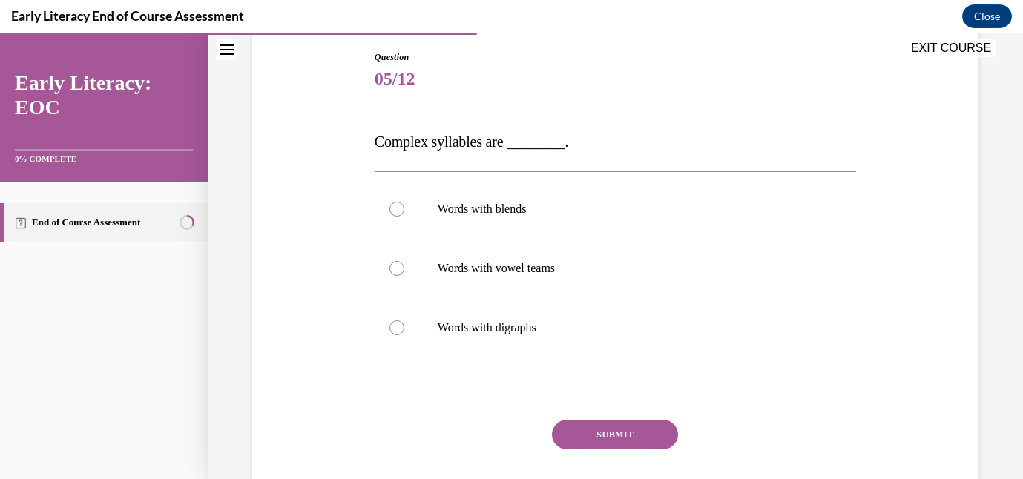
scroll to position [159, 0]
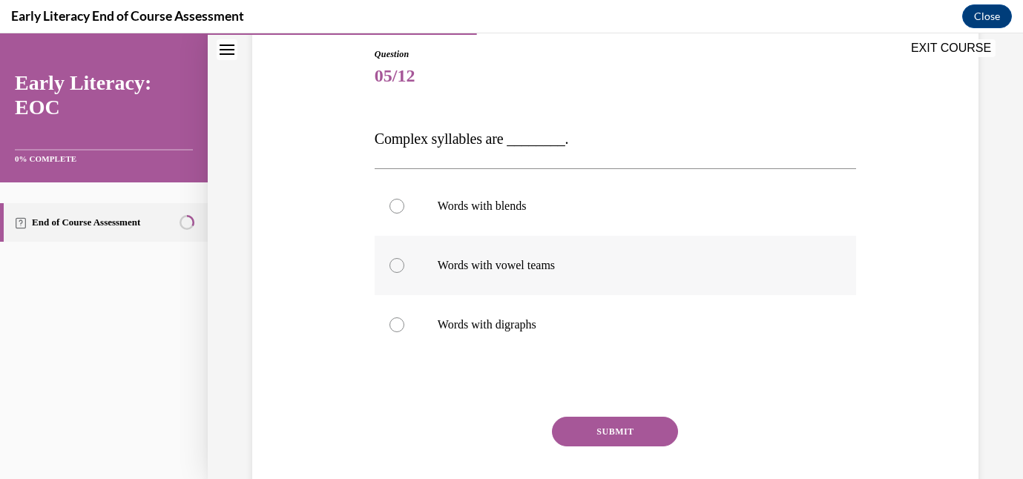
click at [560, 284] on div at bounding box center [616, 265] width 482 height 59
click at [620, 431] on button "SUBMIT" at bounding box center [615, 432] width 126 height 30
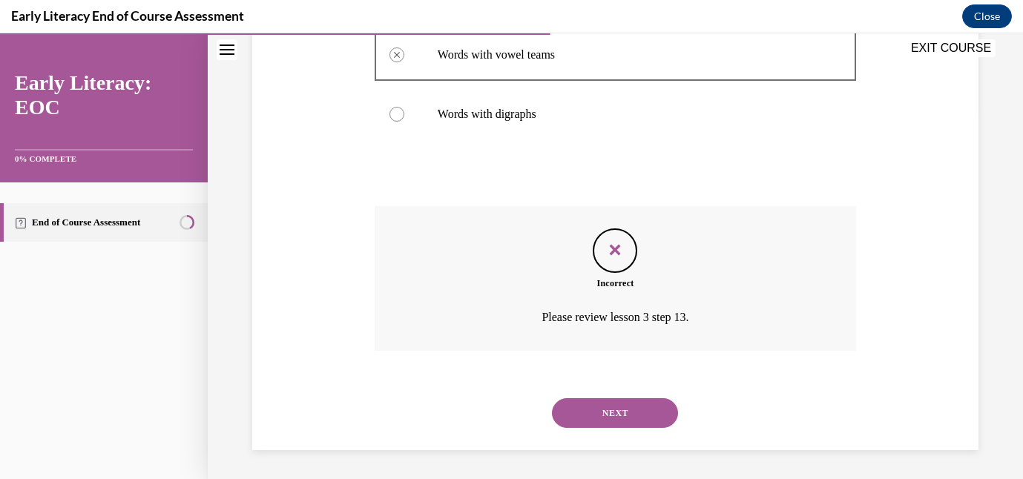
scroll to position [370, 0]
click at [620, 395] on div "NEXT" at bounding box center [616, 412] width 482 height 59
click at [619, 410] on button "NEXT" at bounding box center [615, 413] width 126 height 30
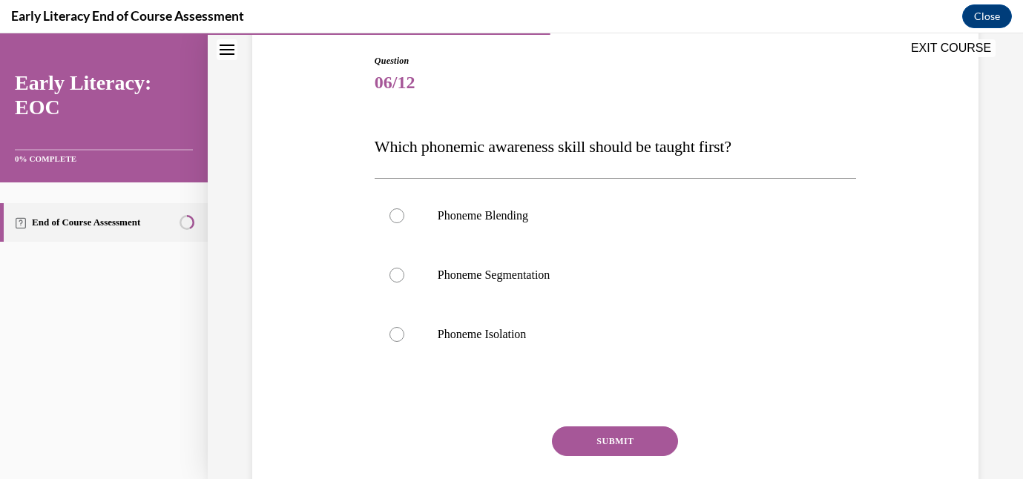
scroll to position [154, 0]
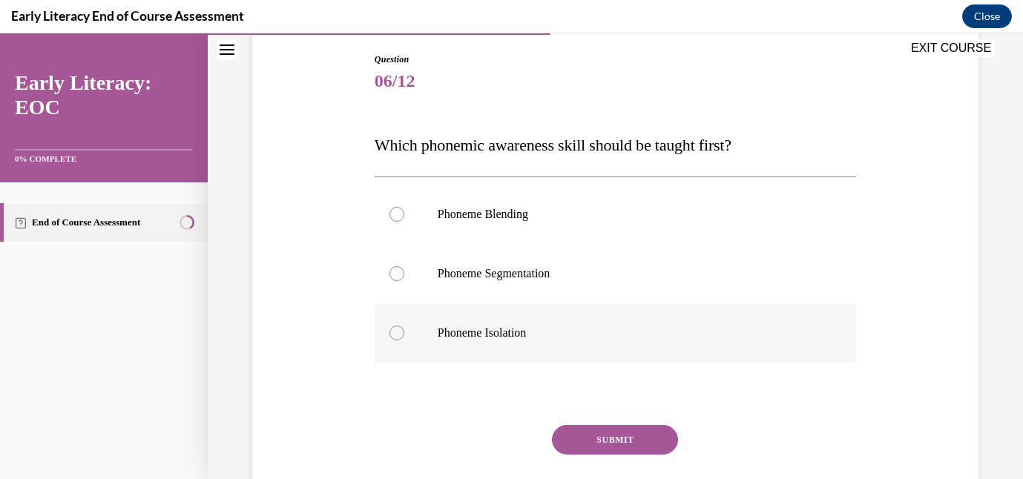
click at [608, 316] on div at bounding box center [616, 332] width 482 height 59
click at [622, 430] on button "SUBMIT" at bounding box center [615, 440] width 126 height 30
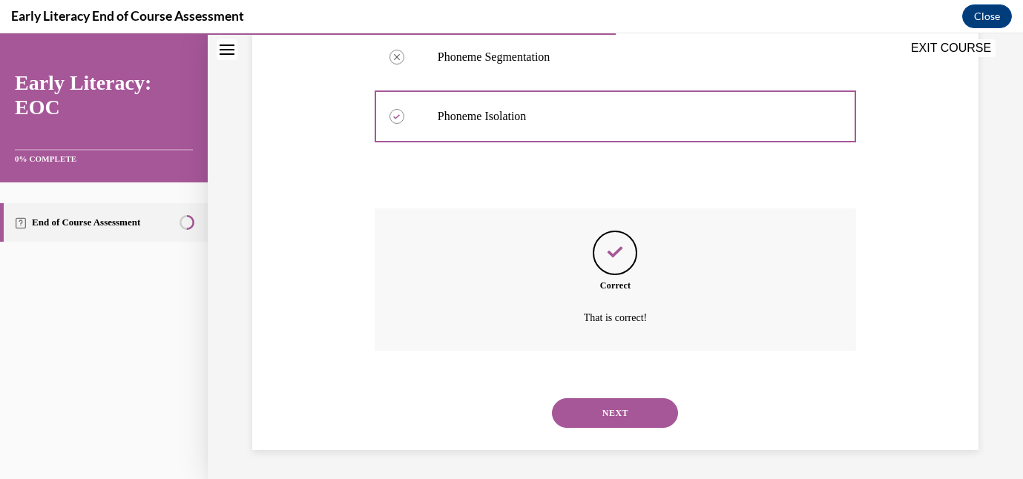
scroll to position [371, 0]
click at [620, 418] on button "NEXT" at bounding box center [615, 413] width 126 height 30
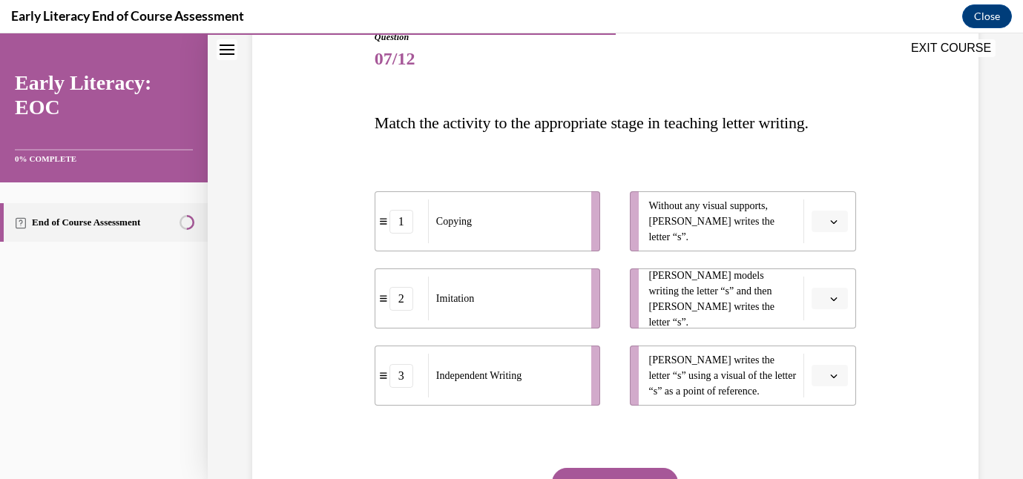
scroll to position [178, 0]
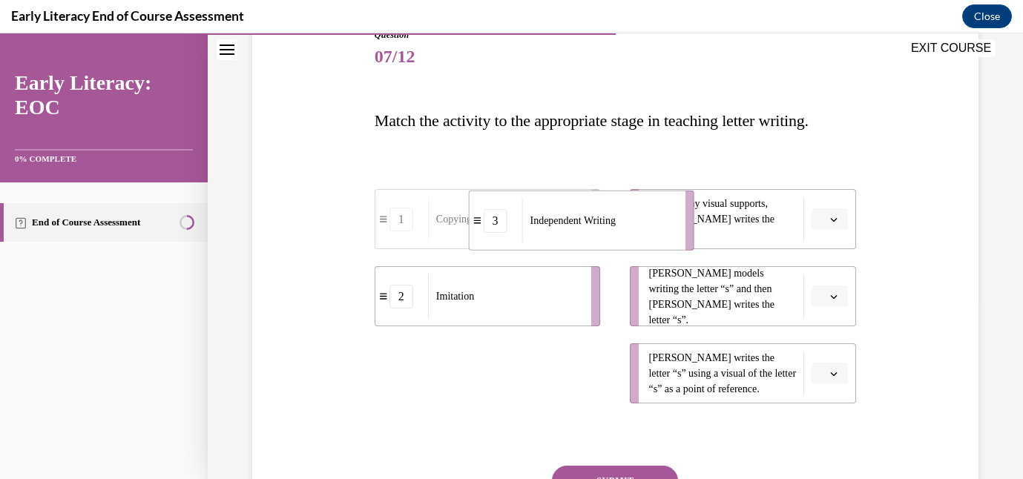
drag, startPoint x: 545, startPoint y: 370, endPoint x: 640, endPoint y: 214, distance: 182.9
click at [640, 214] on div "Independent Writing" at bounding box center [599, 221] width 154 height 44
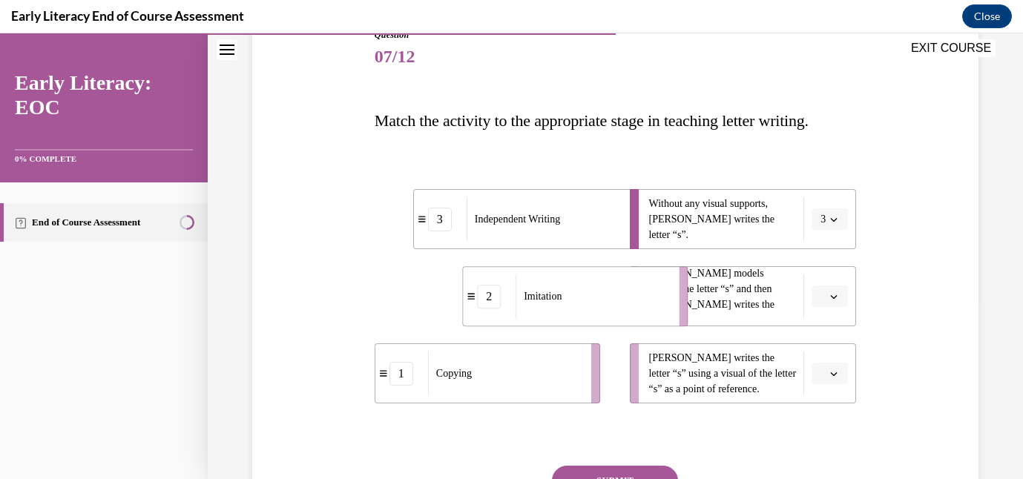
drag, startPoint x: 559, startPoint y: 289, endPoint x: 648, endPoint y: 289, distance: 89.0
click at [648, 289] on div "Imitation" at bounding box center [593, 297] width 154 height 44
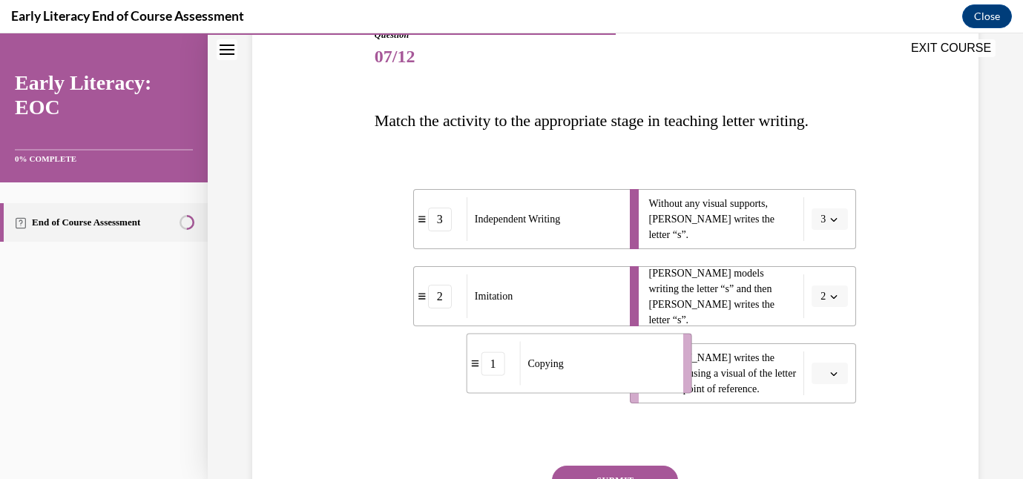
drag, startPoint x: 542, startPoint y: 383, endPoint x: 634, endPoint y: 372, distance: 92.7
click at [634, 372] on div "Copying" at bounding box center [596, 364] width 154 height 44
click at [620, 470] on button "SUBMIT" at bounding box center [615, 481] width 126 height 30
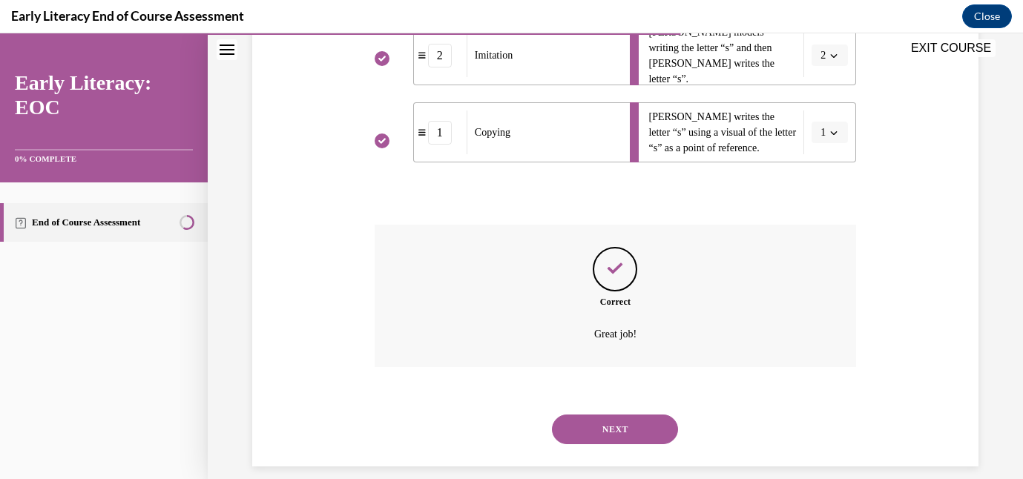
scroll to position [436, 0]
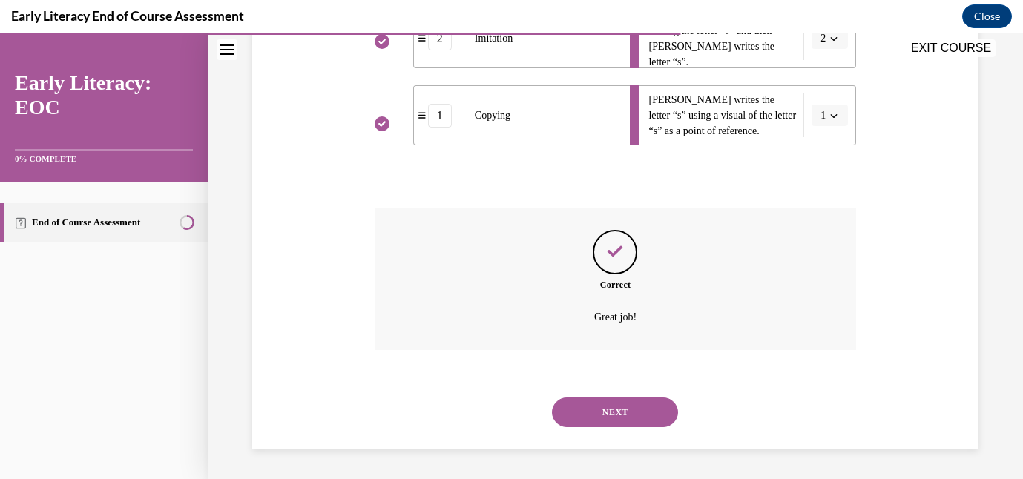
click at [615, 415] on button "NEXT" at bounding box center [615, 413] width 126 height 30
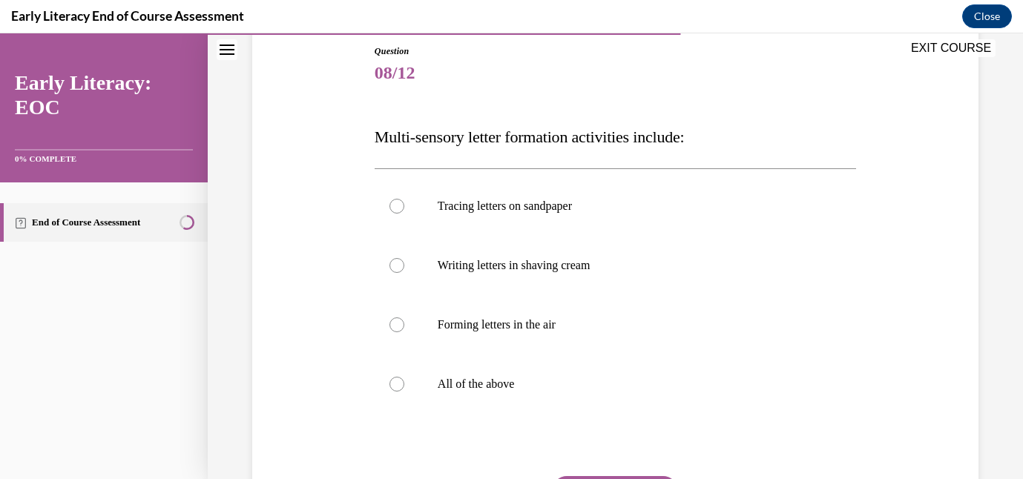
scroll to position [168, 0]
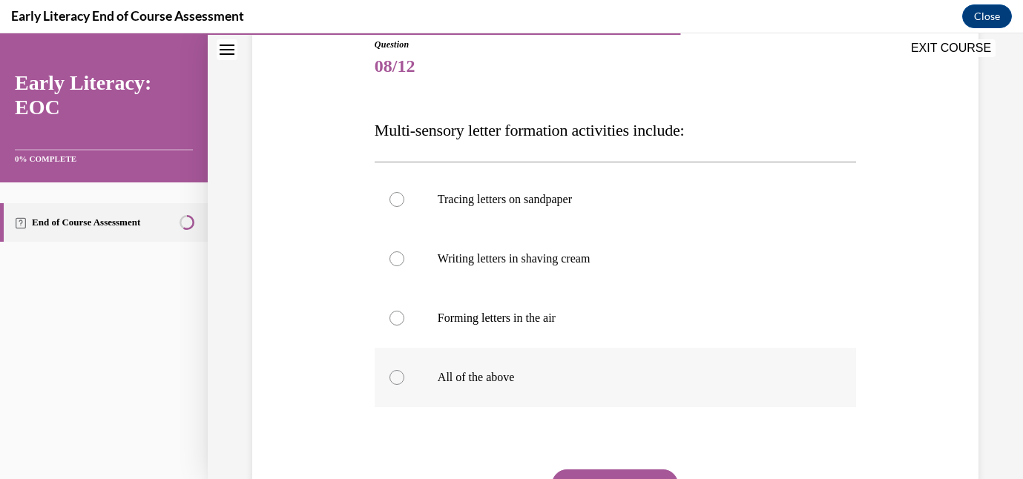
click at [574, 378] on p "All of the above" at bounding box center [628, 377] width 381 height 15
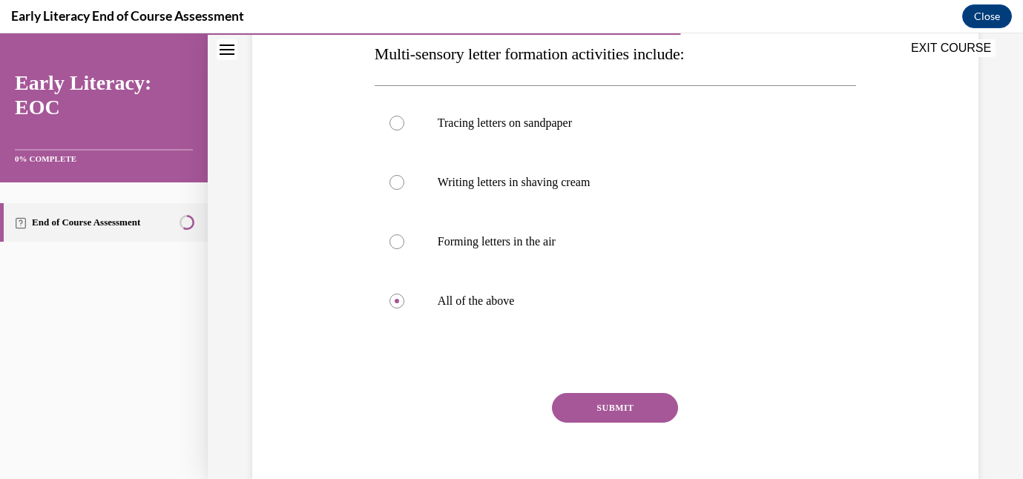
click at [602, 412] on button "SUBMIT" at bounding box center [615, 408] width 126 height 30
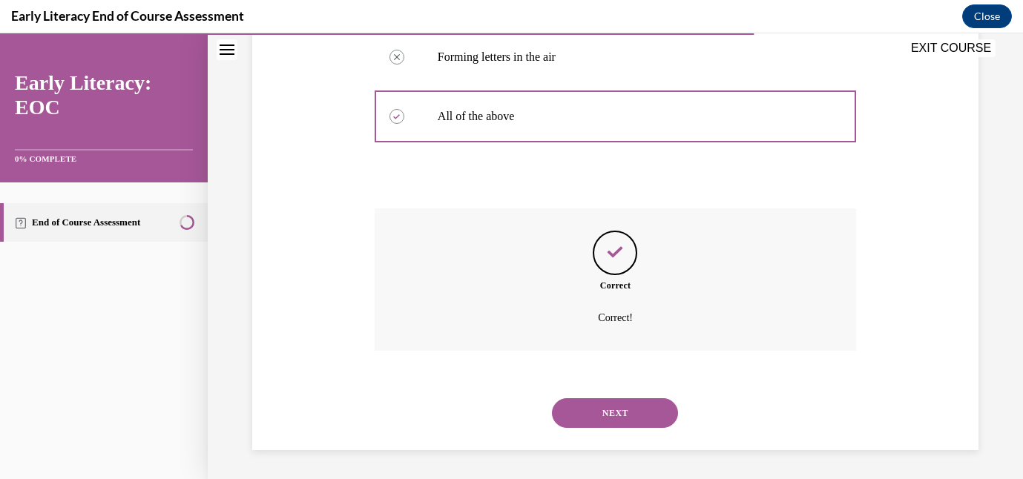
scroll to position [430, 0]
click at [610, 404] on button "NEXT" at bounding box center [615, 413] width 126 height 30
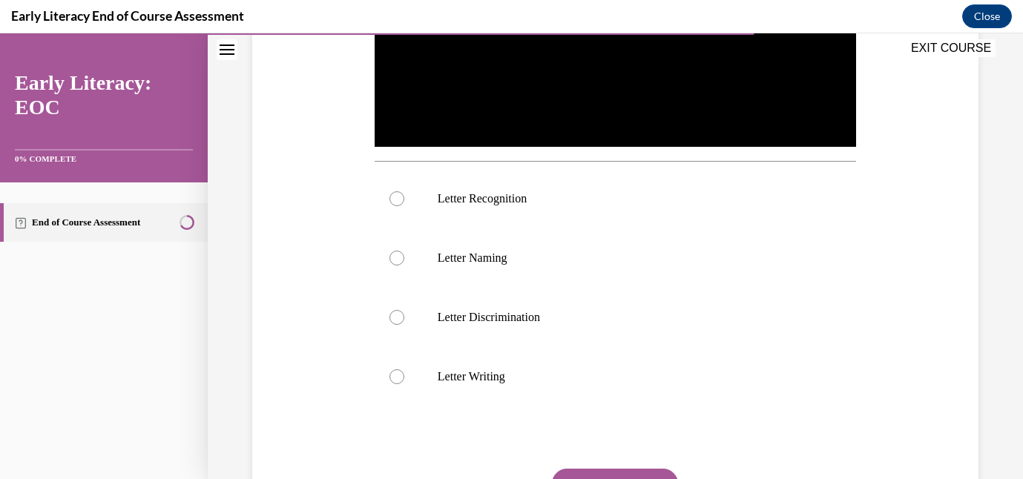
scroll to position [453, 0]
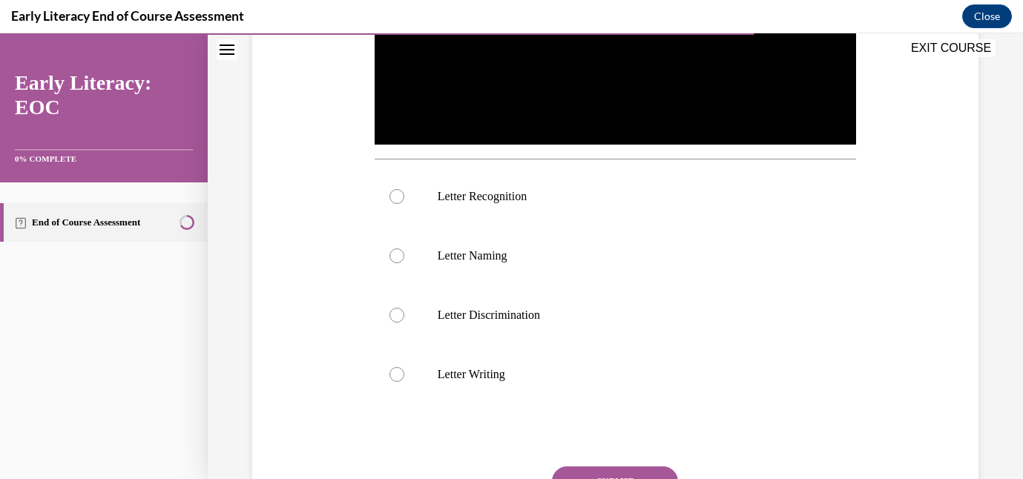
click at [643, 203] on p "Letter Recognition" at bounding box center [628, 196] width 381 height 15
click at [629, 473] on button "SUBMIT" at bounding box center [615, 482] width 126 height 30
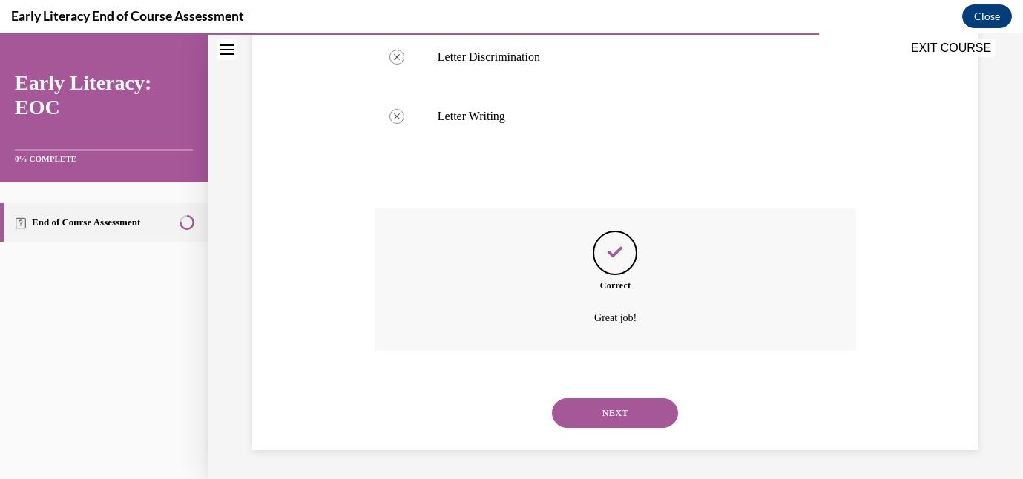
scroll to position [712, 0]
click at [612, 401] on button "NEXT" at bounding box center [615, 413] width 126 height 30
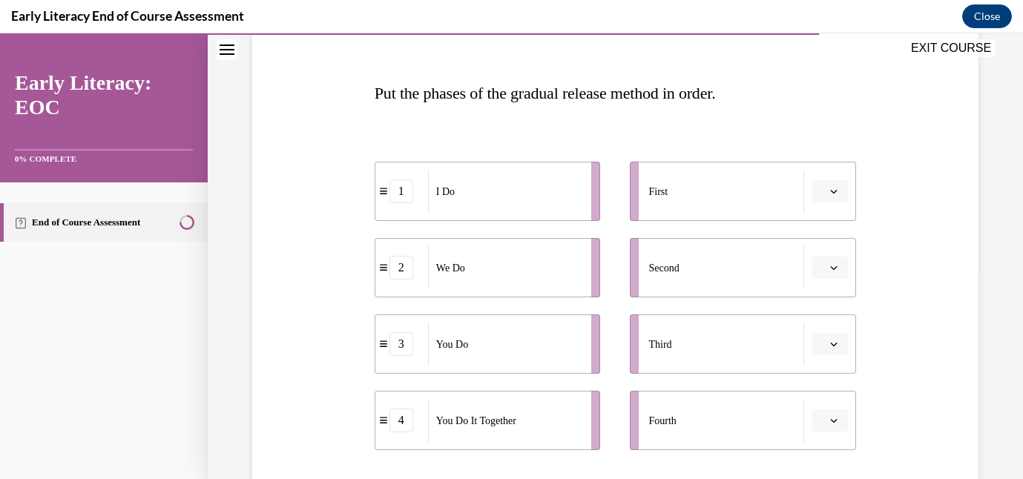
scroll to position [213, 0]
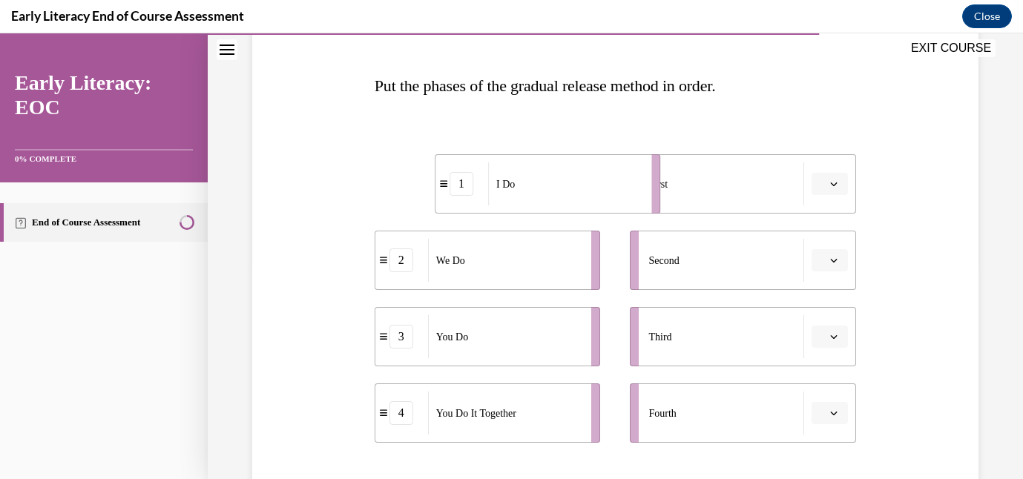
drag, startPoint x: 555, startPoint y: 193, endPoint x: 615, endPoint y: 193, distance: 60.1
click at [615, 193] on div "I Do" at bounding box center [565, 183] width 154 height 43
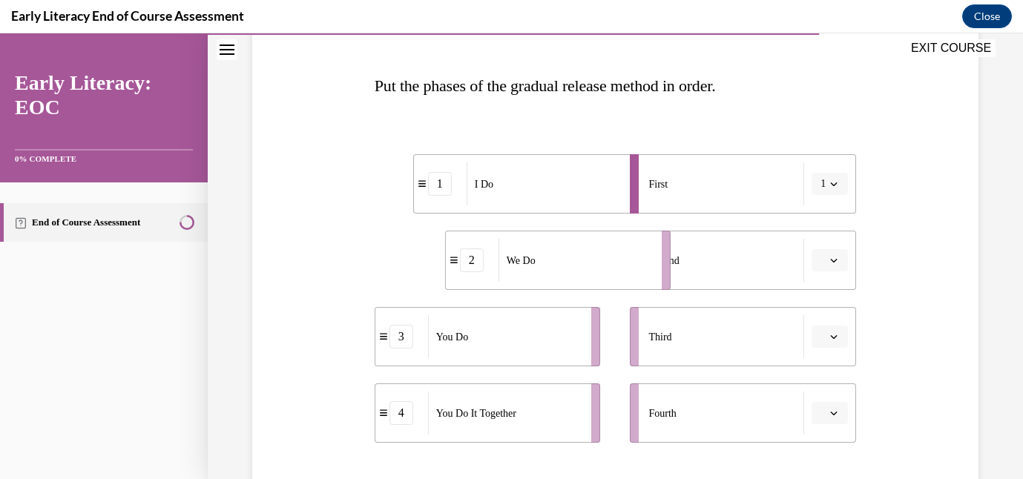
drag, startPoint x: 548, startPoint y: 259, endPoint x: 619, endPoint y: 259, distance: 71.2
click at [619, 259] on div "We Do" at bounding box center [576, 260] width 154 height 43
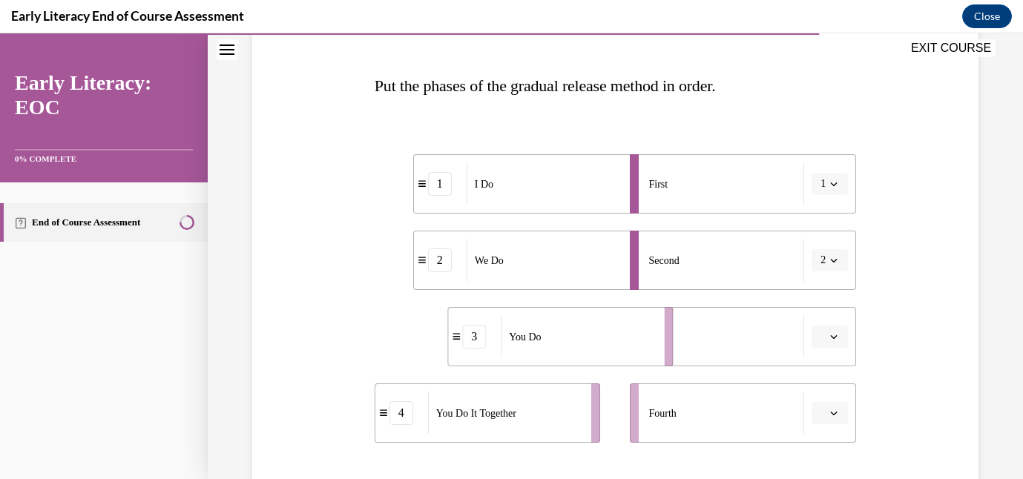
drag, startPoint x: 540, startPoint y: 350, endPoint x: 614, endPoint y: 348, distance: 74.2
click at [616, 349] on div "You Do" at bounding box center [578, 336] width 154 height 43
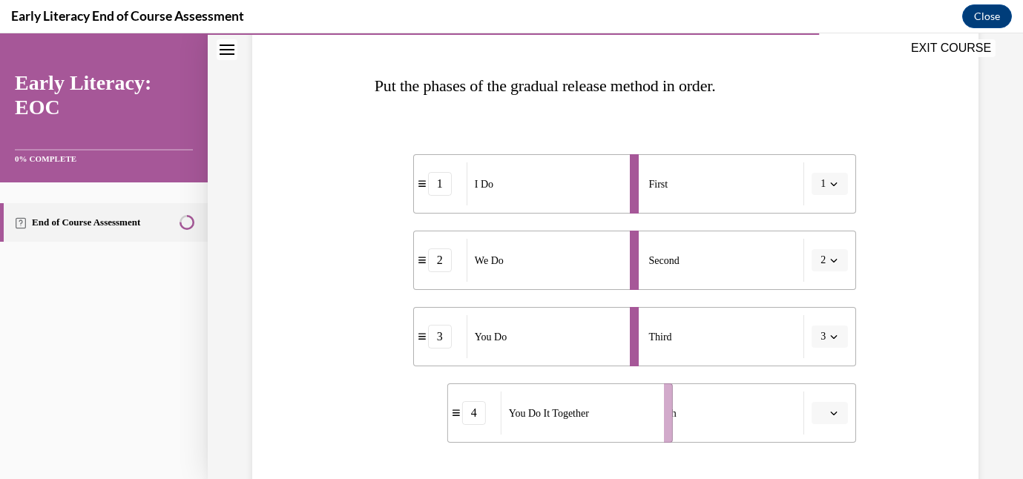
drag, startPoint x: 537, startPoint y: 427, endPoint x: 614, endPoint y: 424, distance: 77.2
click at [615, 425] on div "You Do It Together" at bounding box center [578, 413] width 154 height 43
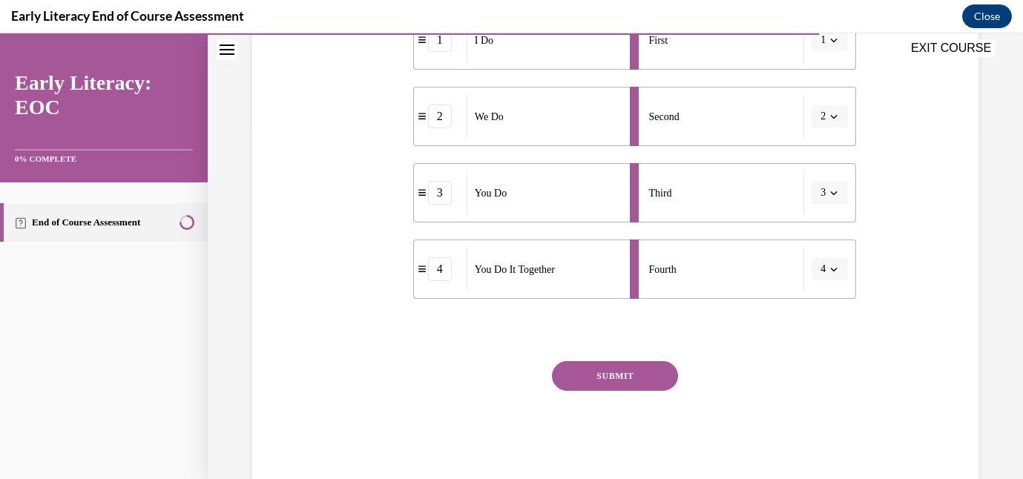
click at [599, 377] on button "SUBMIT" at bounding box center [615, 376] width 126 height 30
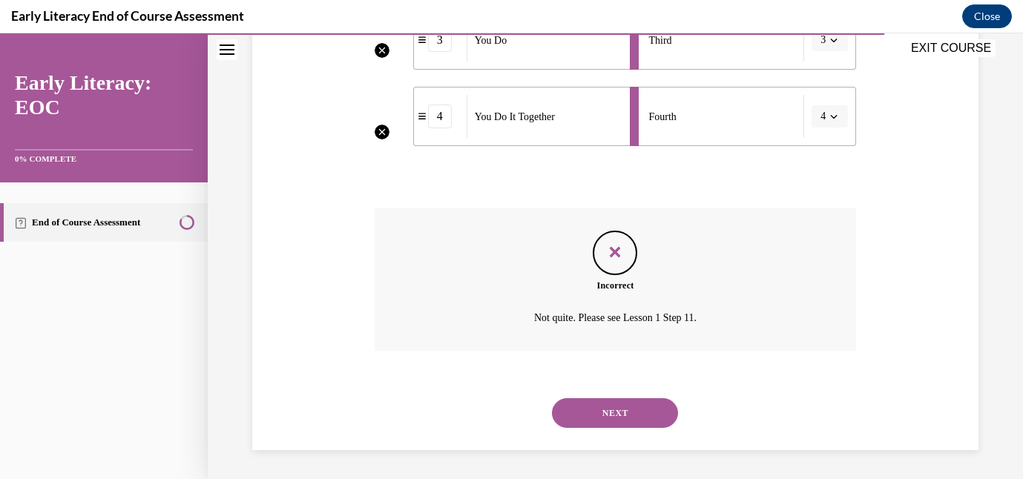
scroll to position [510, 0]
click at [620, 406] on button "NEXT" at bounding box center [615, 413] width 126 height 30
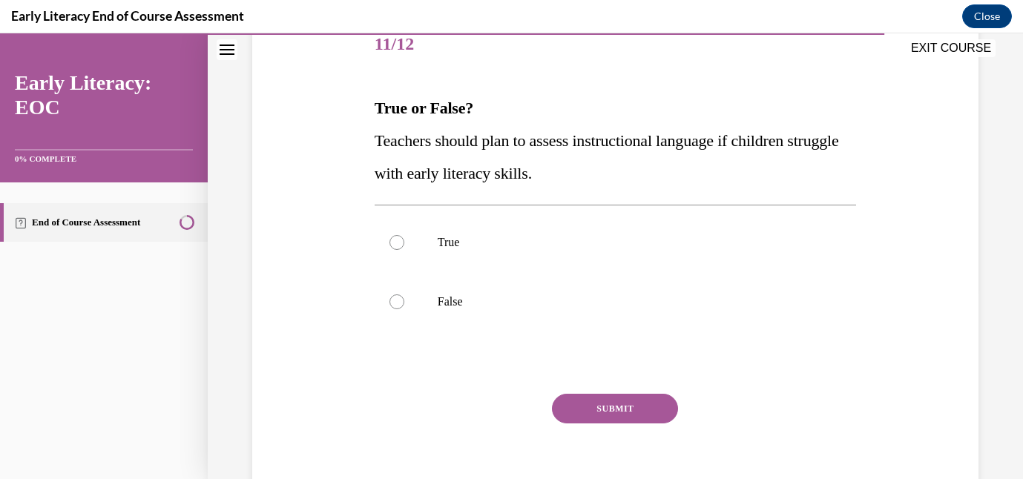
scroll to position [215, 0]
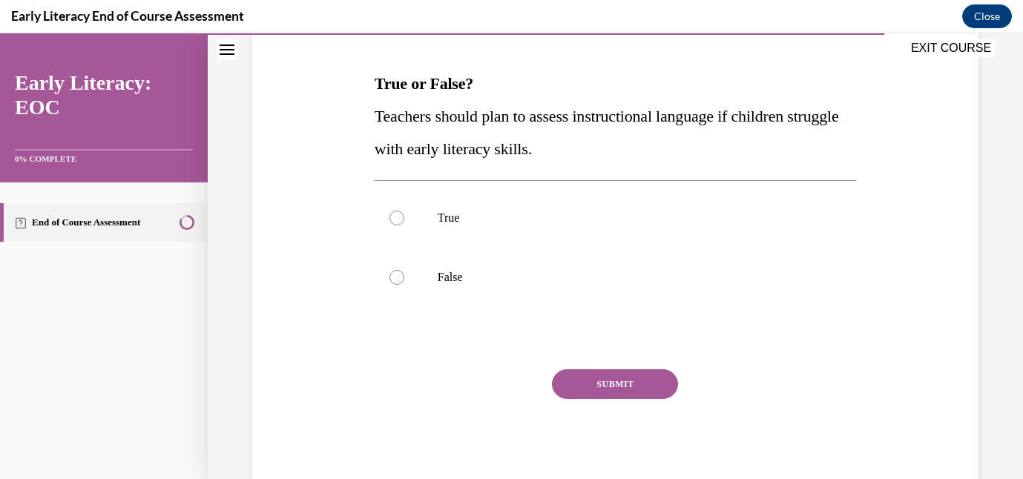
click at [622, 229] on div at bounding box center [616, 217] width 482 height 59
click at [625, 374] on button "SUBMIT" at bounding box center [615, 384] width 126 height 30
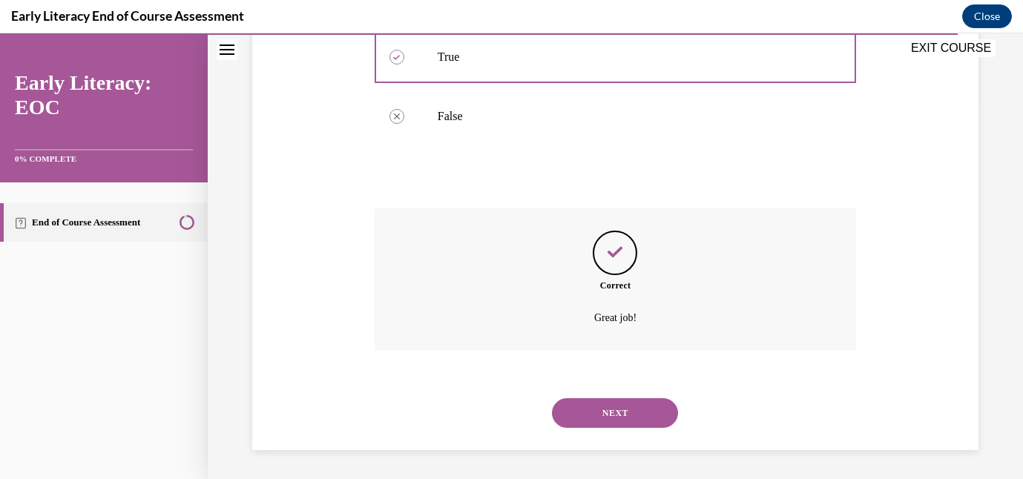
scroll to position [377, 0]
click at [619, 407] on button "NEXT" at bounding box center [615, 413] width 126 height 30
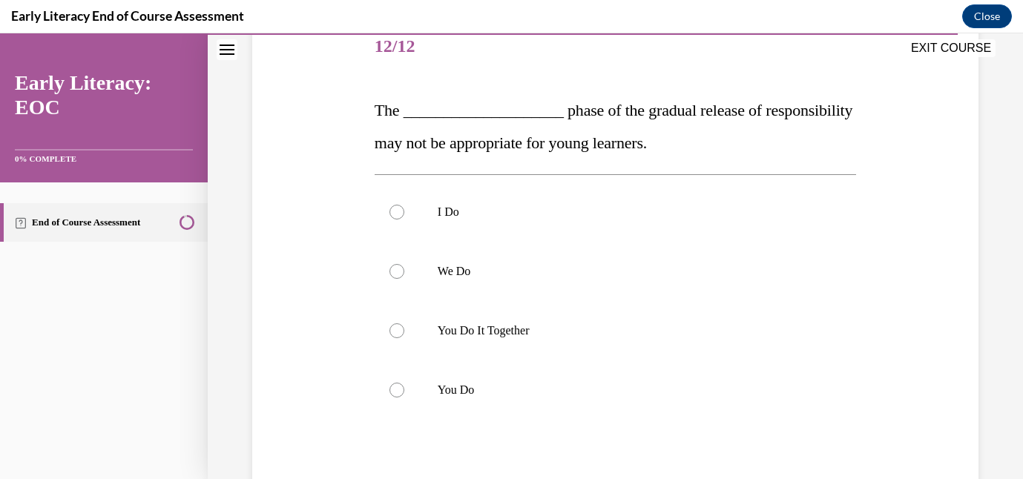
scroll to position [214, 0]
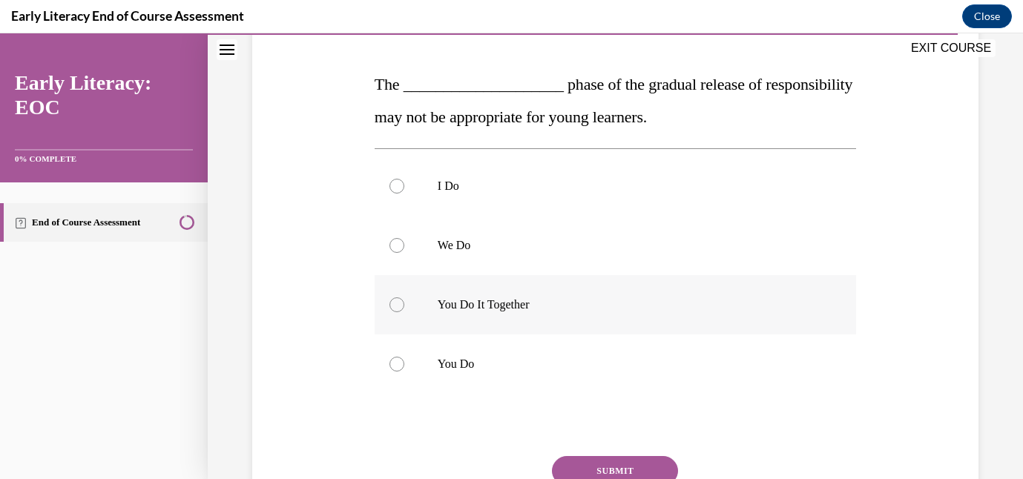
click at [582, 309] on p "You Do It Together" at bounding box center [628, 305] width 381 height 15
click at [612, 464] on button "SUBMIT" at bounding box center [615, 471] width 126 height 30
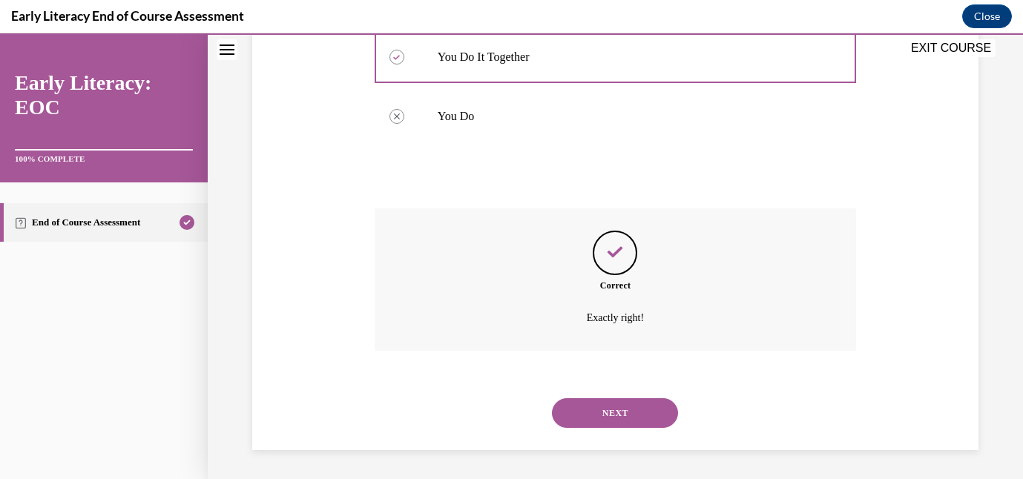
scroll to position [463, 0]
click at [620, 401] on button "NEXT" at bounding box center [615, 413] width 126 height 30
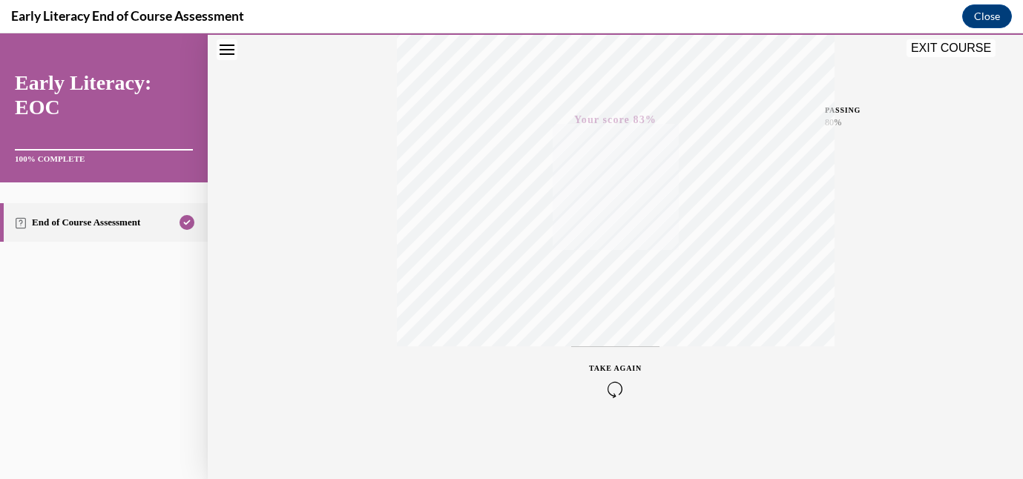
scroll to position [315, 0]
click at [931, 47] on button "EXIT COURSE" at bounding box center [951, 48] width 89 height 18
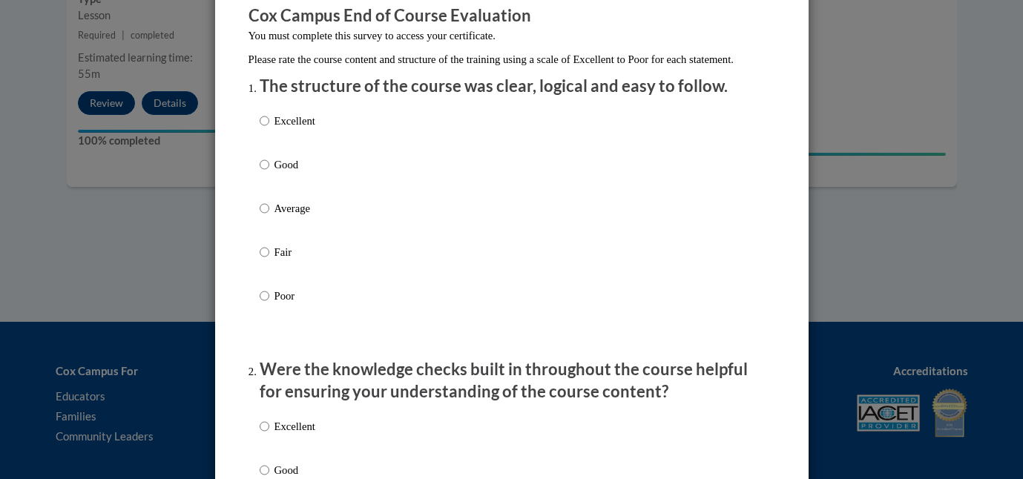
scroll to position [139, 0]
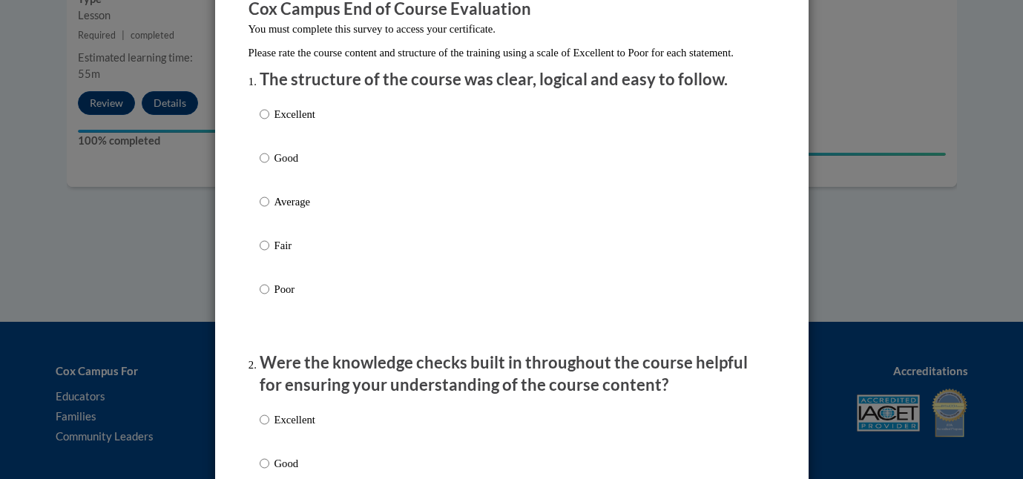
click at [321, 229] on div "Excellent Good Average Fair Poor" at bounding box center [512, 220] width 505 height 242
click at [301, 210] on p "Average" at bounding box center [295, 202] width 41 height 16
click at [269, 210] on input "Average" at bounding box center [265, 202] width 10 height 16
radio input "true"
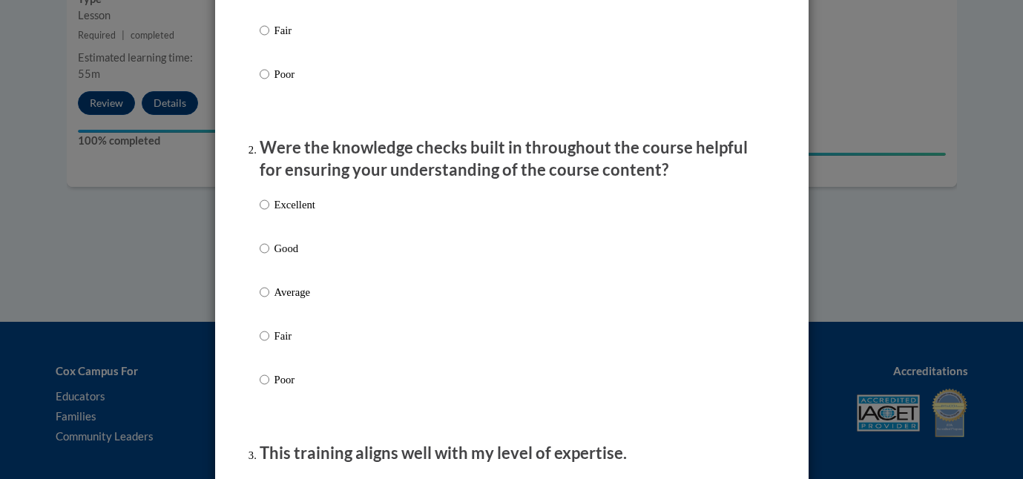
click at [288, 300] on p "Average" at bounding box center [295, 292] width 41 height 16
click at [269, 300] on input "Average" at bounding box center [265, 292] width 10 height 16
radio input "true"
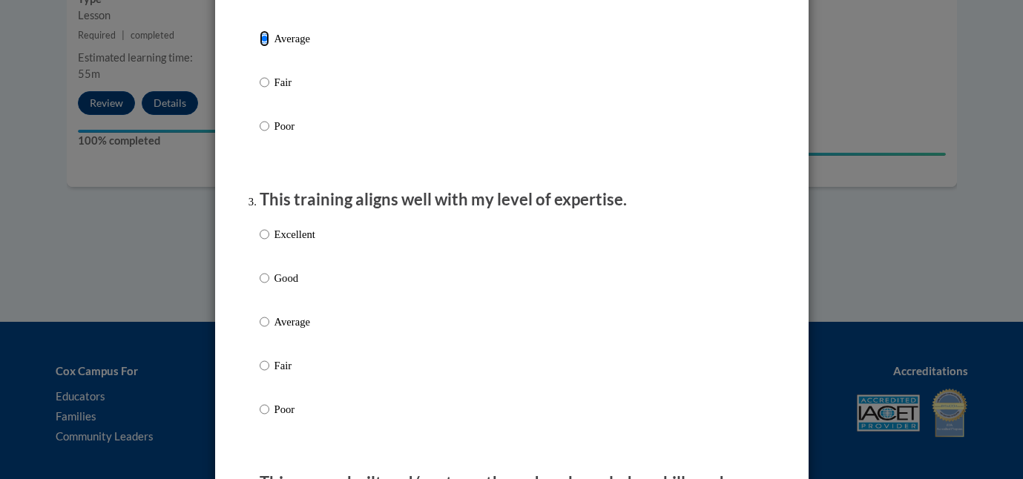
scroll to position [640, 0]
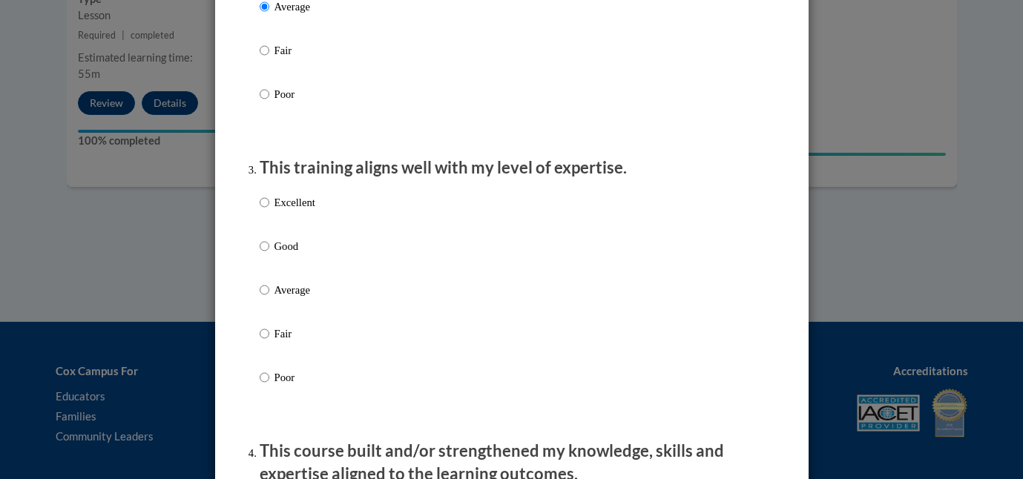
click at [289, 295] on div "Excellent Good Average Fair Poor" at bounding box center [288, 302] width 56 height 230
click at [289, 298] on p "Average" at bounding box center [295, 290] width 41 height 16
click at [269, 298] on input "Average" at bounding box center [265, 290] width 10 height 16
radio input "true"
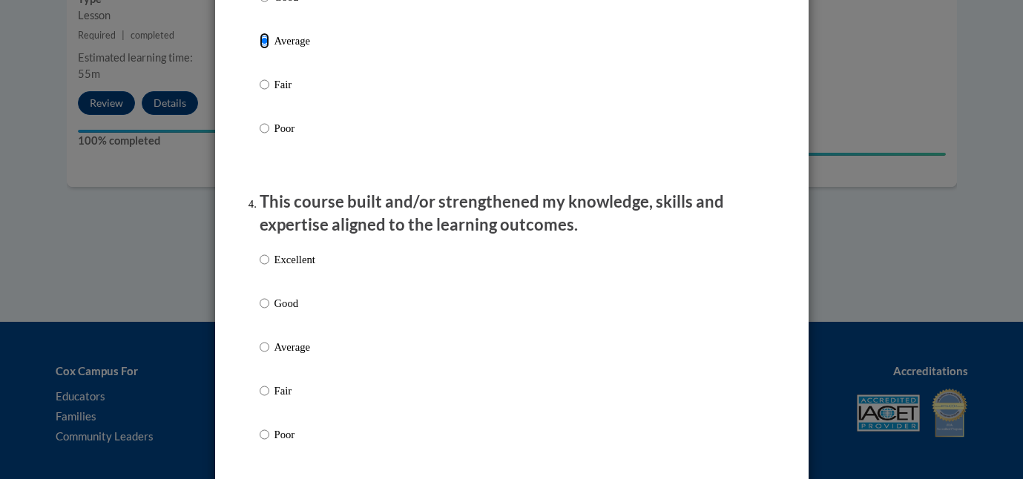
scroll to position [890, 0]
click at [289, 355] on p "Average" at bounding box center [295, 346] width 41 height 16
click at [269, 355] on input "Average" at bounding box center [265, 346] width 10 height 16
radio input "true"
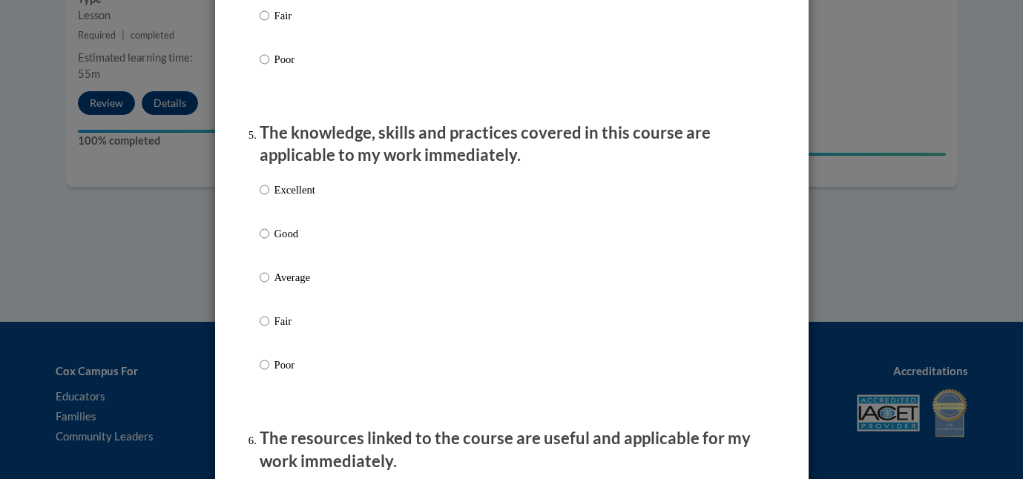
scroll to position [1289, 0]
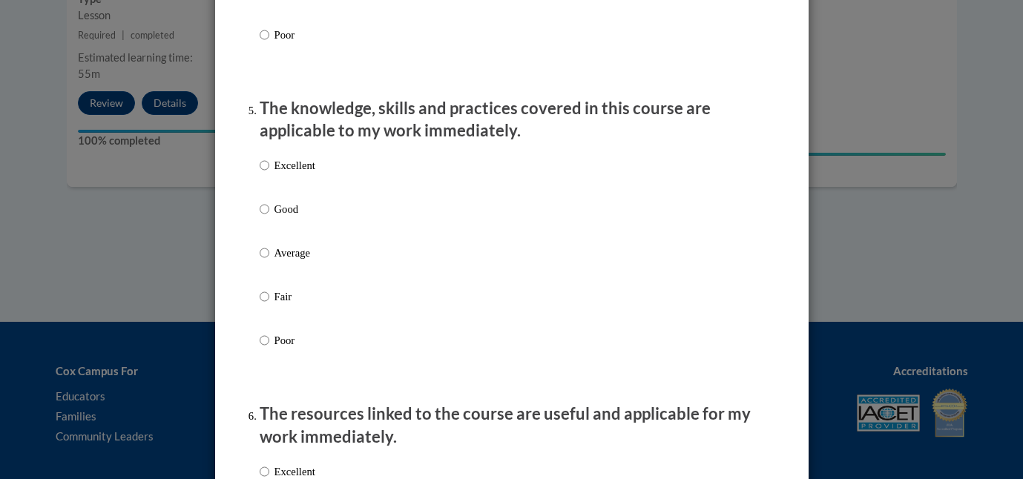
click at [297, 278] on label "Average" at bounding box center [288, 265] width 56 height 40
click at [269, 261] on input "Average" at bounding box center [265, 253] width 10 height 16
radio input "true"
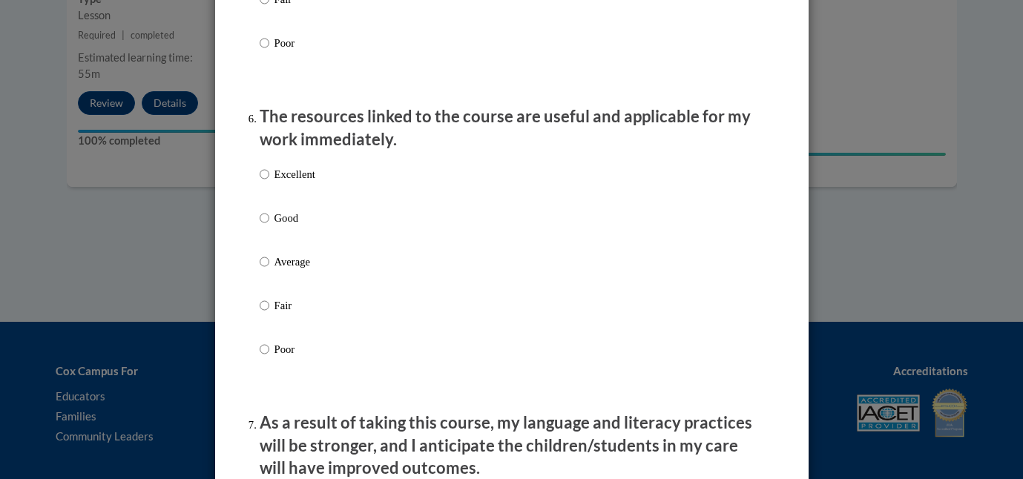
click at [297, 270] on p "Average" at bounding box center [295, 262] width 41 height 16
click at [269, 270] on input "Average" at bounding box center [265, 262] width 10 height 16
radio input "true"
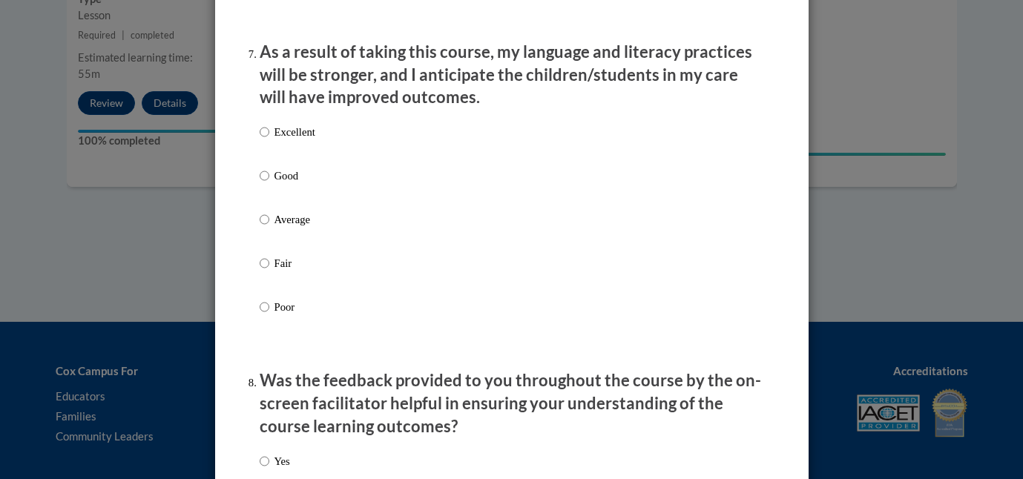
click at [297, 246] on label "Average" at bounding box center [288, 231] width 56 height 40
click at [269, 228] on input "Average" at bounding box center [265, 219] width 10 height 16
radio input "true"
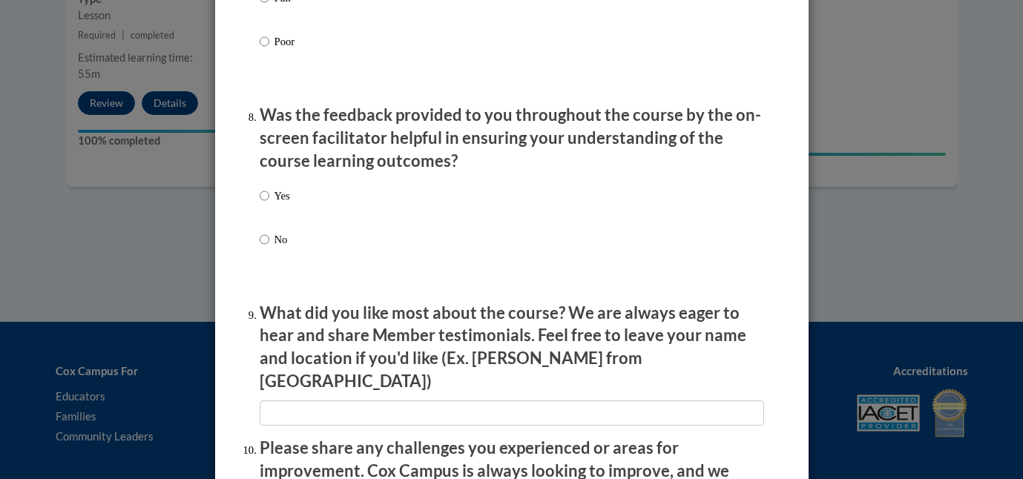
scroll to position [2229, 0]
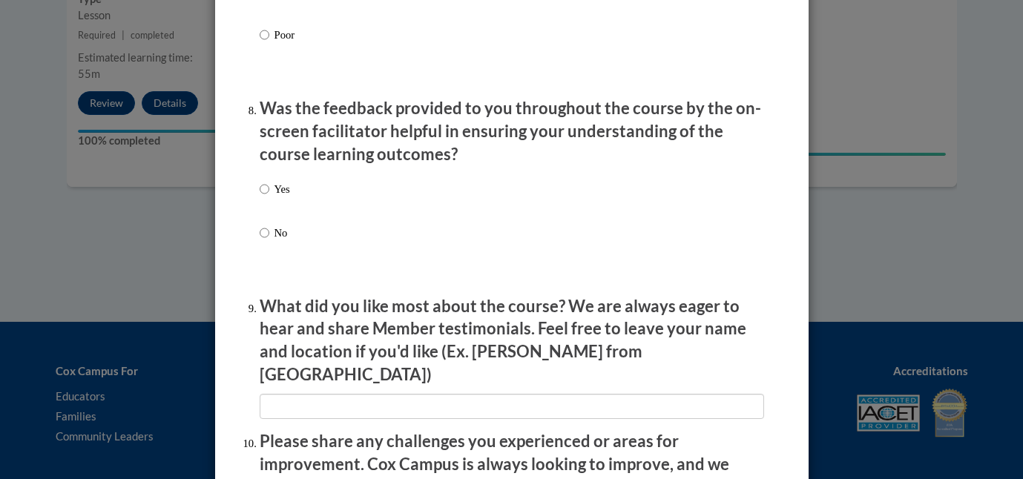
click at [279, 212] on label "Yes" at bounding box center [275, 201] width 30 height 40
click at [269, 197] on input "Yes" at bounding box center [265, 189] width 10 height 16
radio input "true"
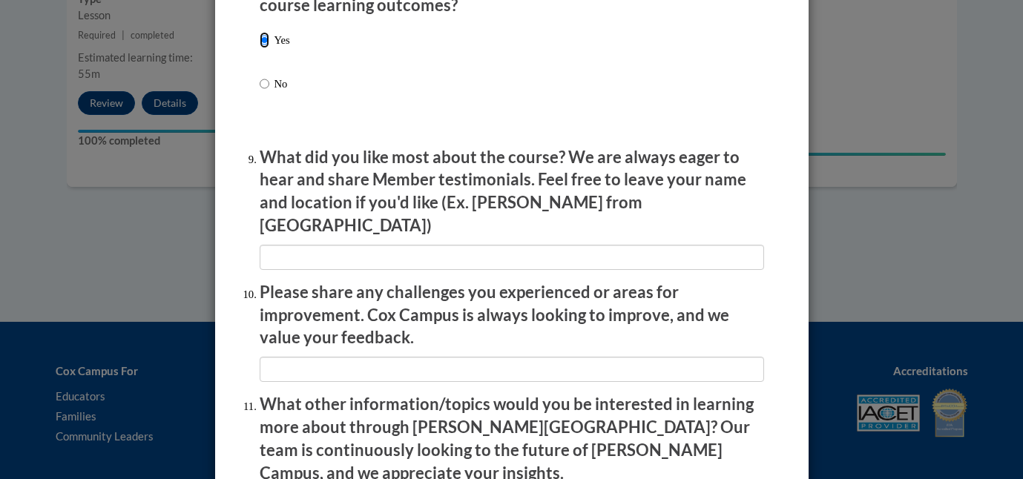
scroll to position [2385, 0]
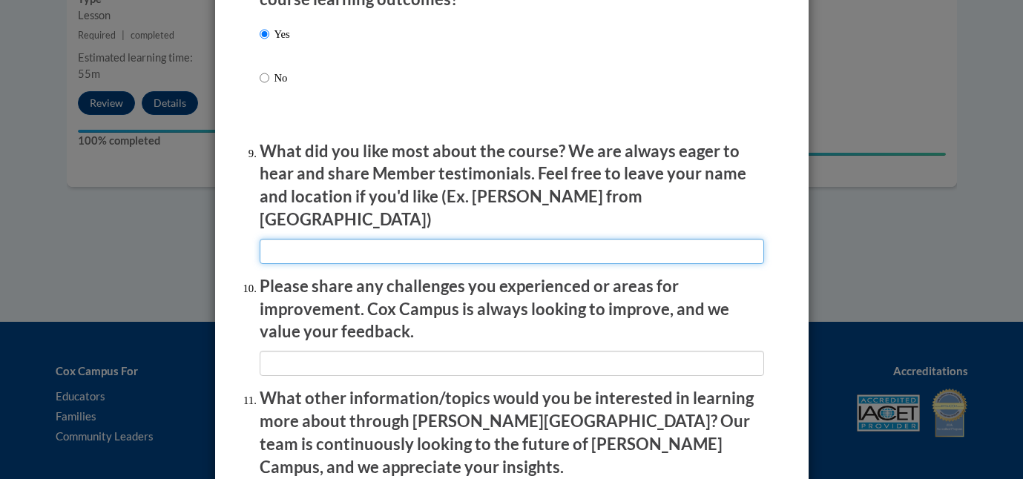
click at [279, 239] on input "textbox" at bounding box center [512, 251] width 505 height 25
type input "n/a"
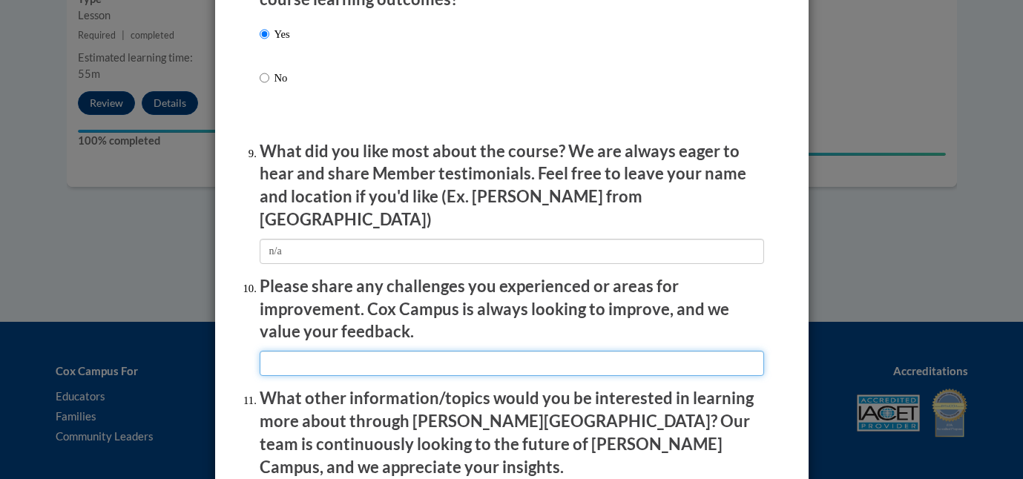
click at [301, 366] on input "textbox" at bounding box center [512, 363] width 505 height 25
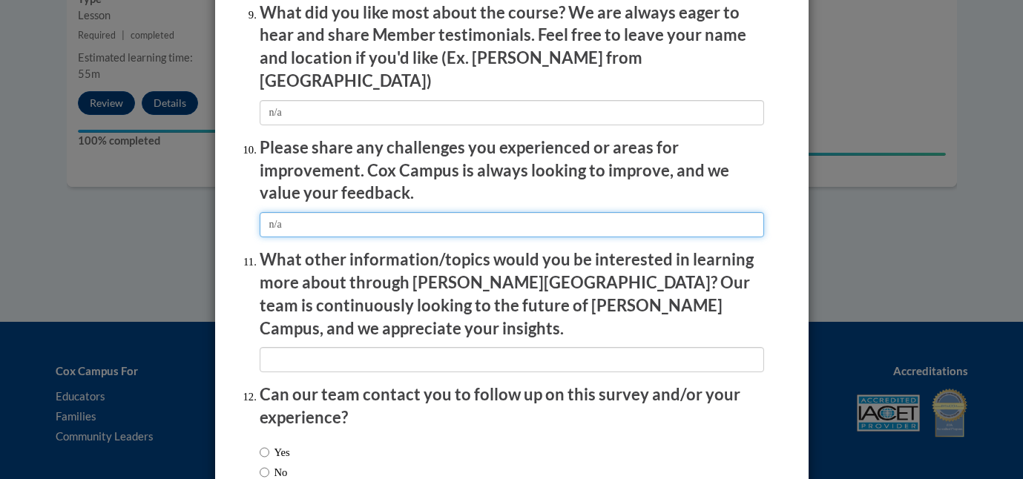
scroll to position [2530, 0]
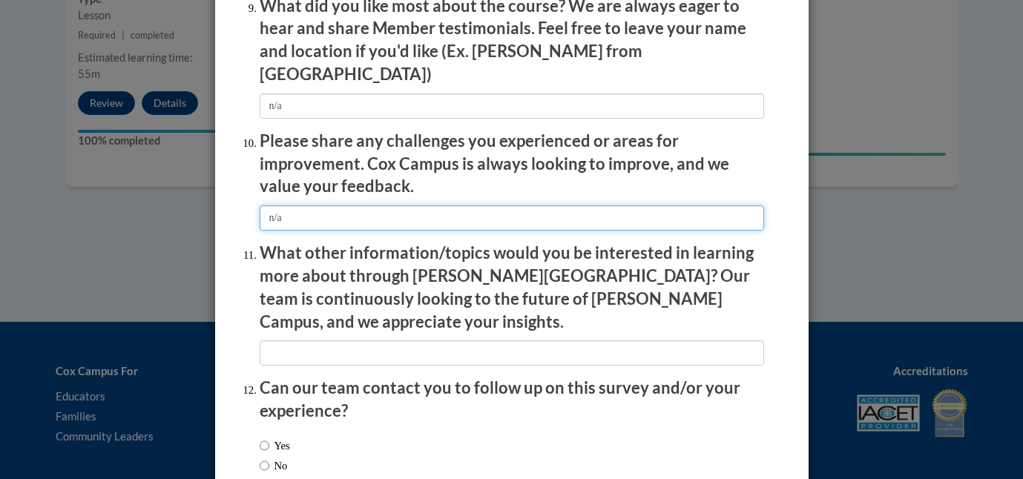
type input "n/a"
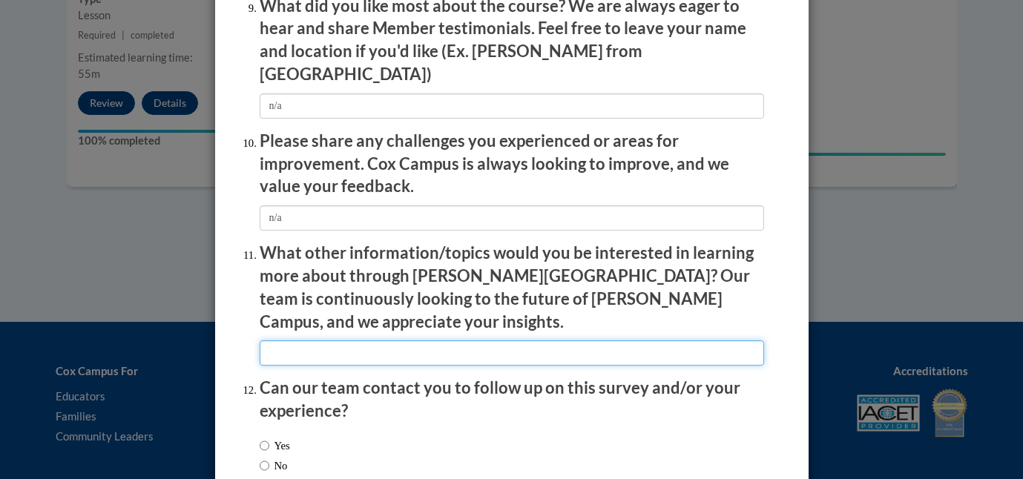
click at [333, 341] on input "textbox" at bounding box center [512, 353] width 505 height 25
type input "n/a"
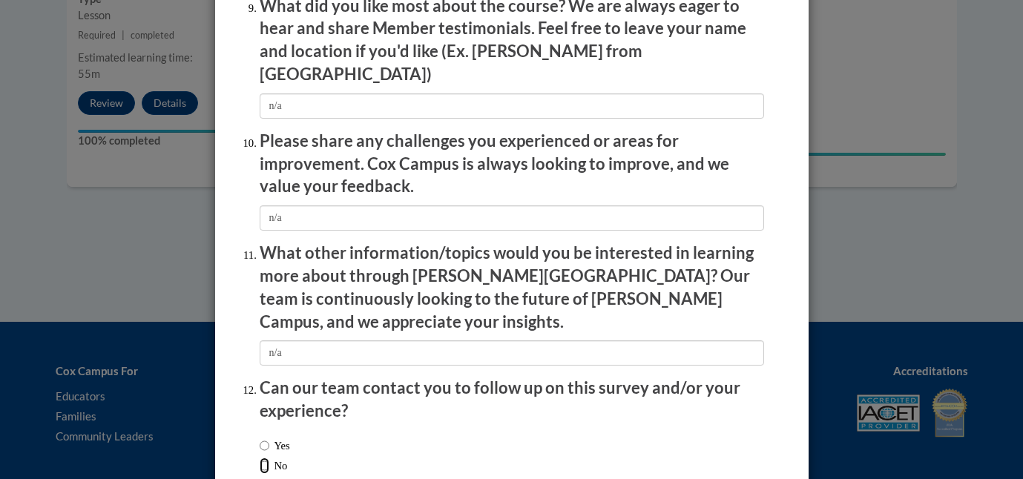
click at [266, 458] on input "No" at bounding box center [265, 466] width 10 height 16
radio input "true"
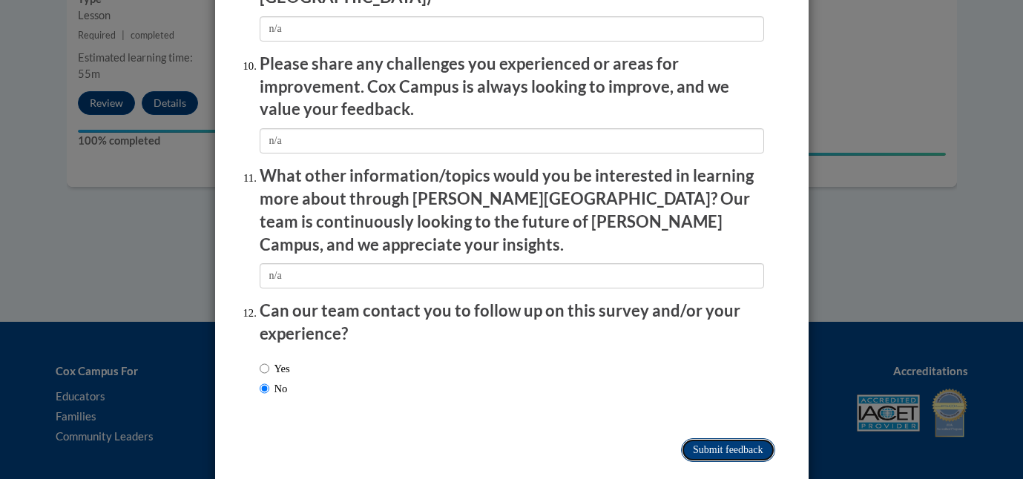
click at [684, 438] on input "Submit feedback" at bounding box center [727, 450] width 93 height 24
